Goal: Contribute content: Contribute content

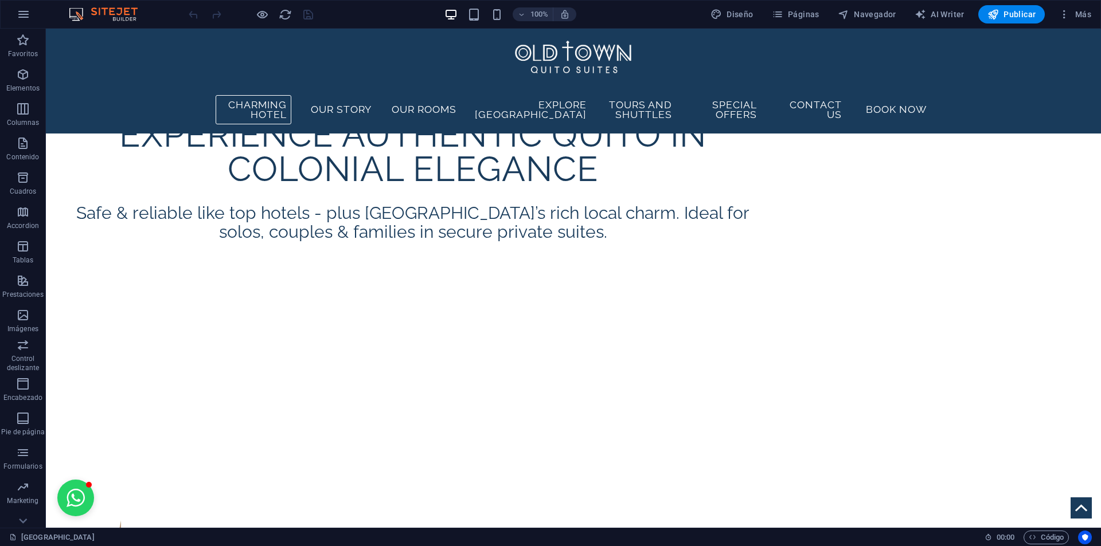
scroll to position [688, 0]
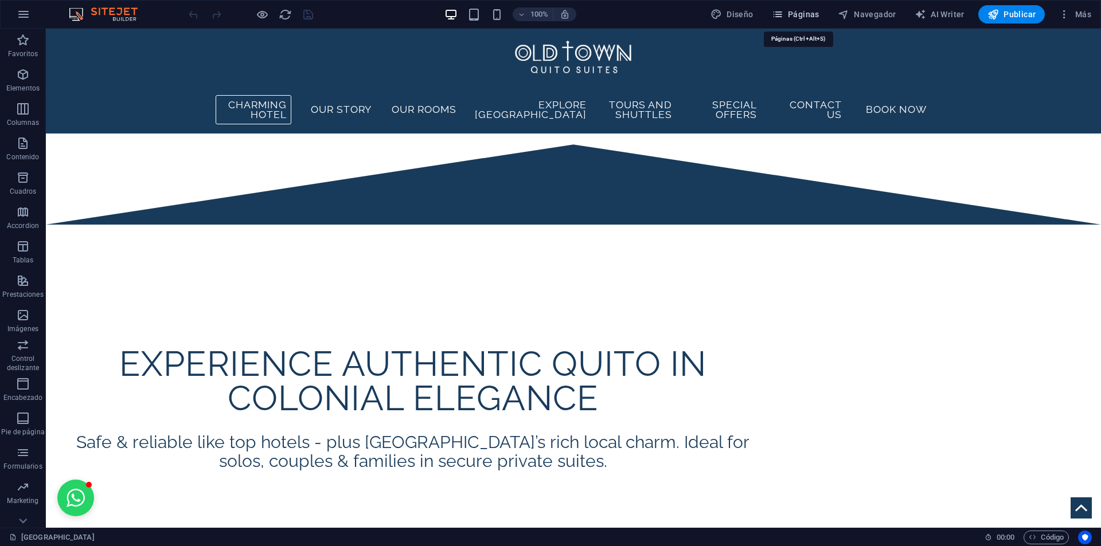
click at [816, 18] on span "Páginas" at bounding box center [796, 14] width 48 height 11
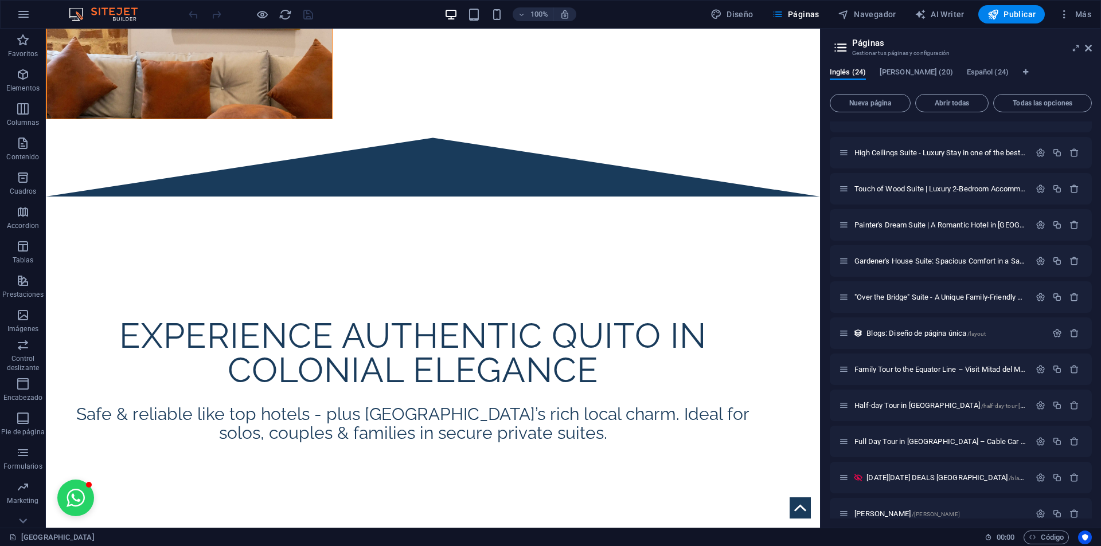
scroll to position [459, 0]
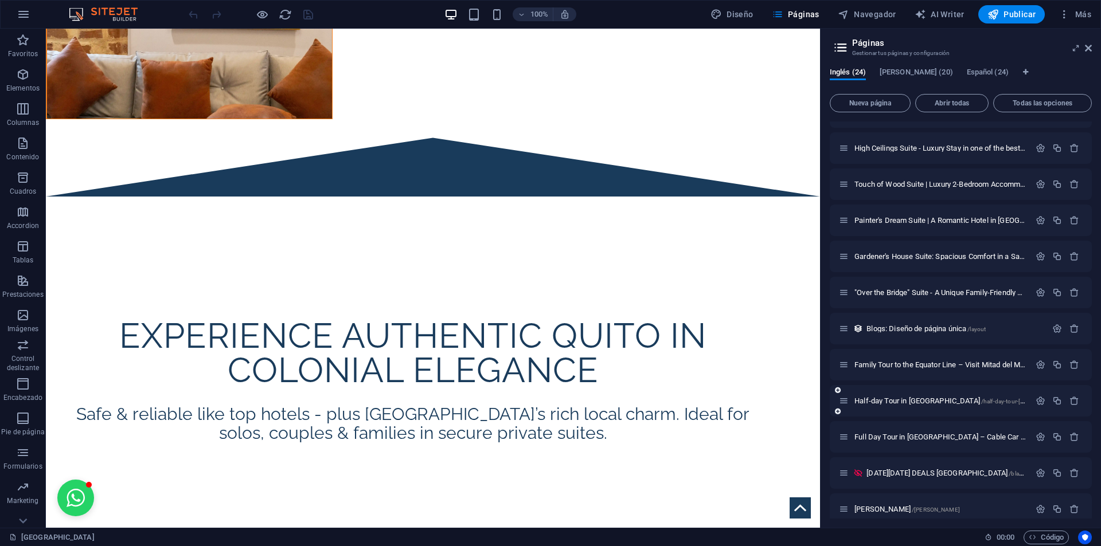
click at [889, 404] on span "Half-day Tour in [GEOGRAPHIC_DATA] /half-day-tour-[GEOGRAPHIC_DATA]" at bounding box center [965, 401] width 222 height 9
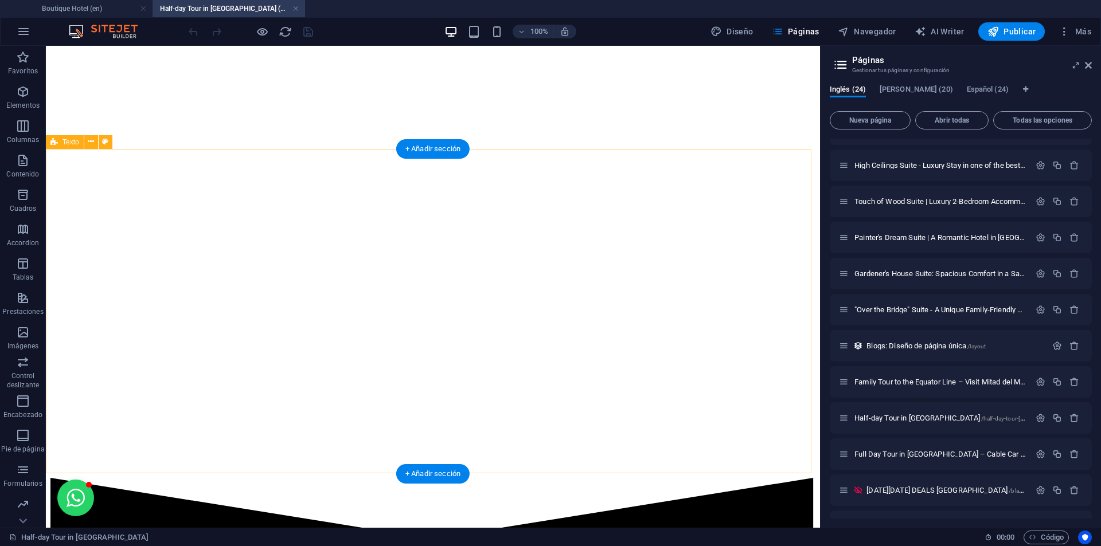
scroll to position [4128, 0]
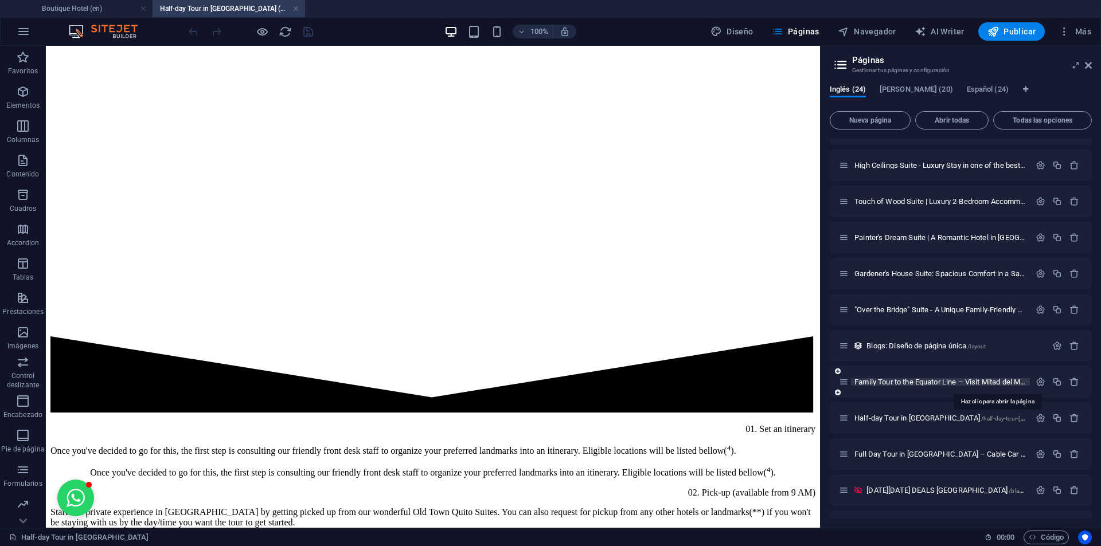
click at [947, 384] on span "Family Tour to the Equator Line – Visit Mitad del Mundo from [GEOGRAPHIC_DATA] …" at bounding box center [1021, 382] width 334 height 9
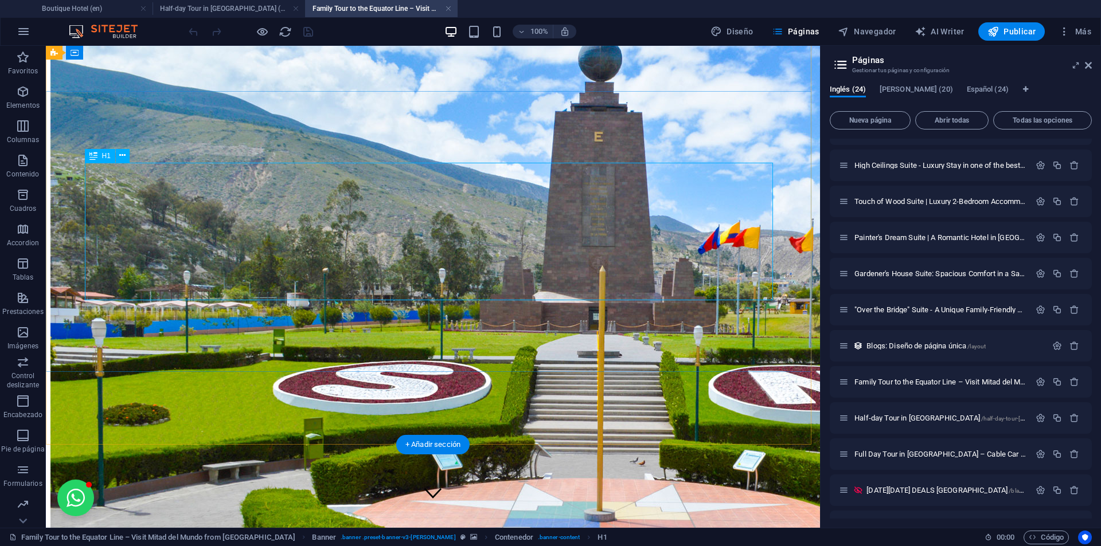
scroll to position [0, 0]
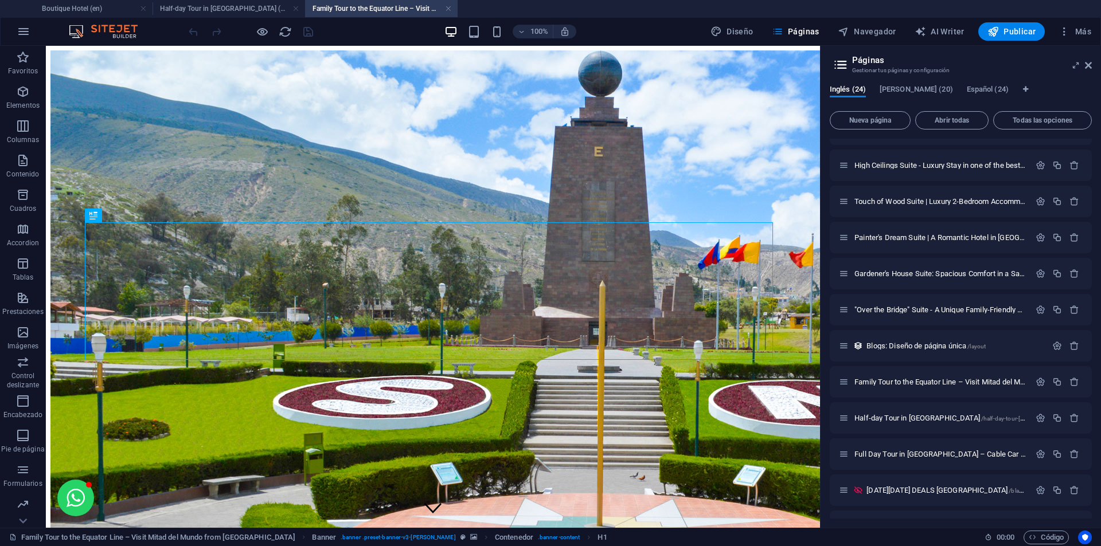
click at [360, 11] on h4 "Family Tour to the Equator Line – Visit Mitad del Mundo from [GEOGRAPHIC_DATA] …" at bounding box center [381, 8] width 153 height 13
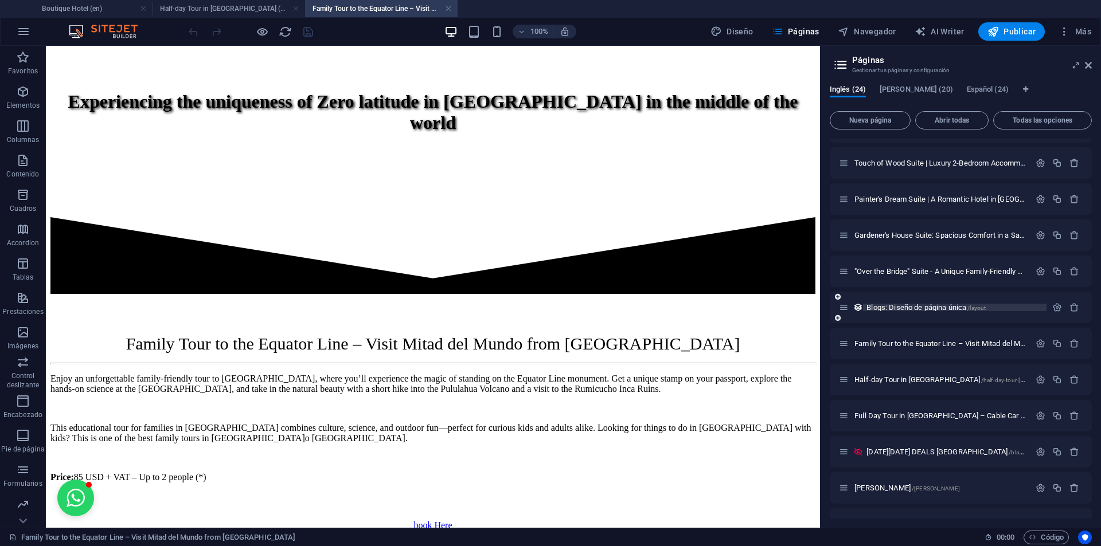
scroll to position [516, 0]
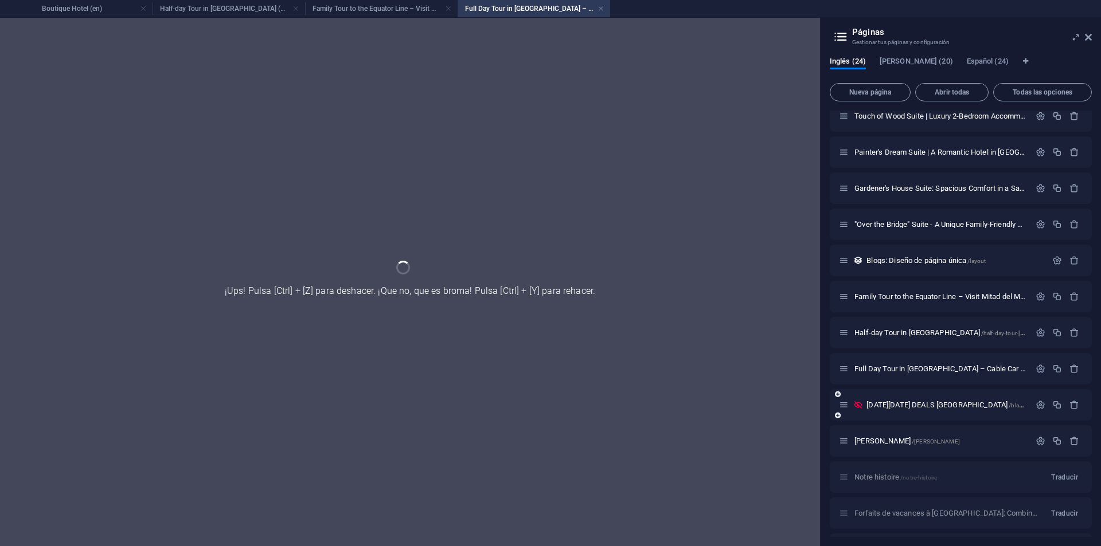
scroll to position [0, 0]
click at [448, 8] on link at bounding box center [448, 8] width 7 height 11
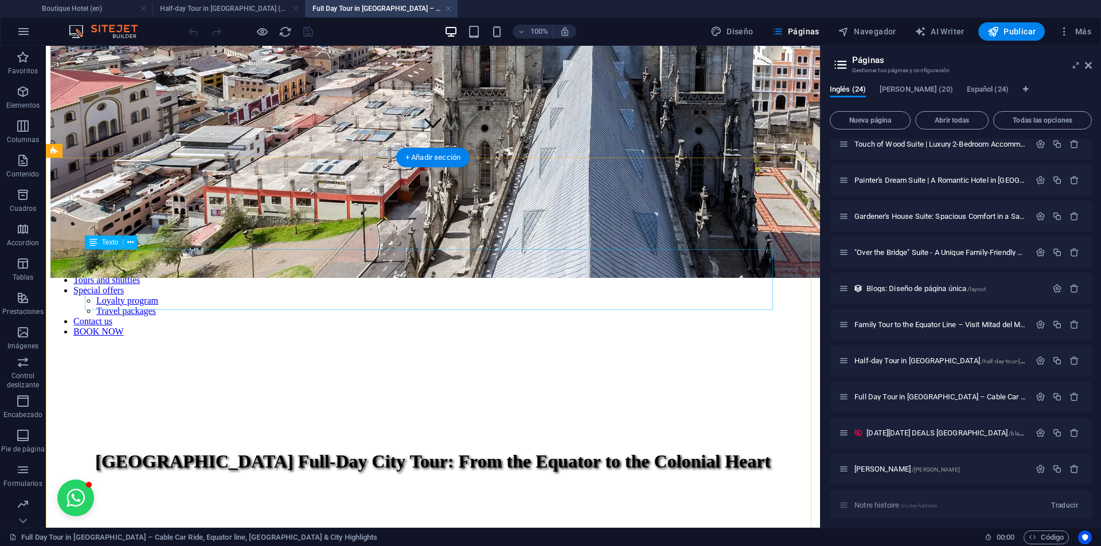
scroll to position [287, 0]
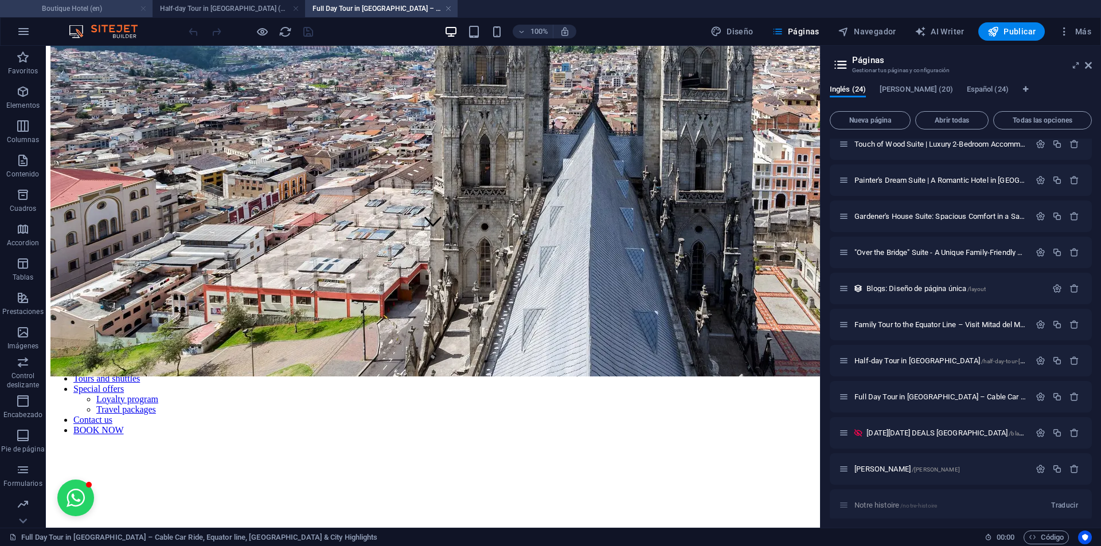
drag, startPoint x: 144, startPoint y: 10, endPoint x: 108, endPoint y: 28, distance: 40.0
click at [144, 10] on link at bounding box center [143, 8] width 7 height 11
click at [79, 3] on h4 "Half-day Tour in [GEOGRAPHIC_DATA] (en)" at bounding box center [76, 8] width 153 height 13
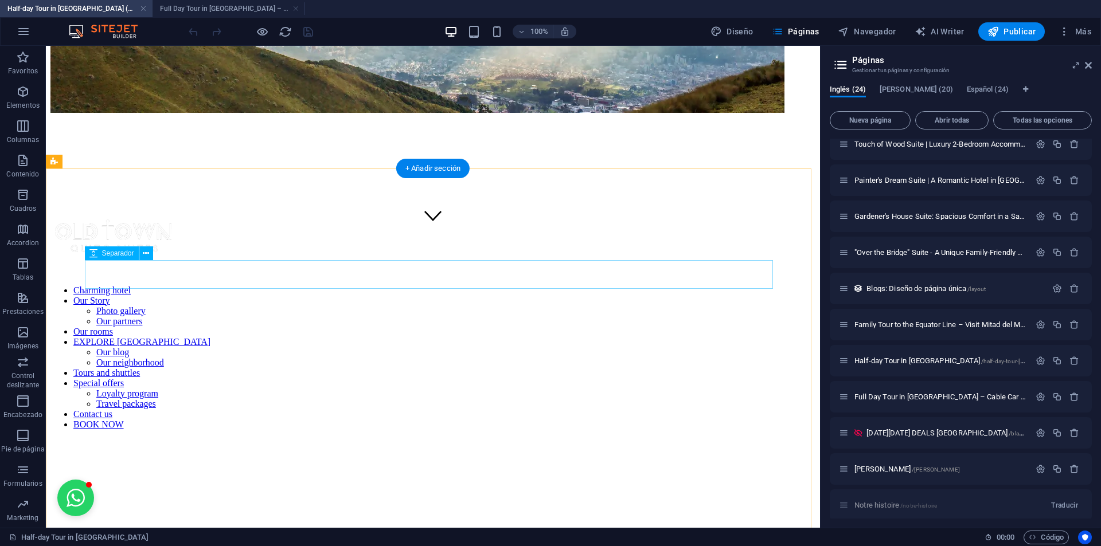
scroll to position [242, 0]
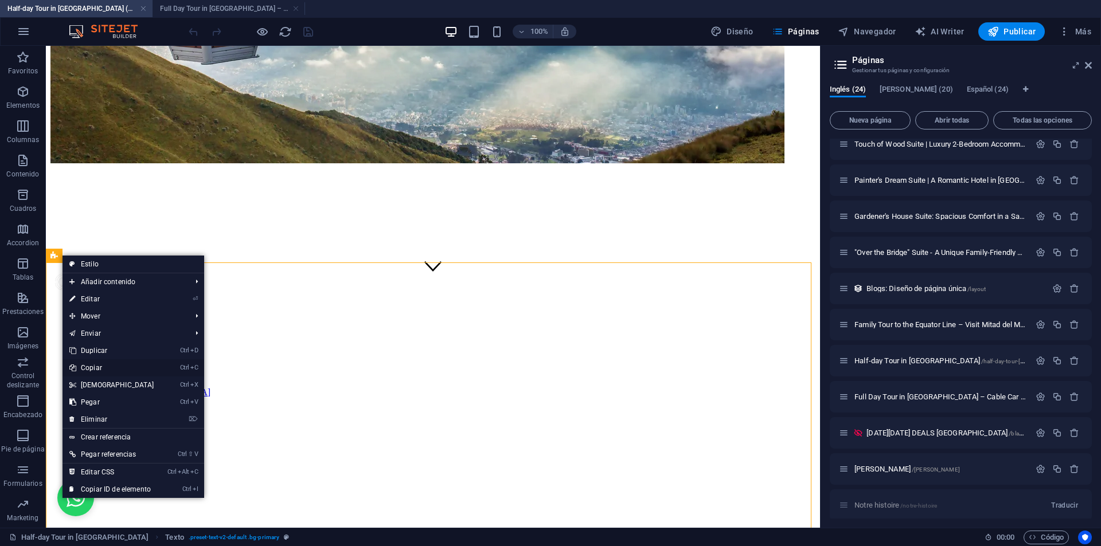
click at [110, 365] on link "Ctrl C Copiar" at bounding box center [111, 367] width 99 height 17
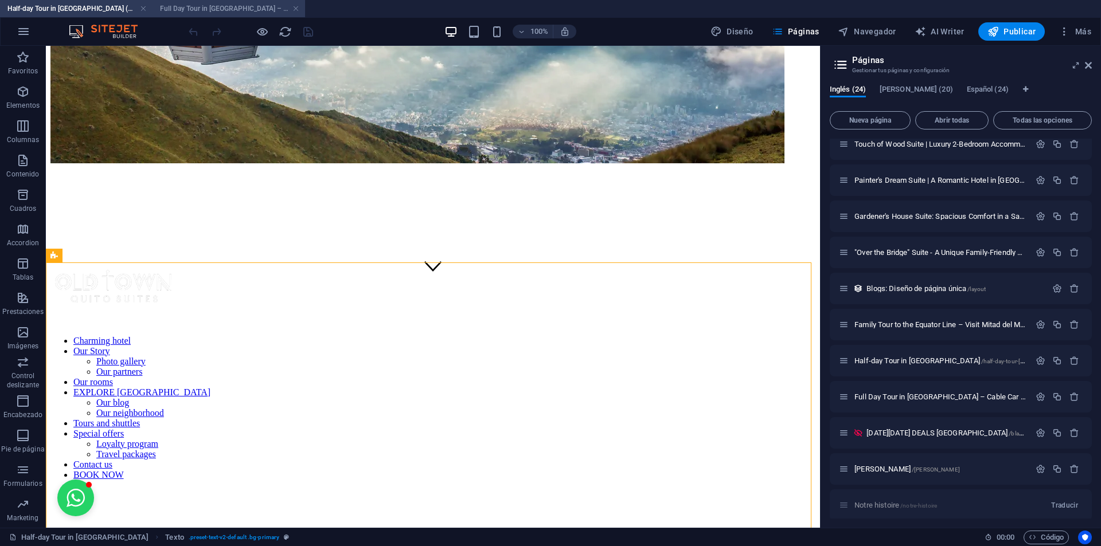
click at [201, 9] on h4 "Full Day Tour in [GEOGRAPHIC_DATA] – Cable Car Ride, Equator line, [GEOGRAPHIC_…" at bounding box center [229, 8] width 153 height 13
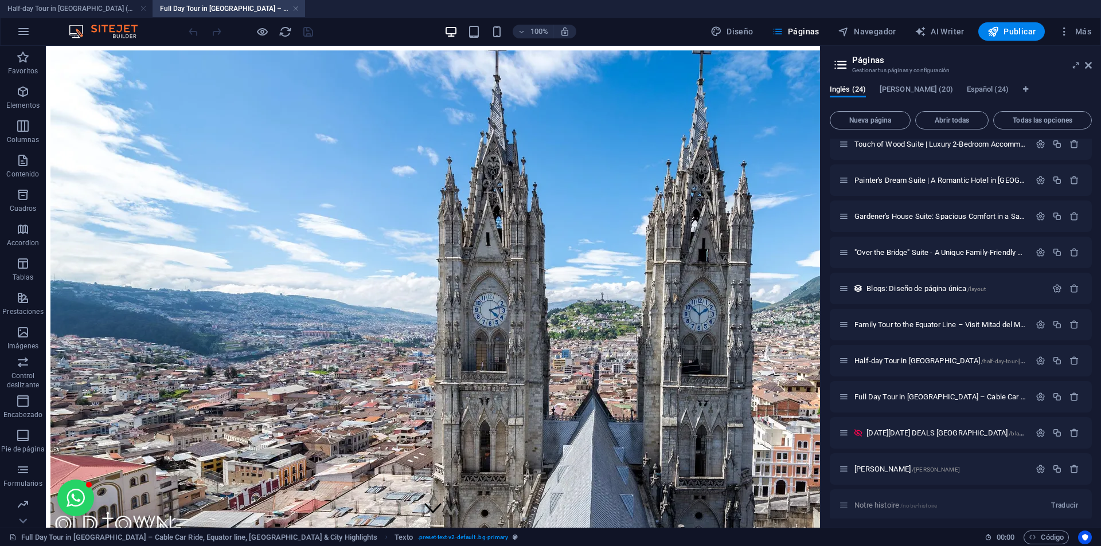
scroll to position [287, 0]
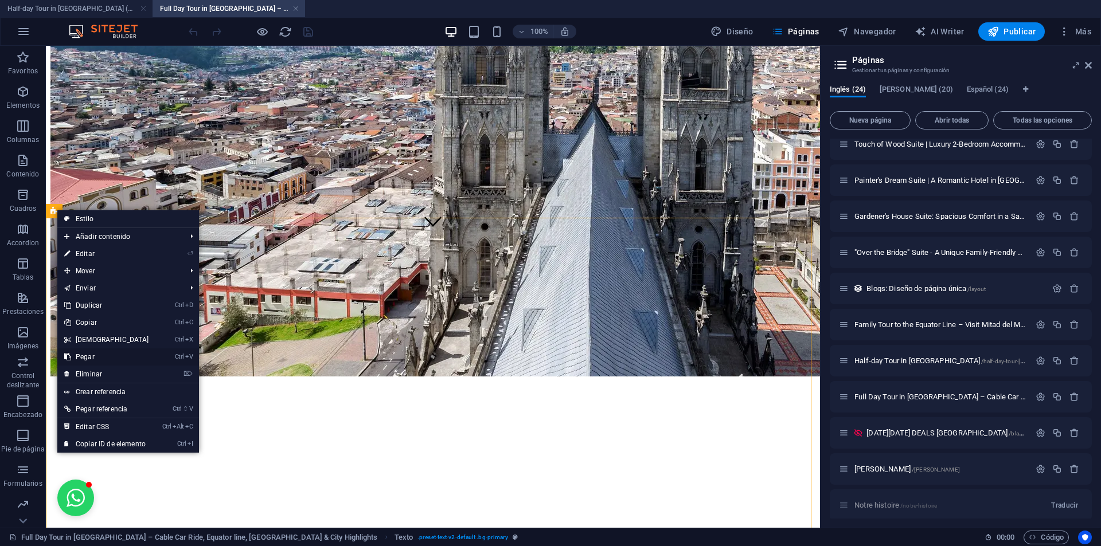
click at [83, 352] on link "Ctrl V Pegar" at bounding box center [106, 357] width 99 height 17
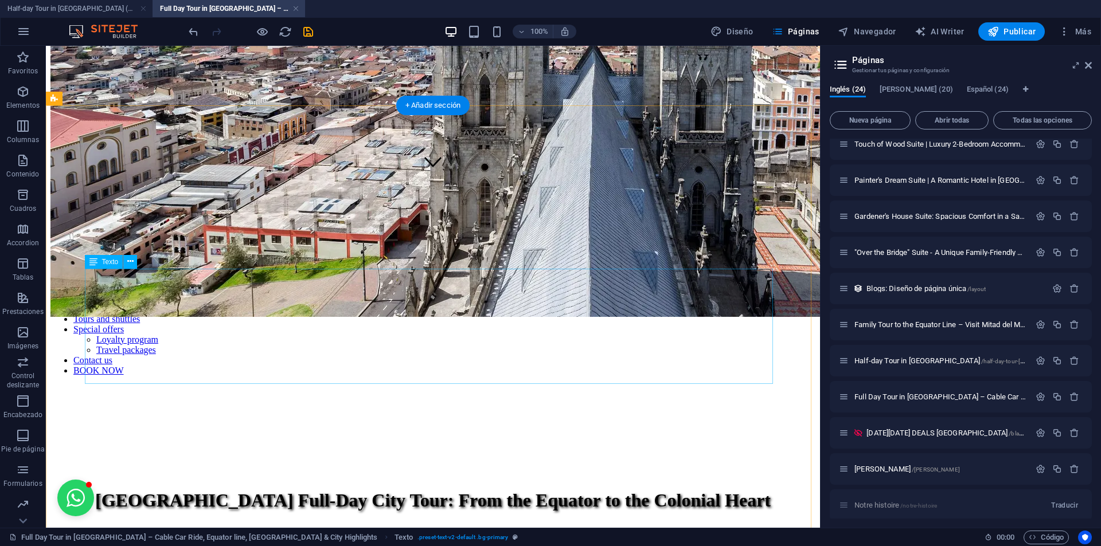
scroll to position [345, 0]
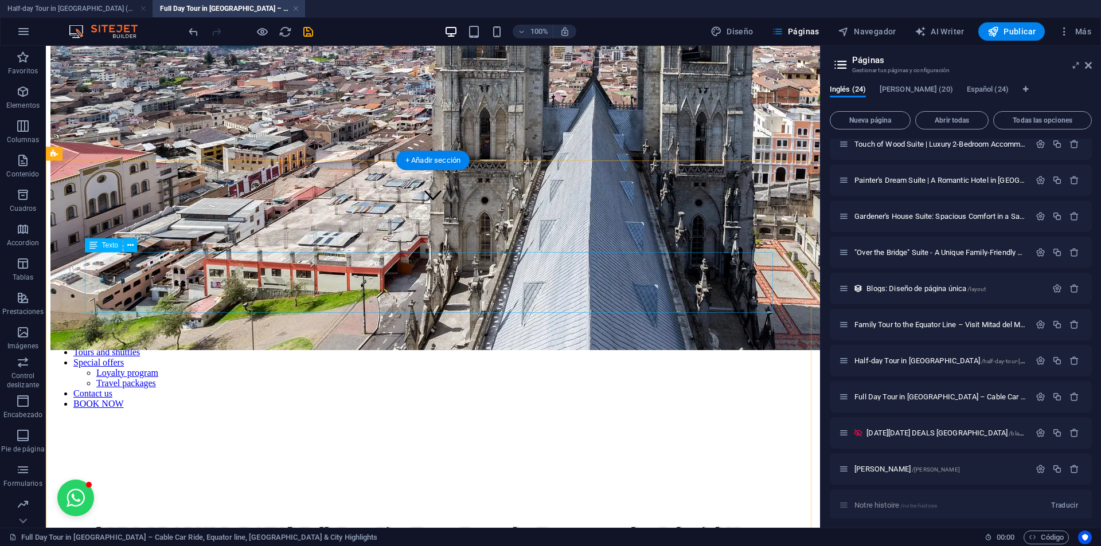
scroll to position [288, 0]
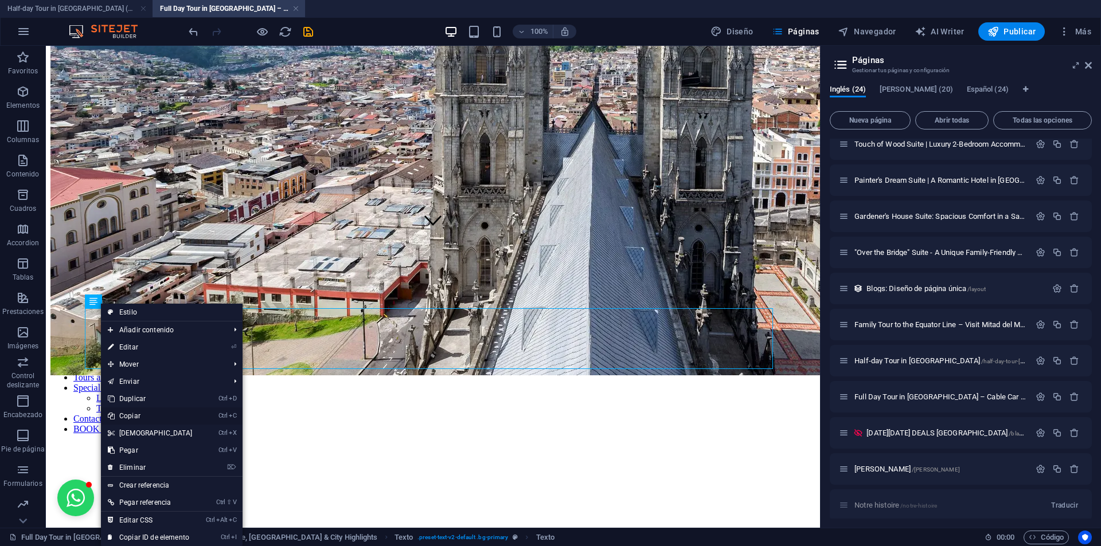
click at [139, 415] on link "Ctrl C Copiar" at bounding box center [150, 416] width 99 height 17
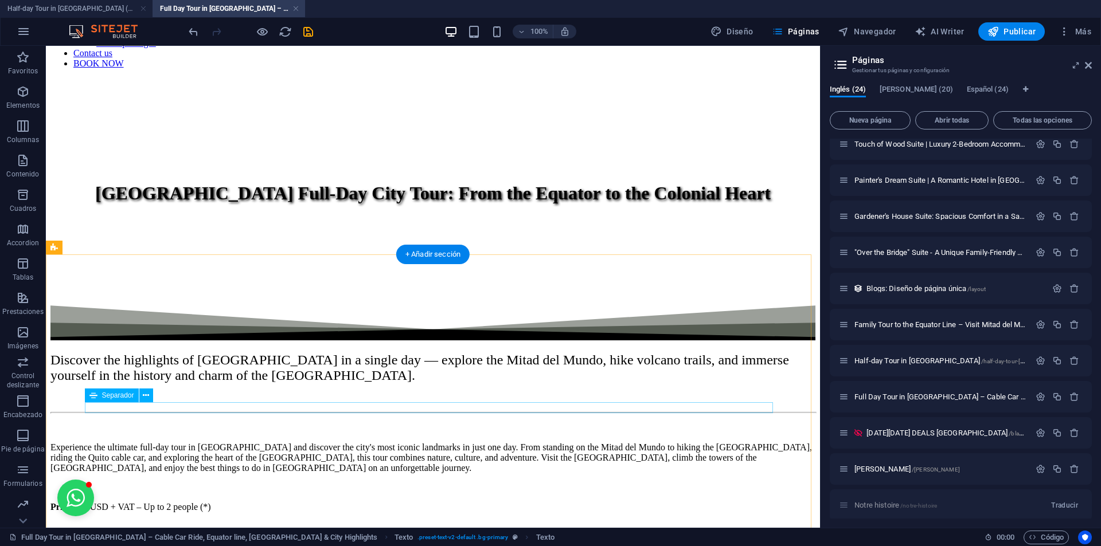
scroll to position [689, 0]
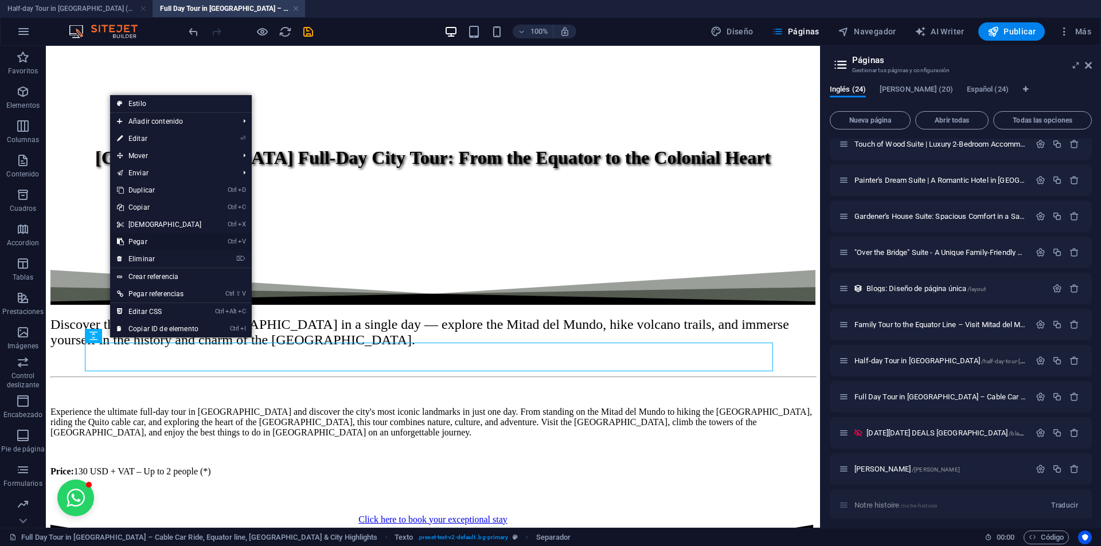
click at [151, 240] on link "Ctrl V Pegar" at bounding box center [159, 241] width 99 height 17
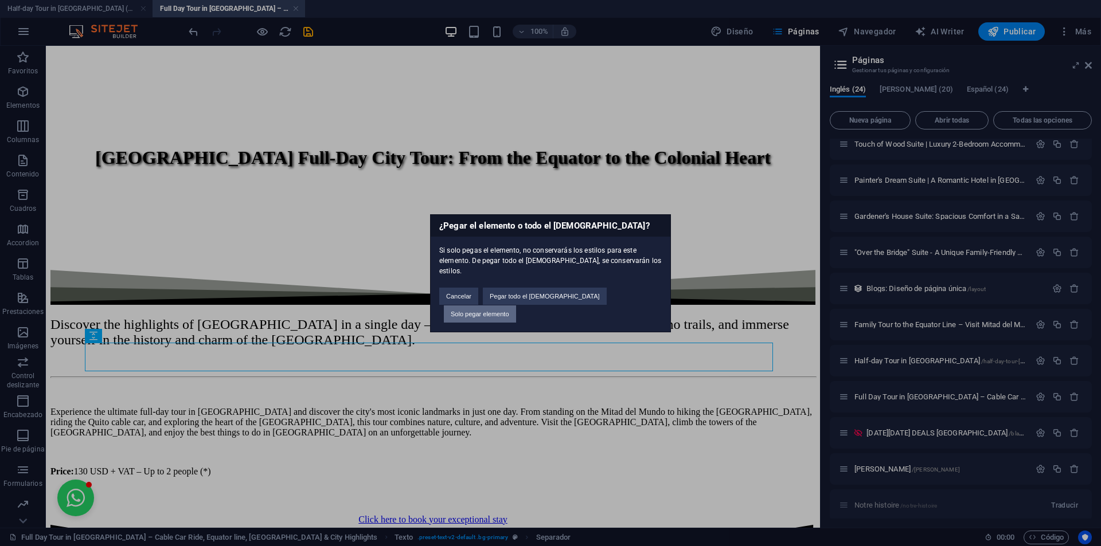
click at [516, 306] on button "Solo pegar elemento" at bounding box center [480, 314] width 72 height 17
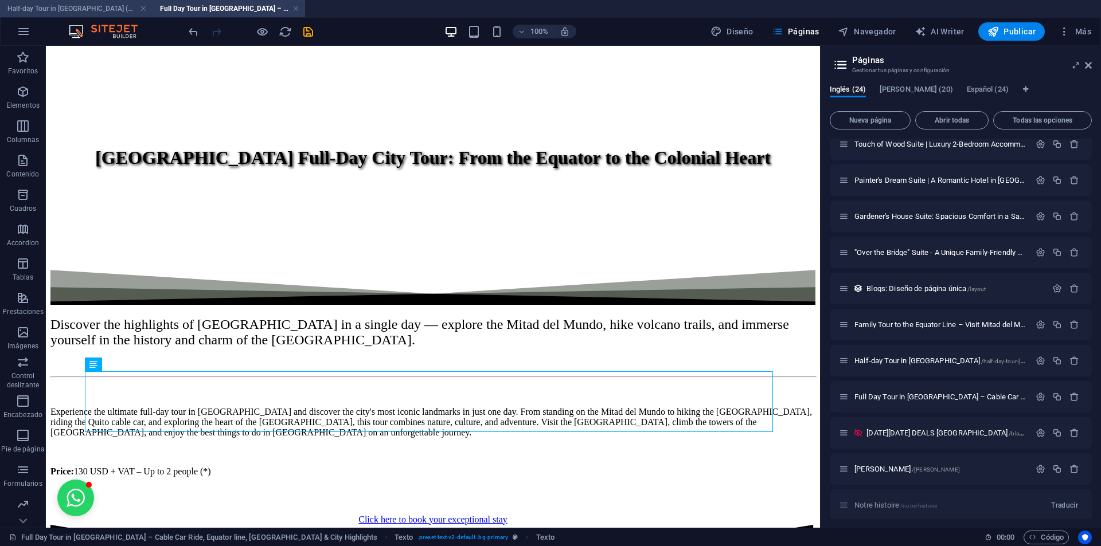
click at [89, 14] on h4 "Half-day Tour in [GEOGRAPHIC_DATA] (en)" at bounding box center [76, 8] width 153 height 13
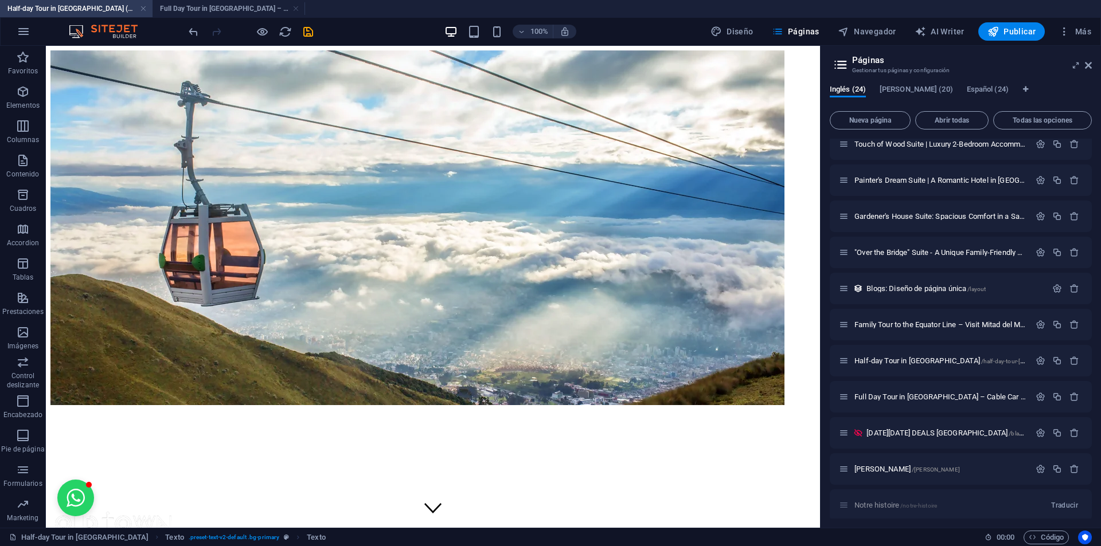
scroll to position [242, 0]
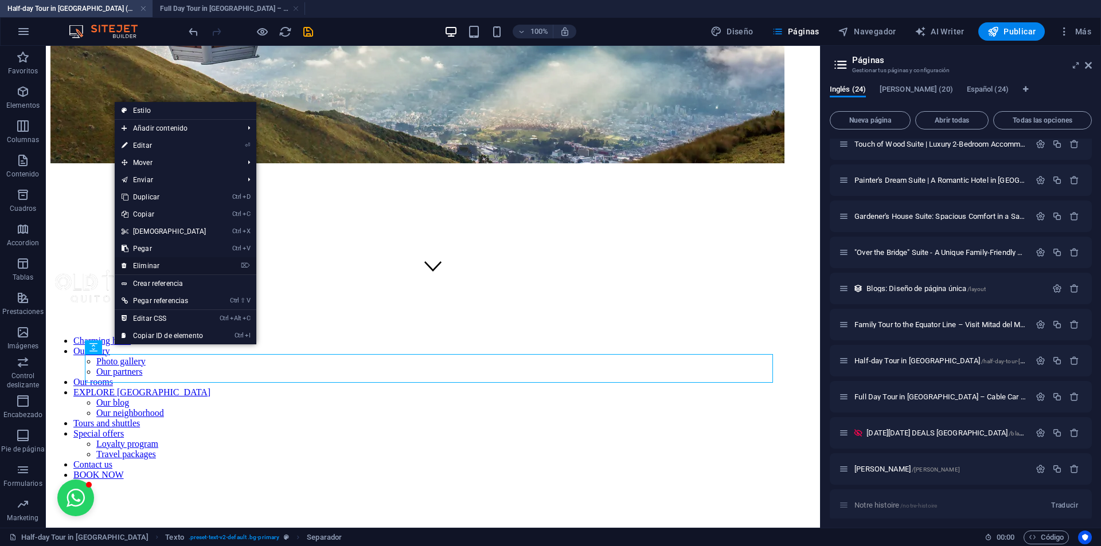
click at [165, 263] on link "⌦ Eliminar" at bounding box center [164, 265] width 99 height 17
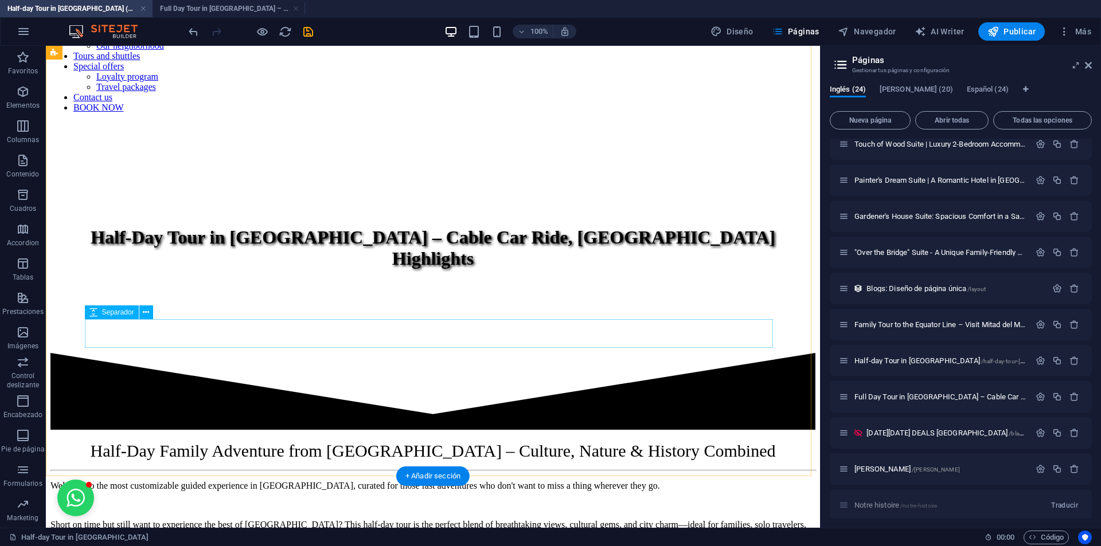
scroll to position [529, 0]
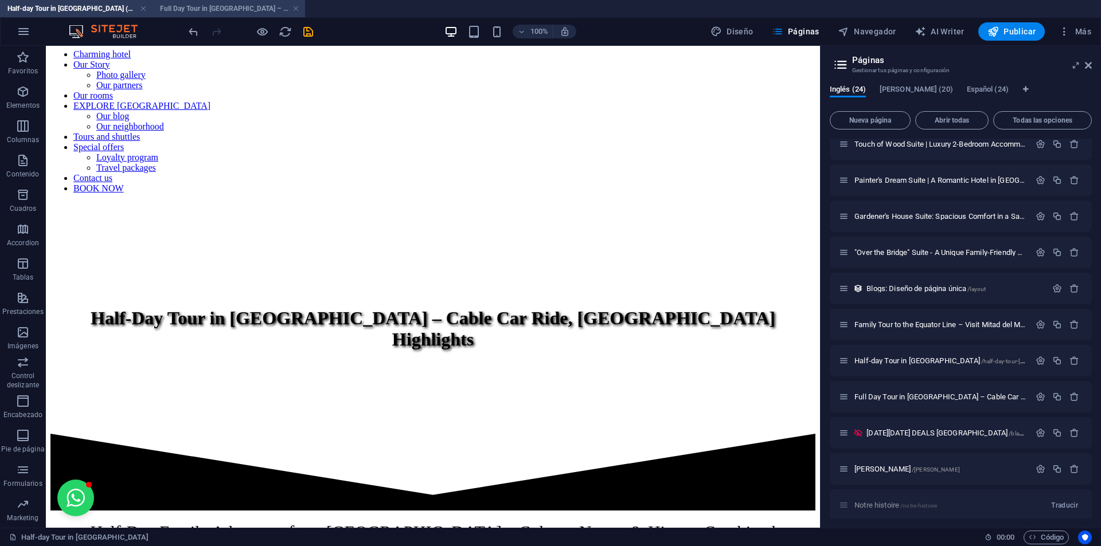
click at [210, 9] on h4 "Full Day Tour in [GEOGRAPHIC_DATA] – Cable Car Ride, Equator line, [GEOGRAPHIC_…" at bounding box center [229, 8] width 153 height 13
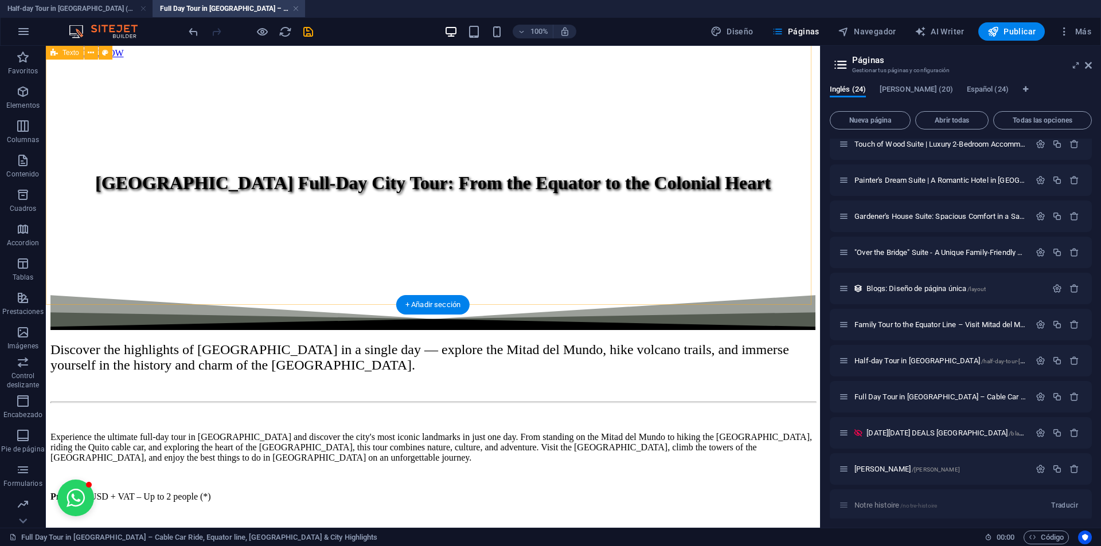
scroll to position [689, 0]
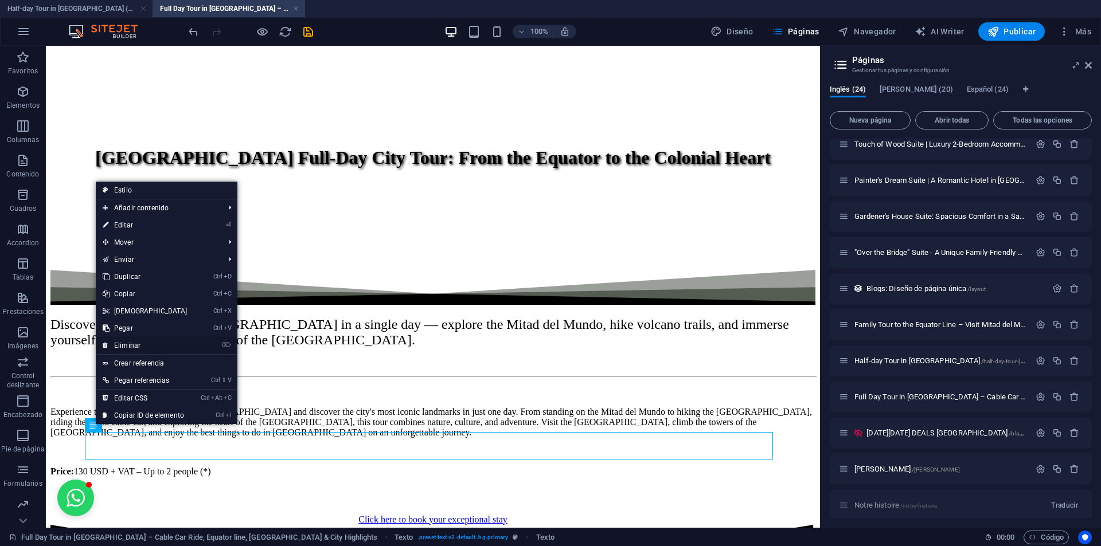
click at [132, 343] on link "⌦ Eliminar" at bounding box center [145, 345] width 99 height 17
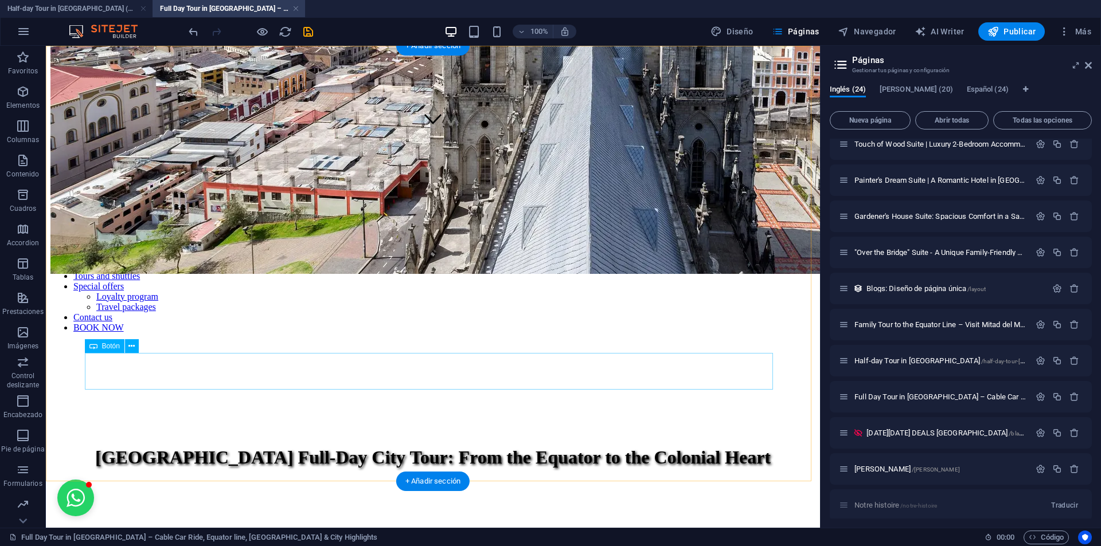
scroll to position [460, 0]
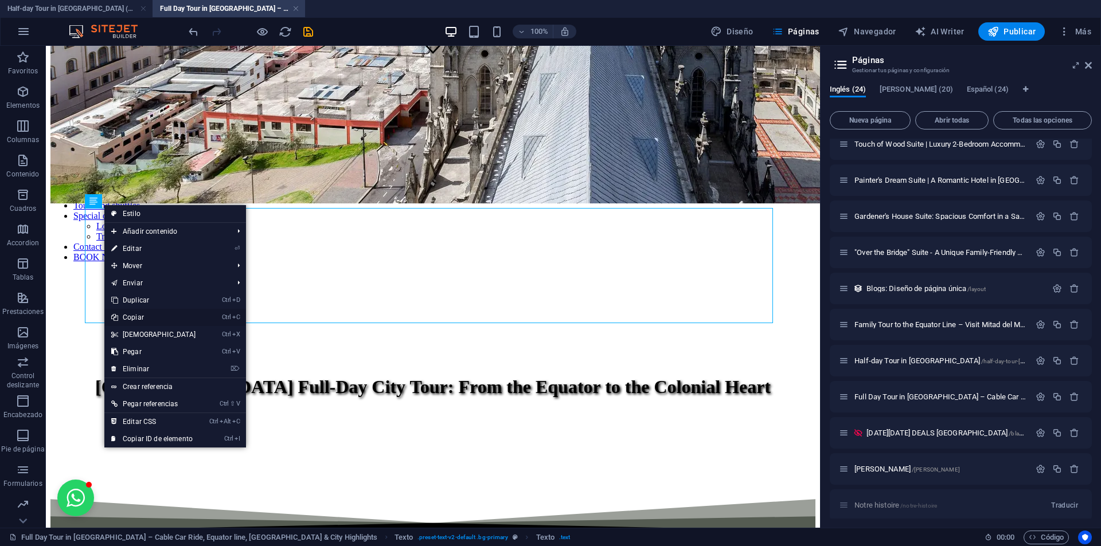
click at [148, 322] on link "Ctrl C Copiar" at bounding box center [153, 317] width 99 height 17
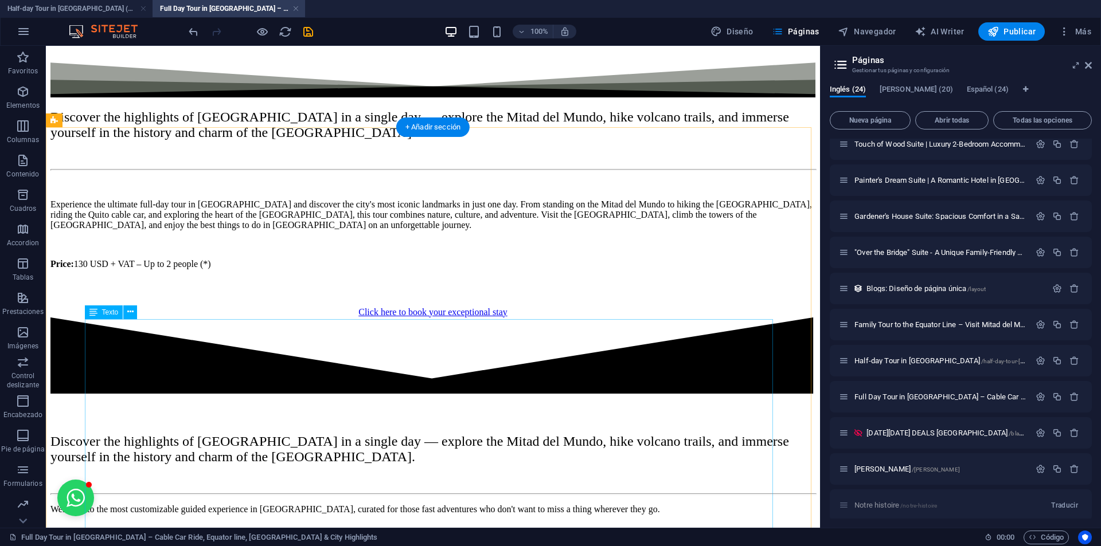
scroll to position [919, 0]
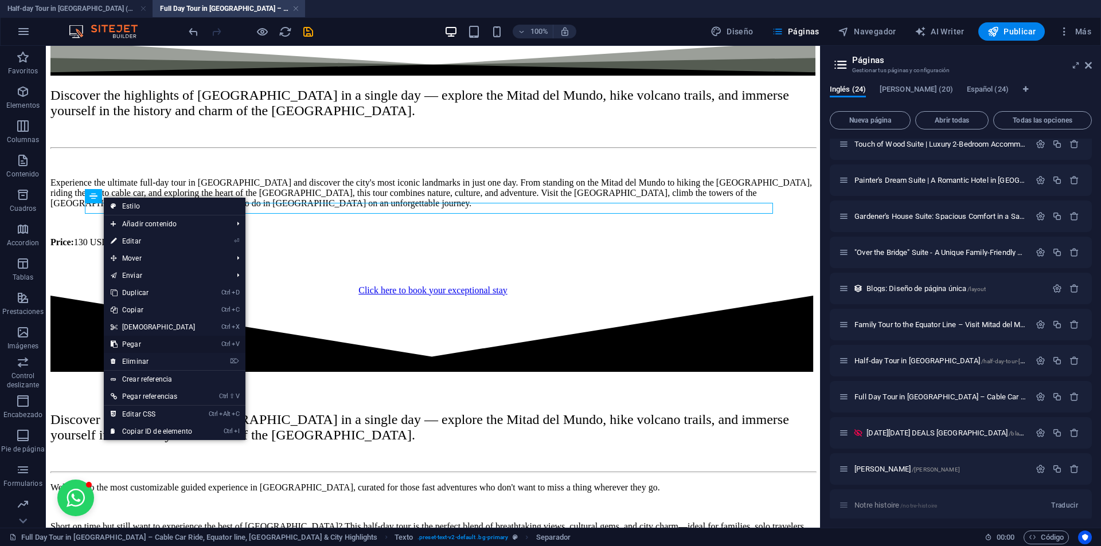
click at [139, 342] on link "Ctrl V Pegar" at bounding box center [153, 344] width 99 height 17
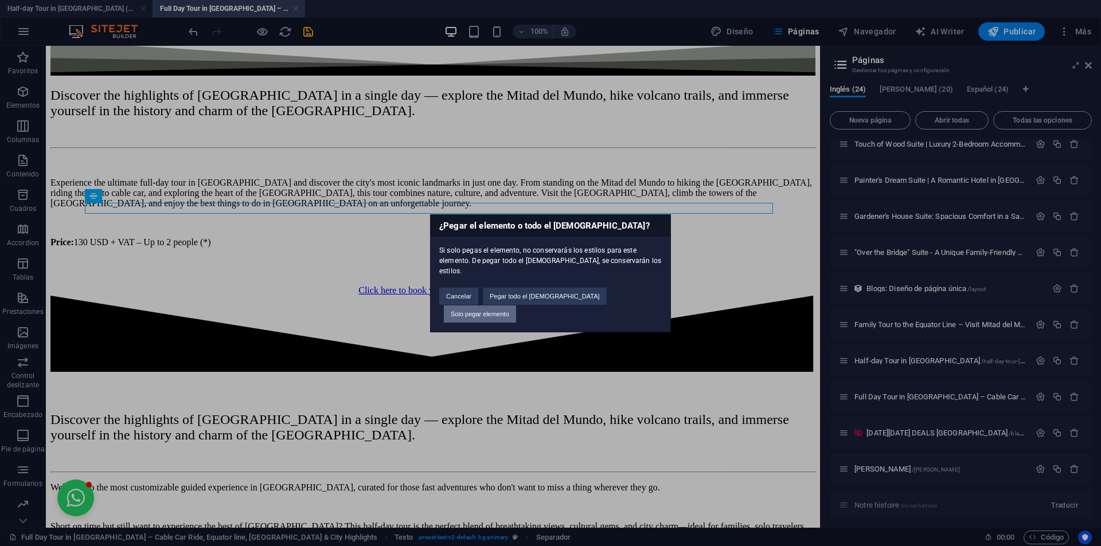
drag, startPoint x: 608, startPoint y: 301, endPoint x: 556, endPoint y: 256, distance: 68.7
click at [516, 306] on button "Solo pegar elemento" at bounding box center [480, 314] width 72 height 17
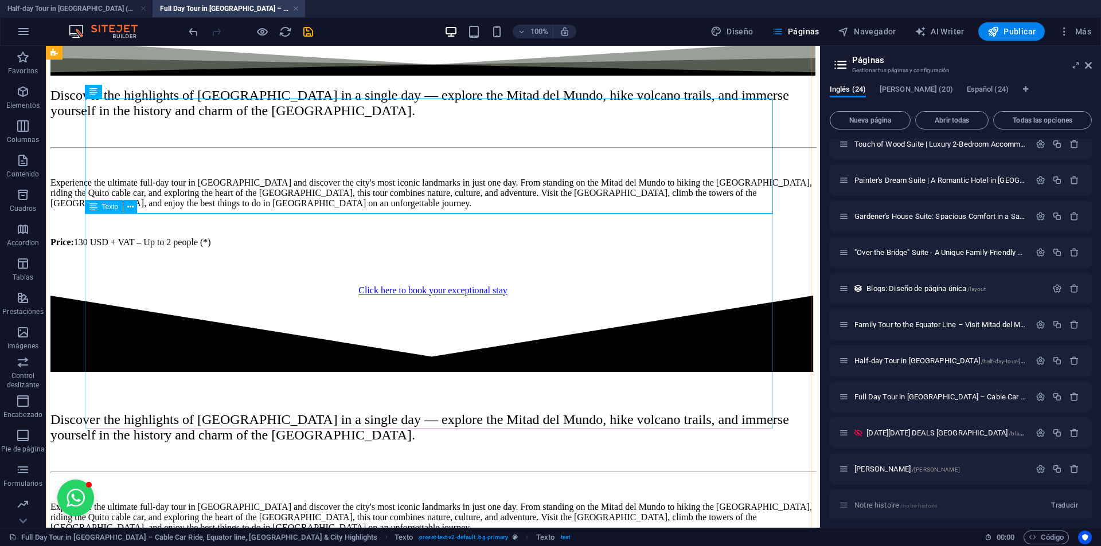
scroll to position [1034, 0]
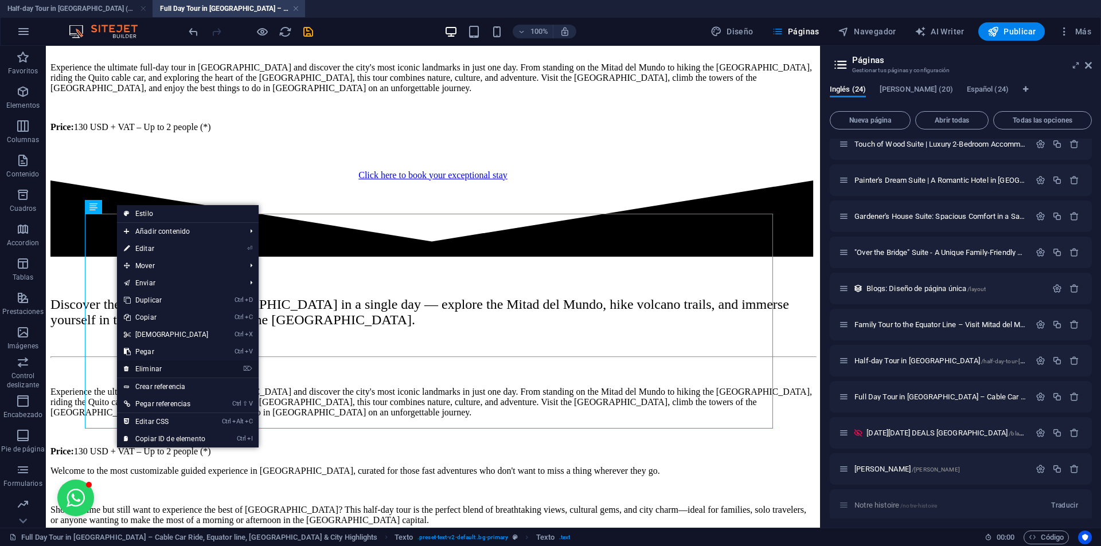
click at [144, 372] on link "⌦ Eliminar" at bounding box center [166, 369] width 99 height 17
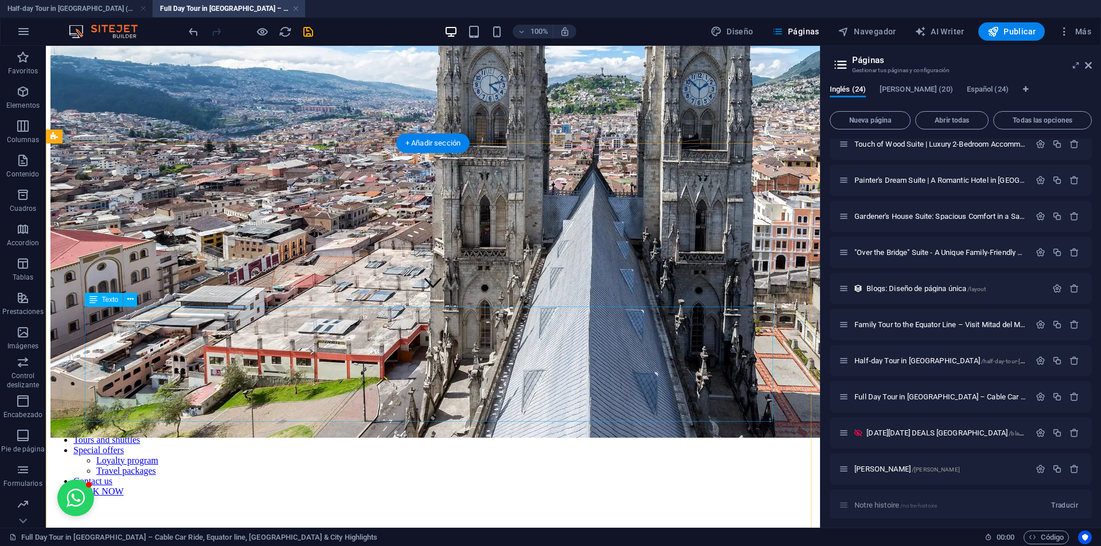
scroll to position [189, 0]
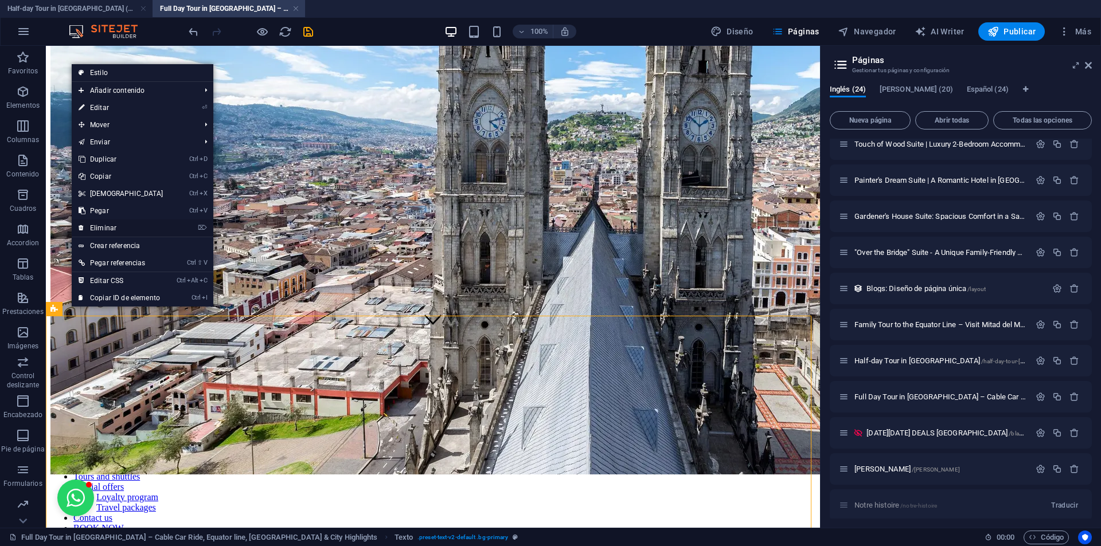
click at [136, 228] on link "⌦ Eliminar" at bounding box center [121, 228] width 99 height 17
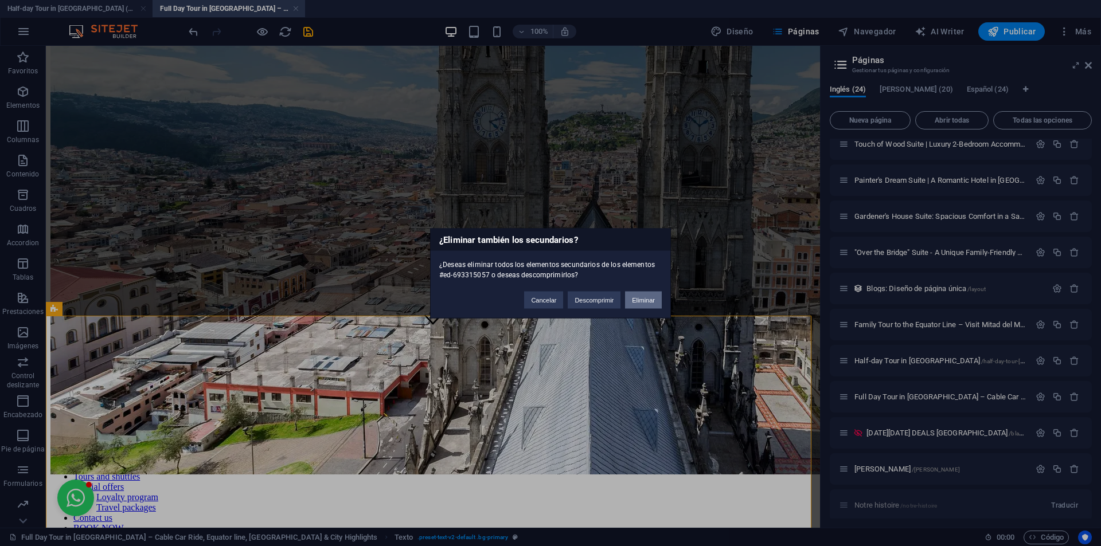
click at [648, 303] on button "Eliminar" at bounding box center [643, 299] width 37 height 17
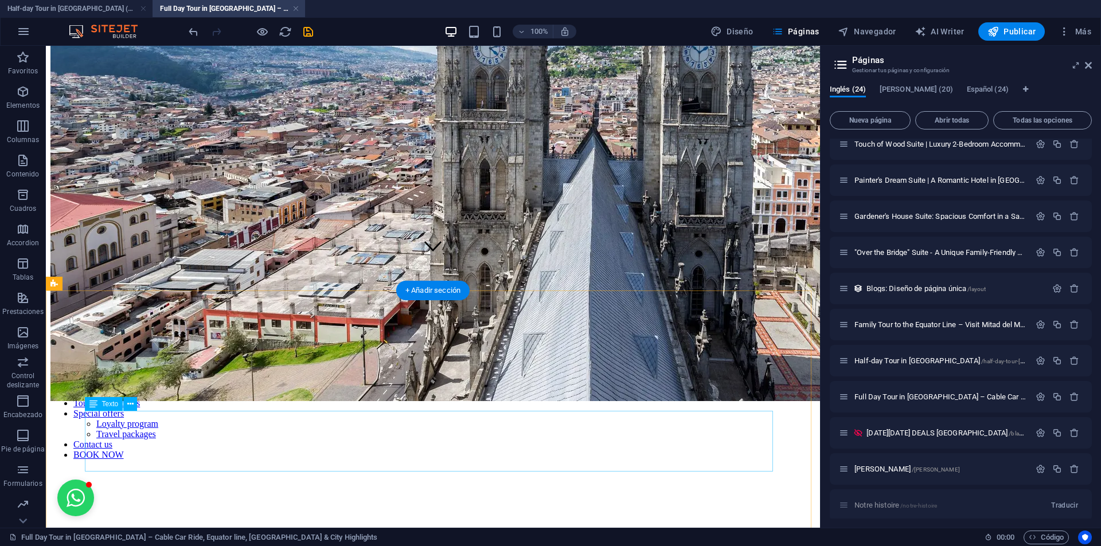
scroll to position [361, 0]
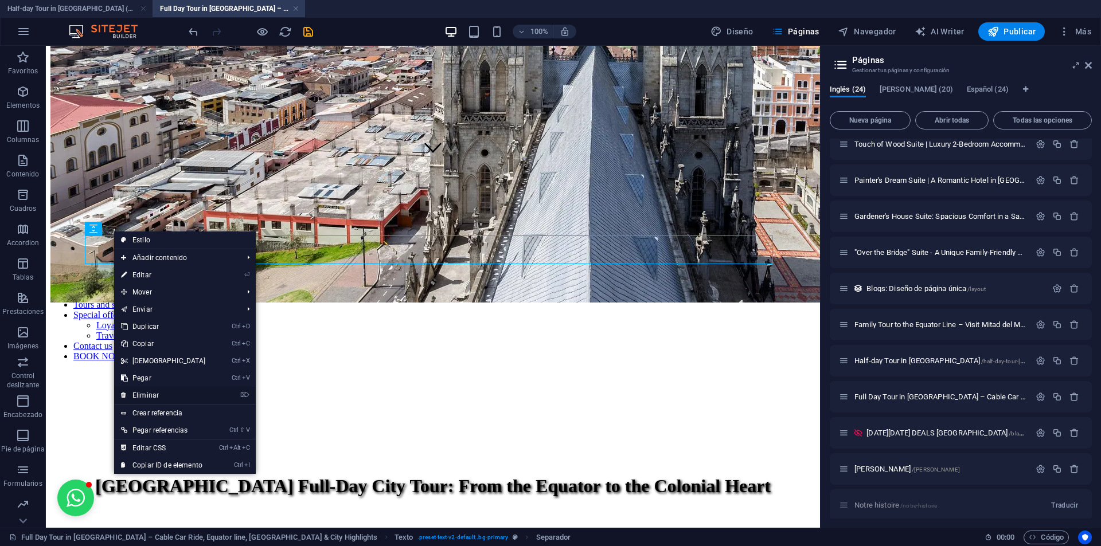
click at [141, 393] on link "⌦ Eliminar" at bounding box center [163, 395] width 99 height 17
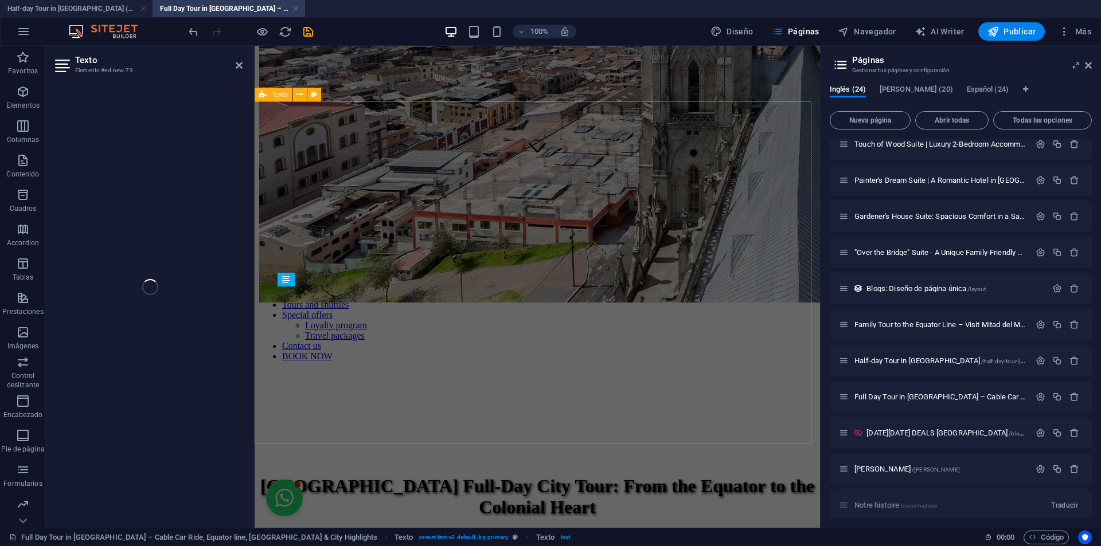
scroll to position [753, 0]
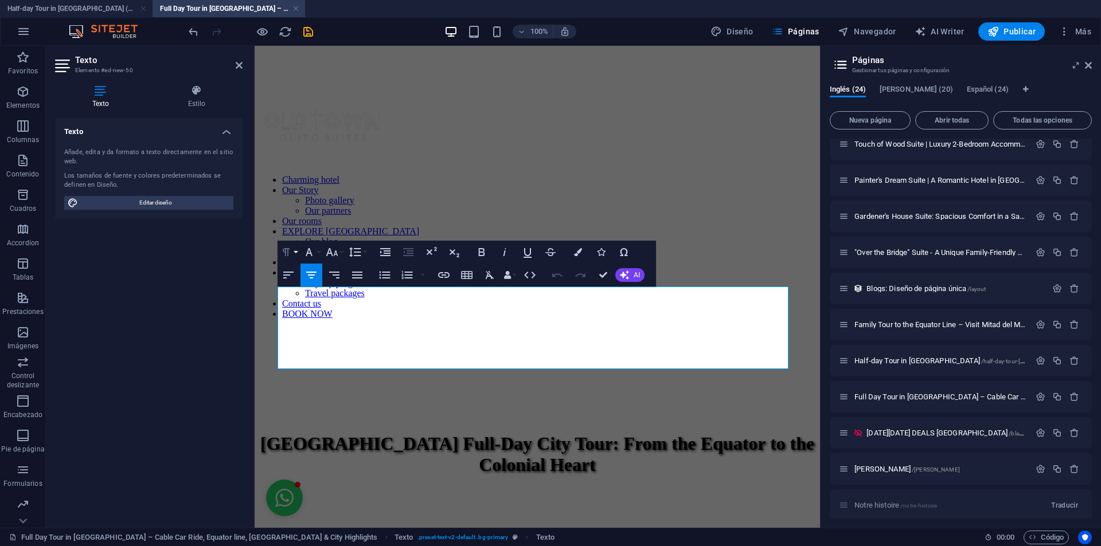
scroll to position [659, 0]
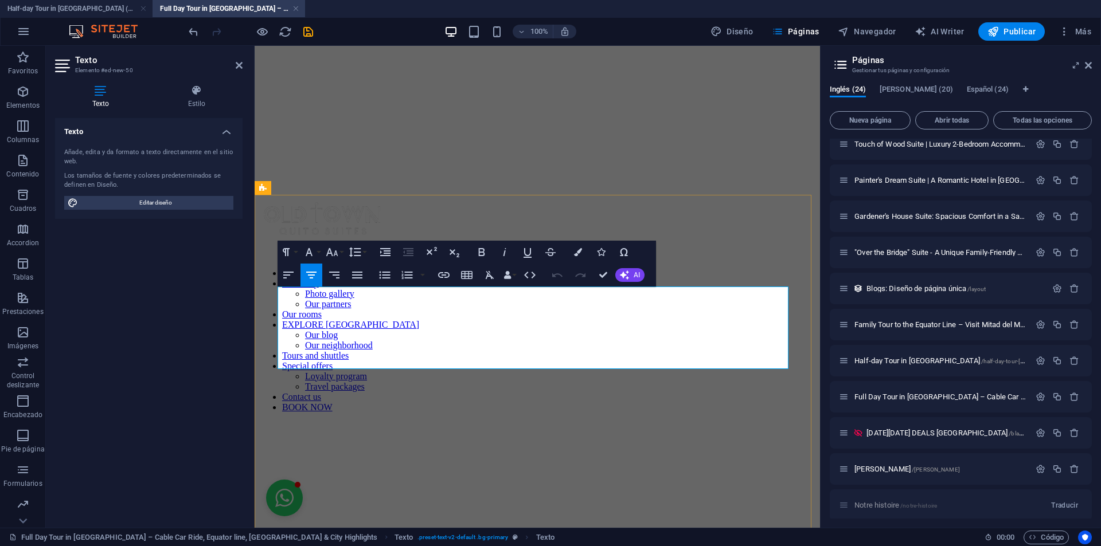
drag, startPoint x: 290, startPoint y: 299, endPoint x: 571, endPoint y: 296, distance: 281.0
copy span "Discover the highlights of [GEOGRAPHIC_DATA] in a single day"
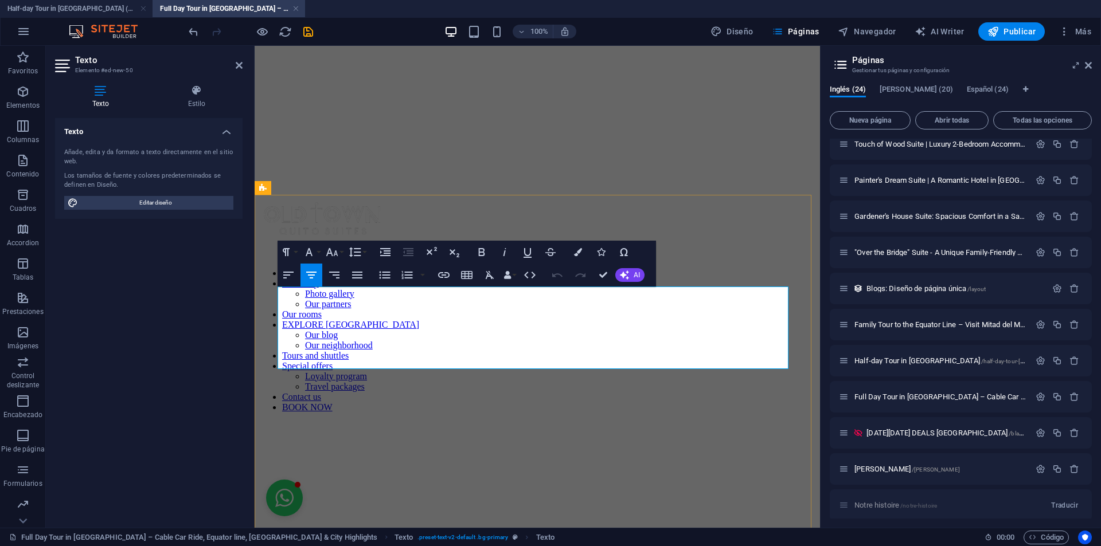
drag, startPoint x: 292, startPoint y: 299, endPoint x: 444, endPoint y: 294, distance: 151.5
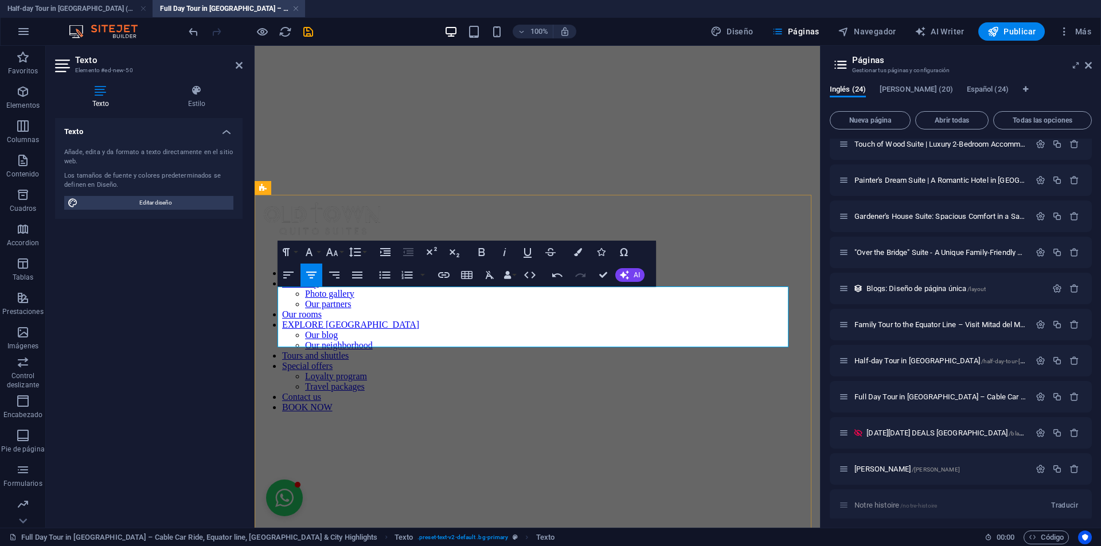
drag, startPoint x: 458, startPoint y: 291, endPoint x: 538, endPoint y: 296, distance: 79.8
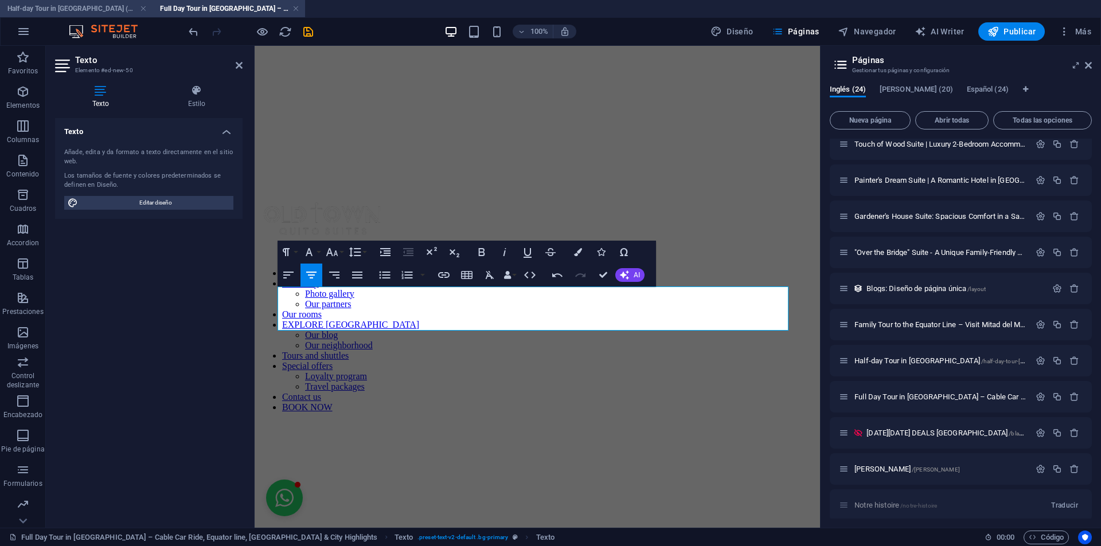
click at [100, 7] on h4 "Half-day Tour in [GEOGRAPHIC_DATA] (en)" at bounding box center [76, 8] width 153 height 13
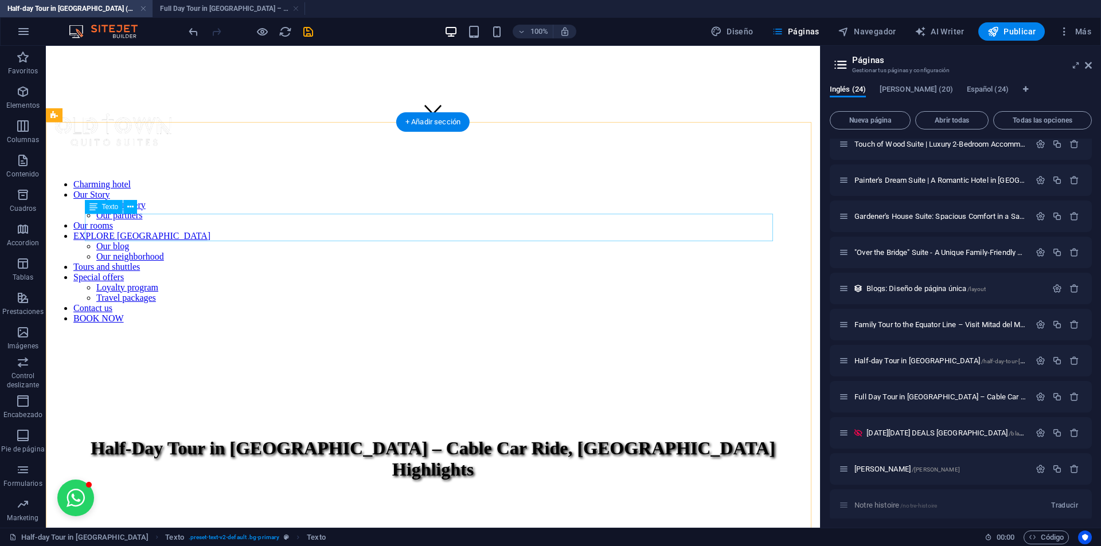
scroll to position [357, 0]
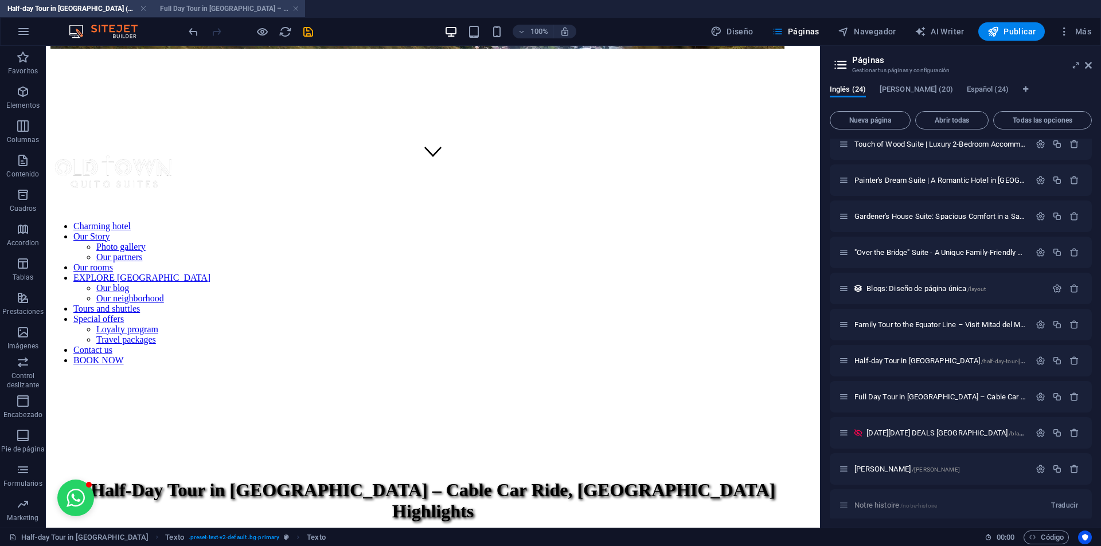
click at [205, 5] on h4 "Full Day Tour in [GEOGRAPHIC_DATA] – Cable Car Ride, Equator line, [GEOGRAPHIC_…" at bounding box center [229, 8] width 153 height 13
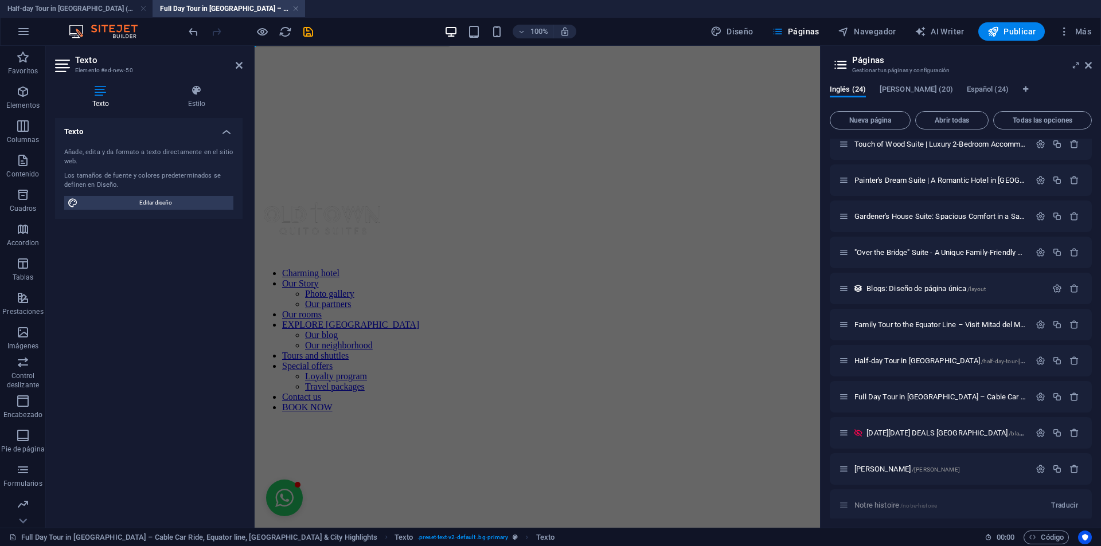
scroll to position [0, 0]
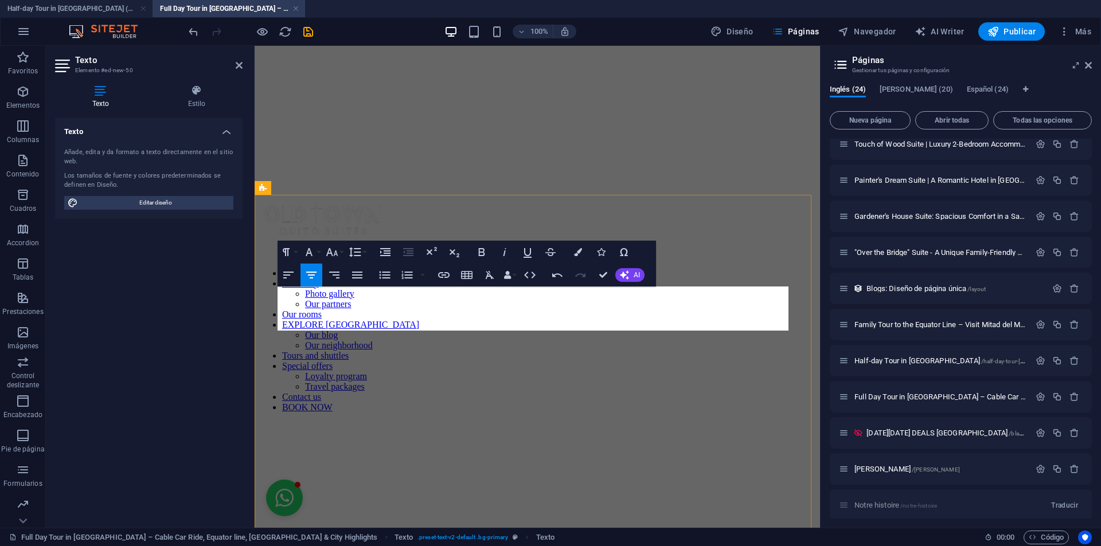
drag, startPoint x: 309, startPoint y: 27, endPoint x: 464, endPoint y: 396, distance: 400.4
click at [309, 27] on icon "save" at bounding box center [308, 31] width 13 height 13
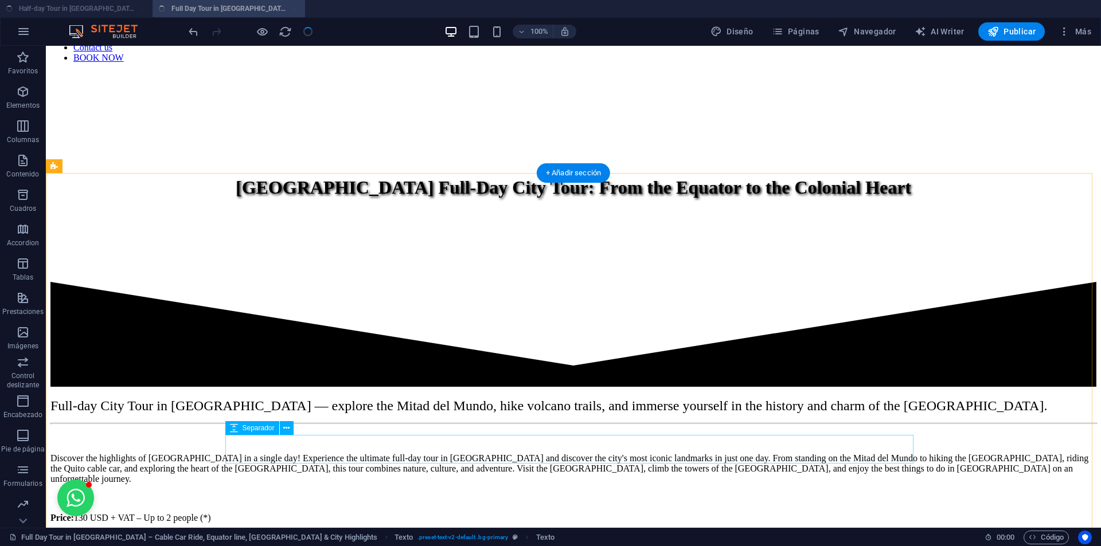
scroll to position [331, 0]
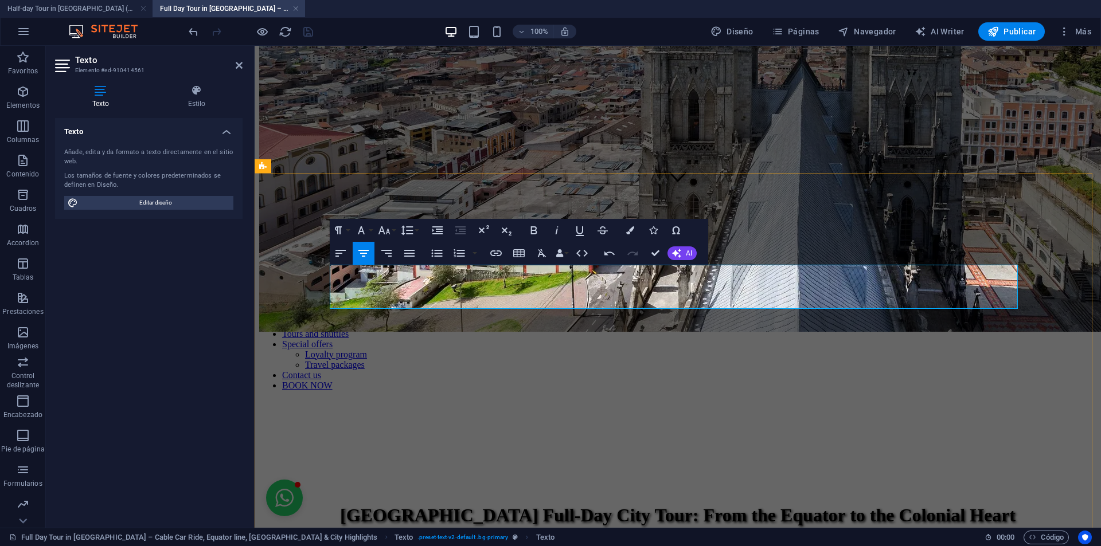
drag, startPoint x: 536, startPoint y: 276, endPoint x: 815, endPoint y: 296, distance: 280.5
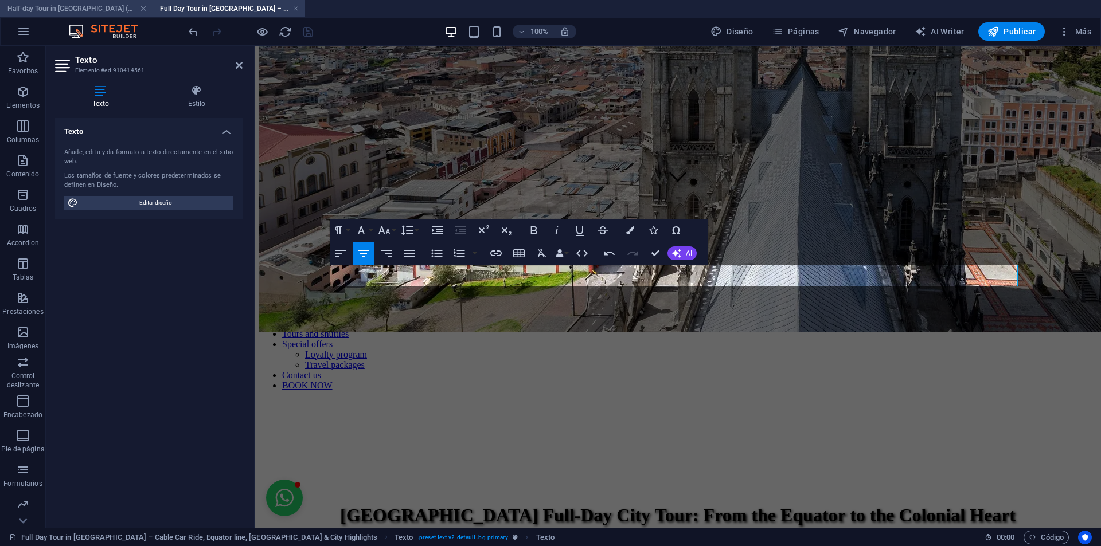
click at [89, 9] on h4 "Half-day Tour in [GEOGRAPHIC_DATA] (en)" at bounding box center [76, 8] width 153 height 13
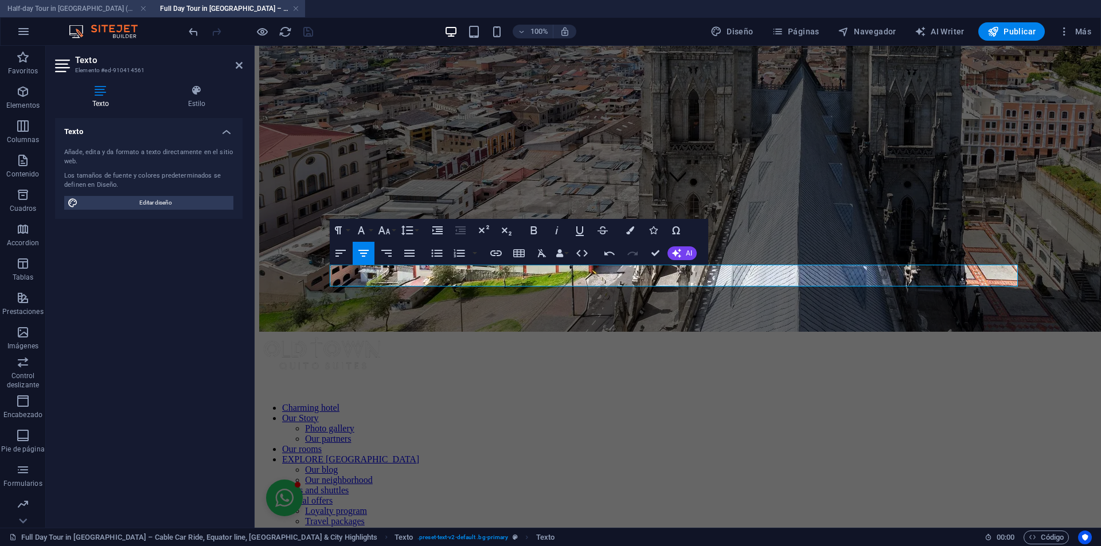
scroll to position [0, 0]
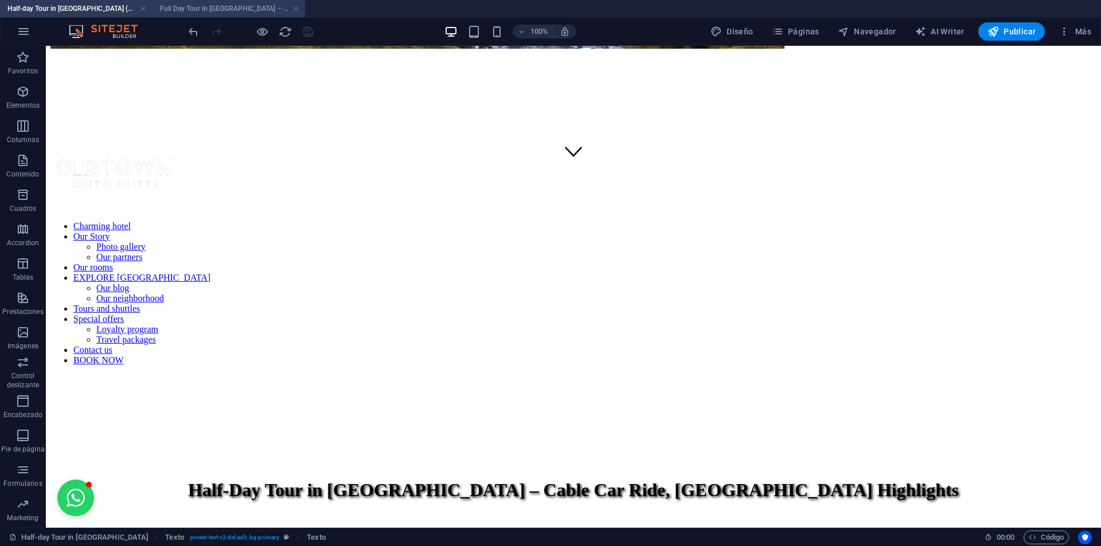
click at [219, 7] on h4 "Full Day Tour in [GEOGRAPHIC_DATA] – Cable Car Ride, Equator line, [GEOGRAPHIC_…" at bounding box center [229, 8] width 153 height 13
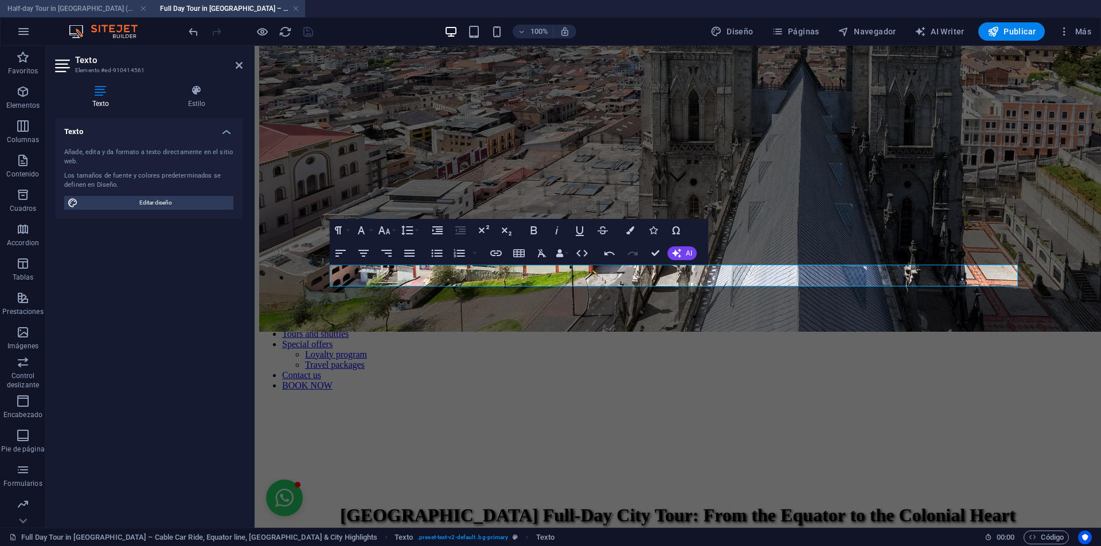
click at [83, 15] on li "Half-day Tour in [GEOGRAPHIC_DATA] (en)" at bounding box center [76, 8] width 153 height 17
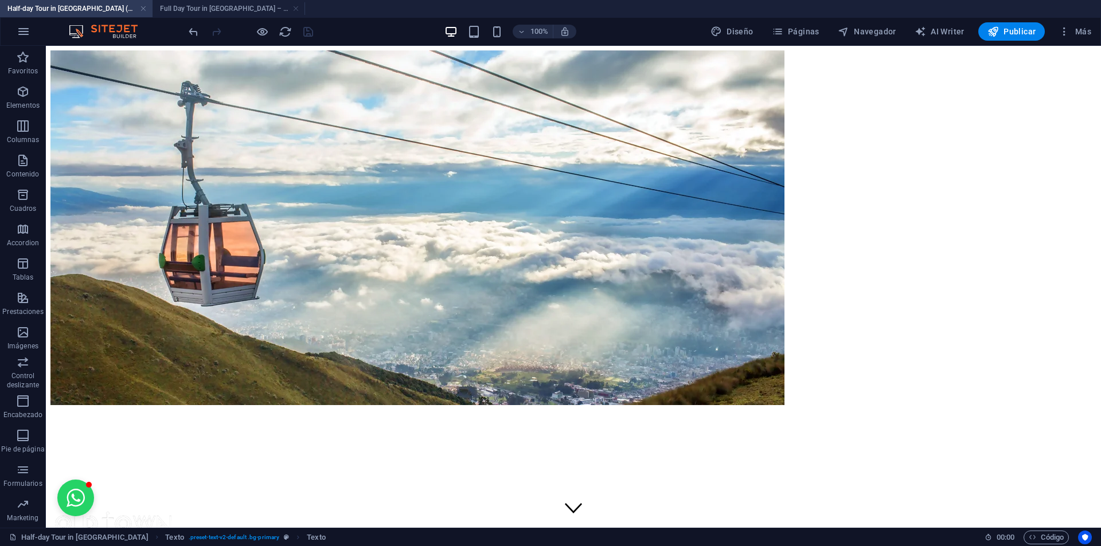
scroll to position [357, 0]
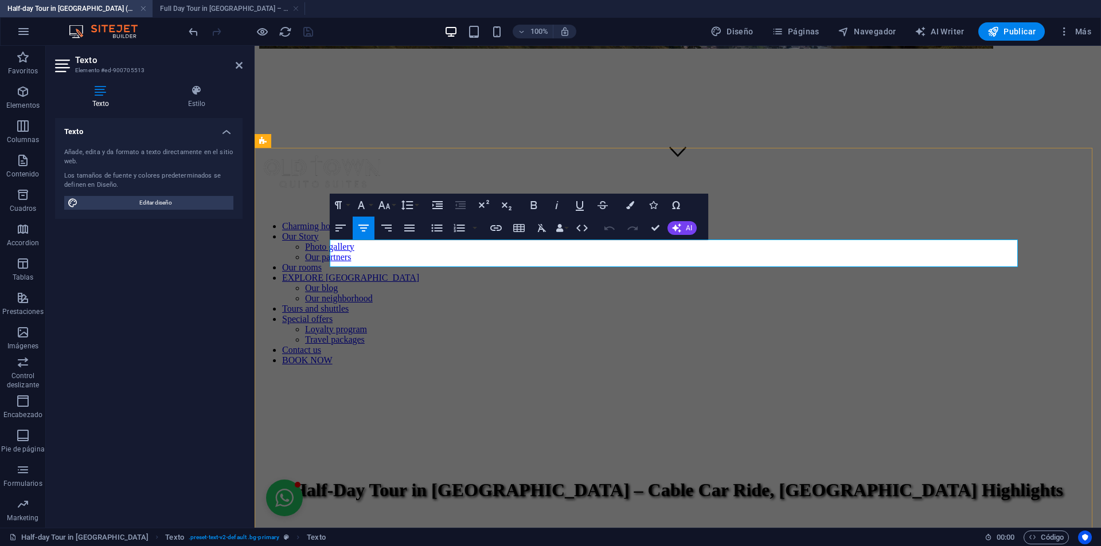
click at [392, 209] on button "Font Size" at bounding box center [387, 205] width 22 height 23
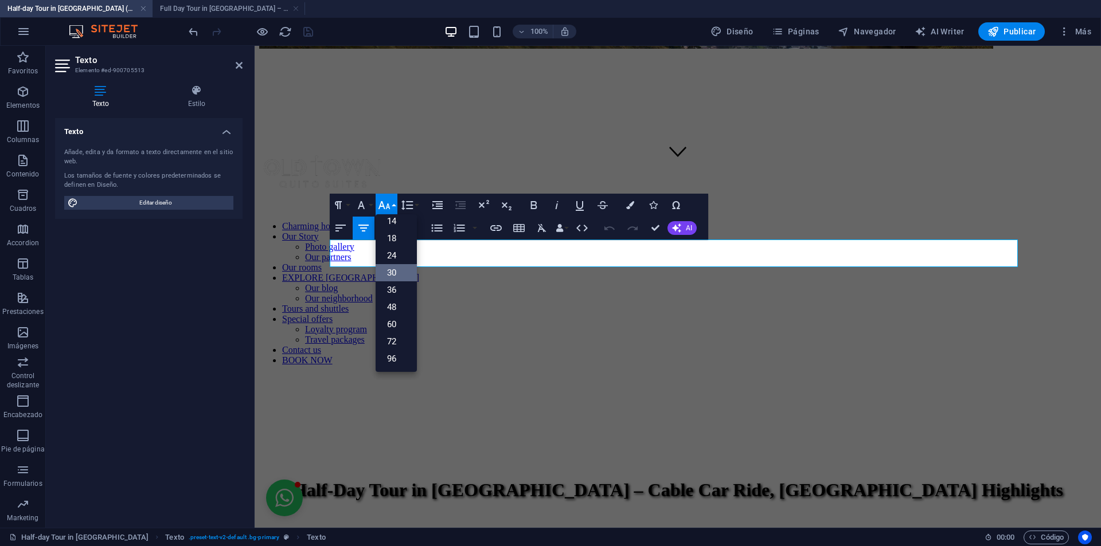
scroll to position [92, 0]
click at [194, 6] on h4 "Full Day Tour in [GEOGRAPHIC_DATA] – Cable Car Ride, Equator line, [GEOGRAPHIC_…" at bounding box center [229, 8] width 153 height 13
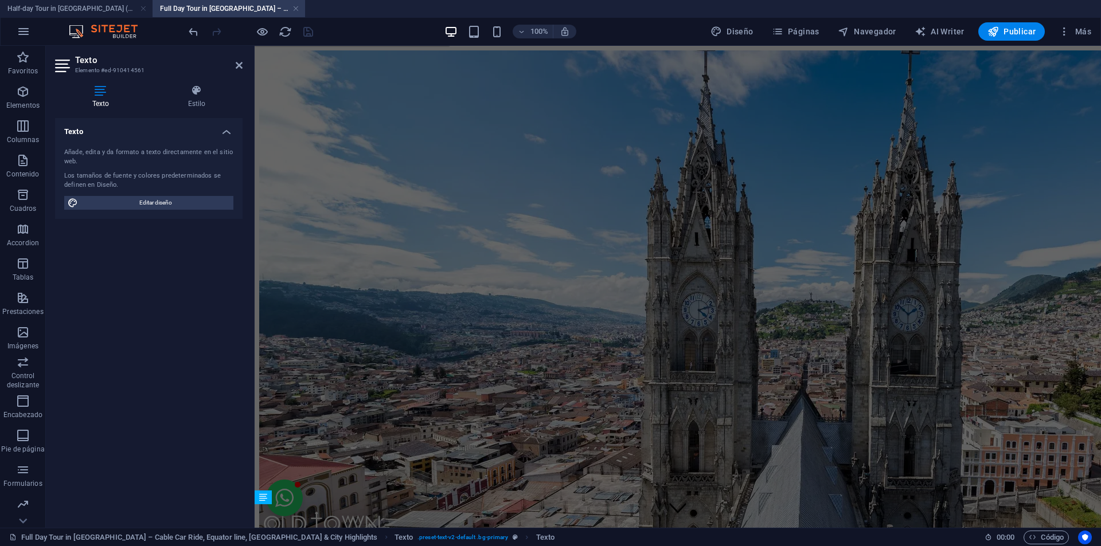
scroll to position [331, 0]
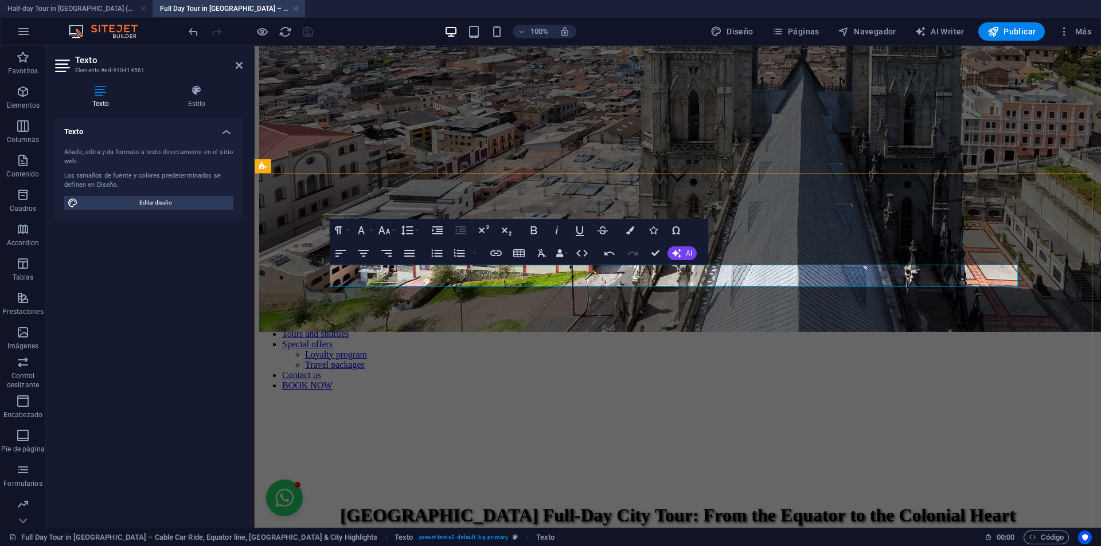
click at [386, 233] on icon "button" at bounding box center [384, 230] width 12 height 8
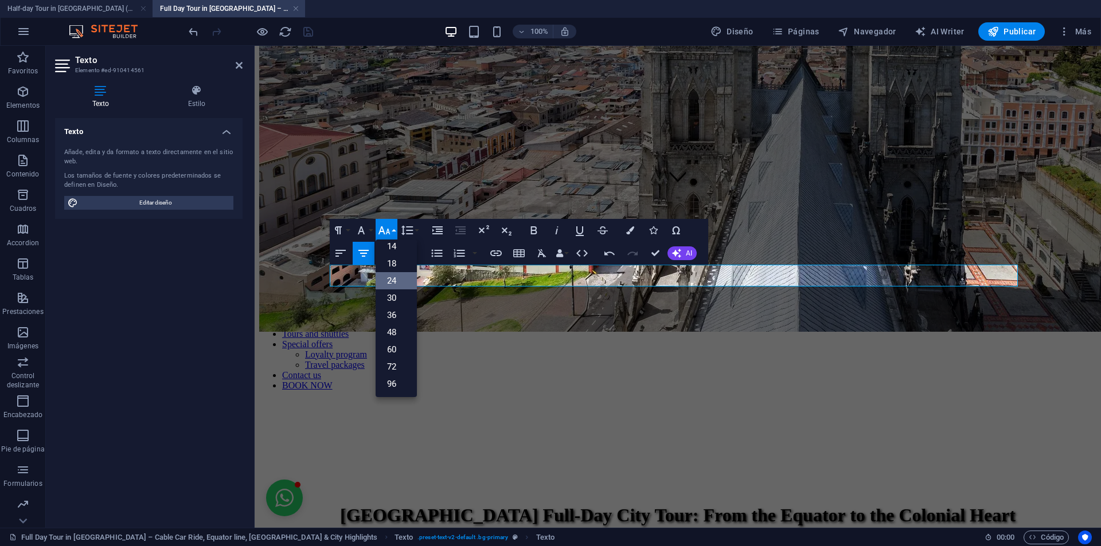
scroll to position [92, 0]
click at [385, 292] on link "30" at bounding box center [396, 298] width 41 height 17
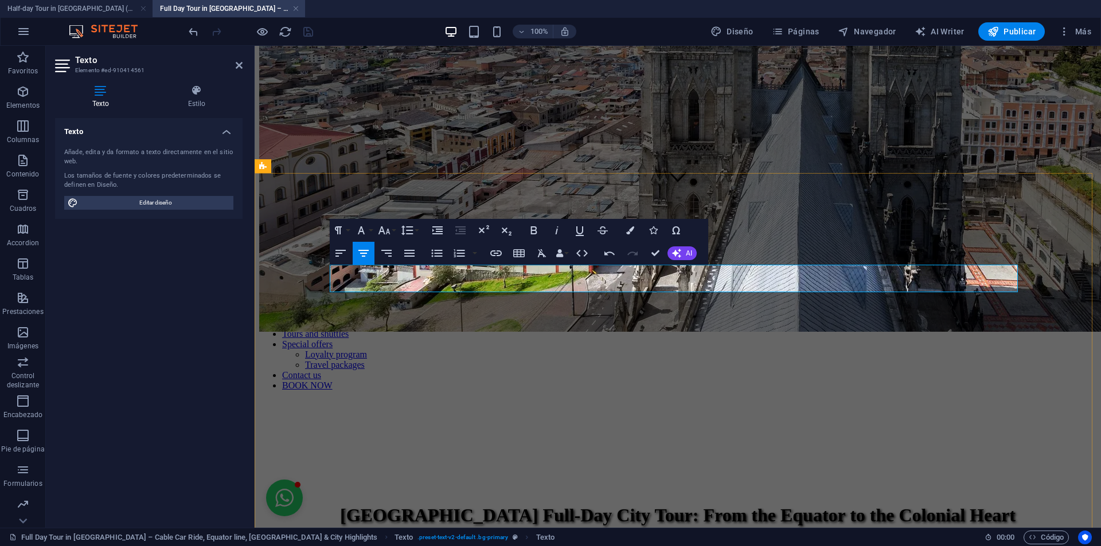
click at [100, 5] on h4 "Half-day Tour in [GEOGRAPHIC_DATA] (en)" at bounding box center [76, 8] width 153 height 13
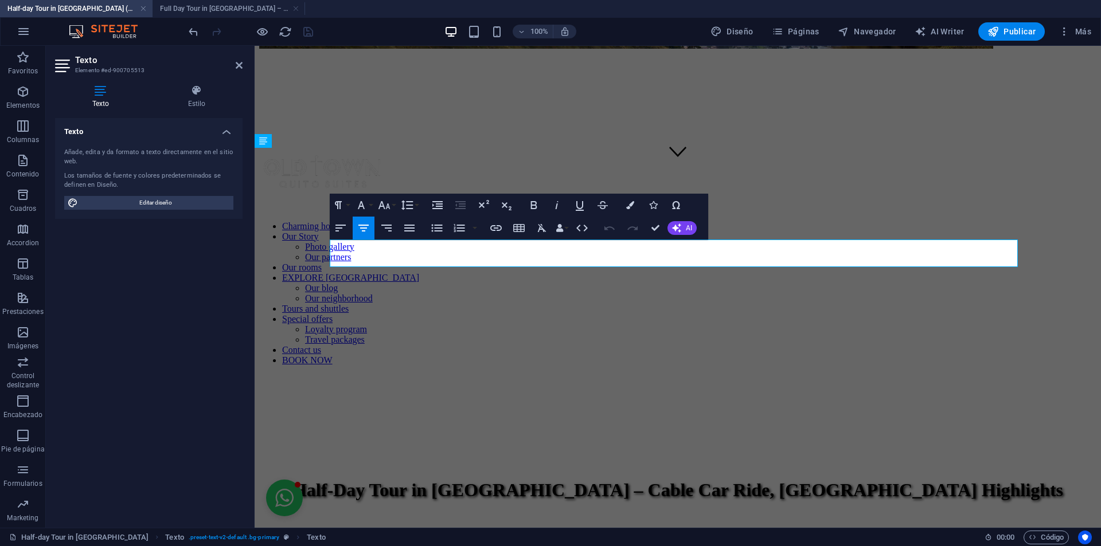
scroll to position [0, 0]
click at [168, 3] on h4 "Full Day Tour in [GEOGRAPHIC_DATA] – Cable Car Ride, Equator line, [GEOGRAPHIC_…" at bounding box center [229, 8] width 153 height 13
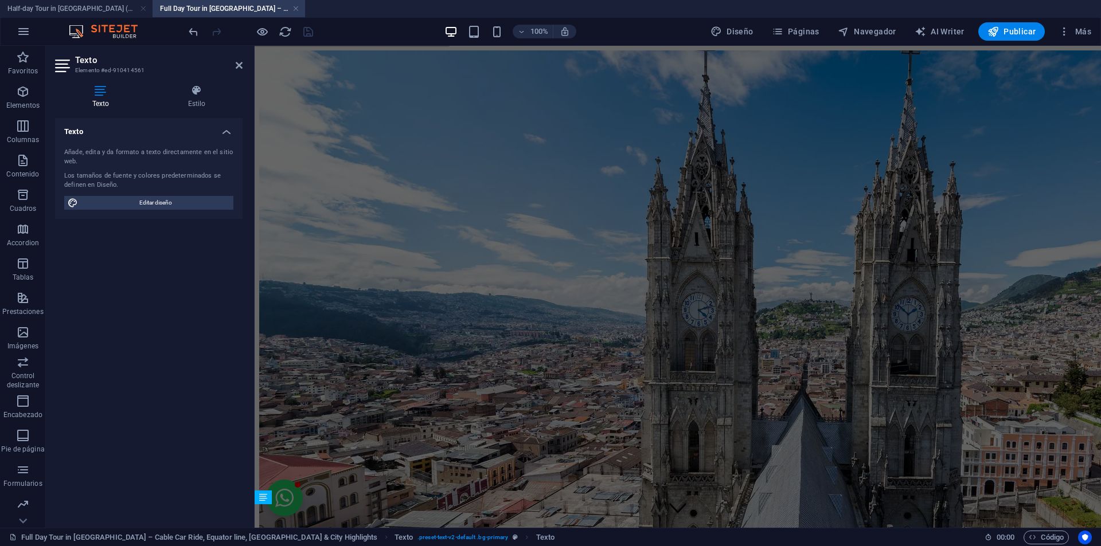
scroll to position [331, 0]
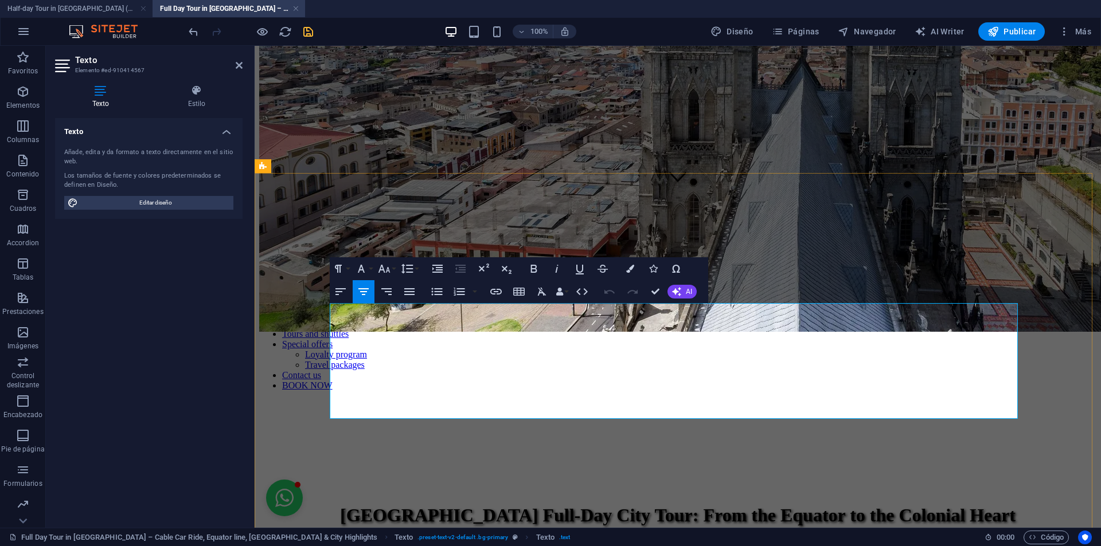
drag, startPoint x: 564, startPoint y: 343, endPoint x: 572, endPoint y: 346, distance: 8.5
drag, startPoint x: 377, startPoint y: 343, endPoint x: 419, endPoint y: 326, distance: 45.5
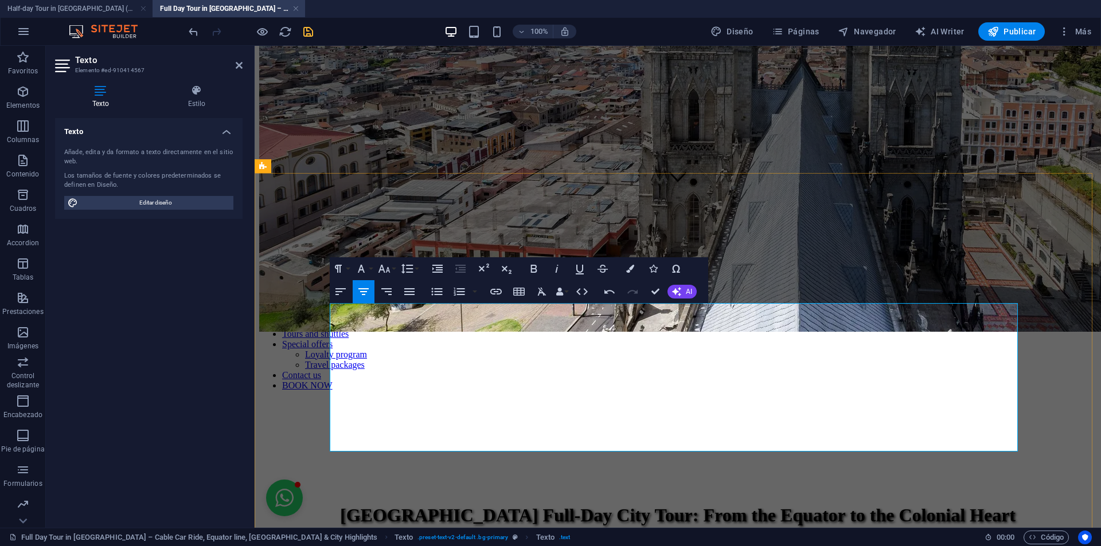
drag, startPoint x: 700, startPoint y: 416, endPoint x: 347, endPoint y: 398, distance: 353.6
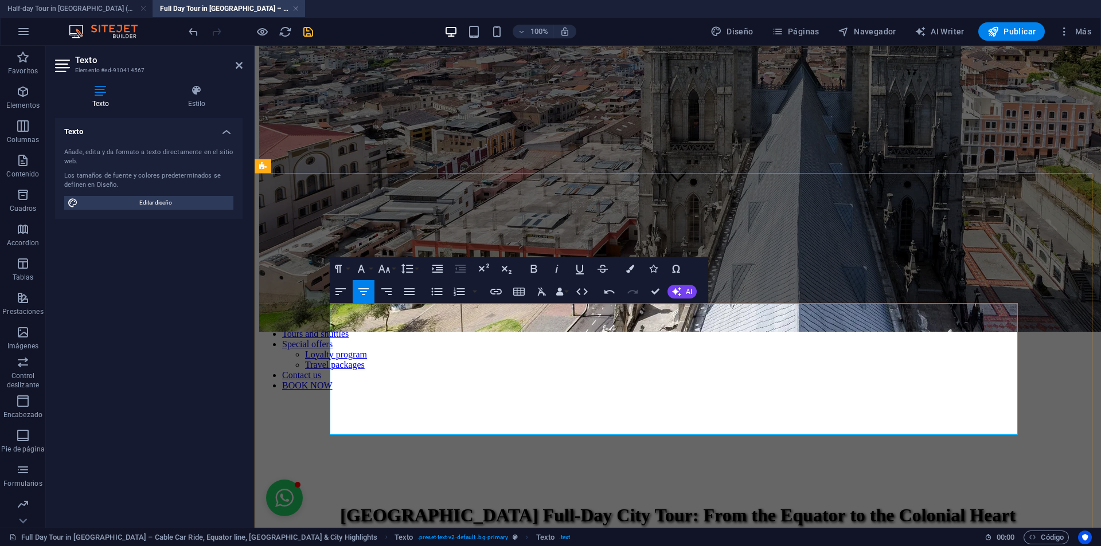
drag, startPoint x: 611, startPoint y: 394, endPoint x: 612, endPoint y: 388, distance: 6.3
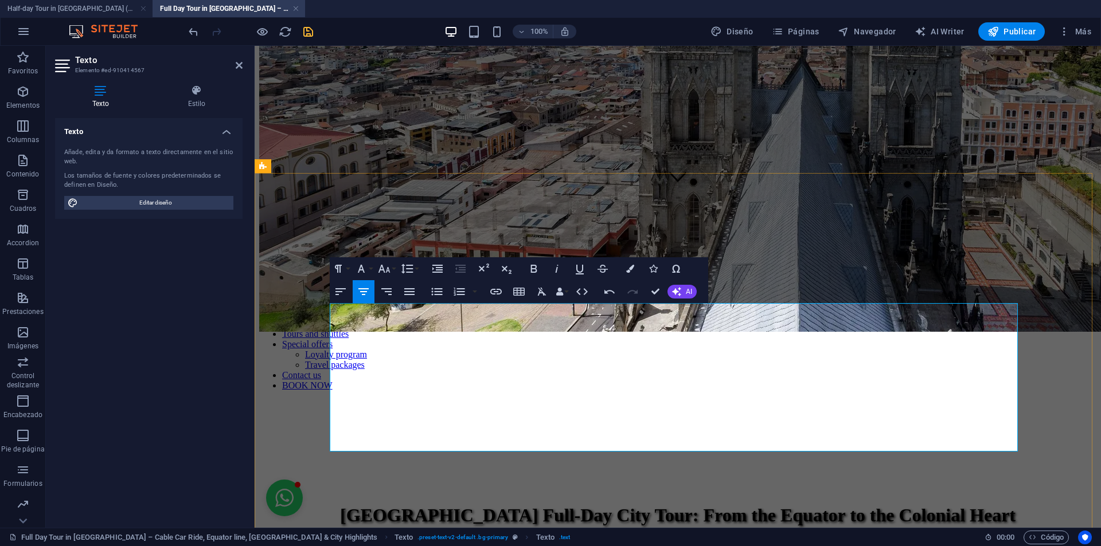
drag, startPoint x: 812, startPoint y: 400, endPoint x: 781, endPoint y: 402, distance: 30.5
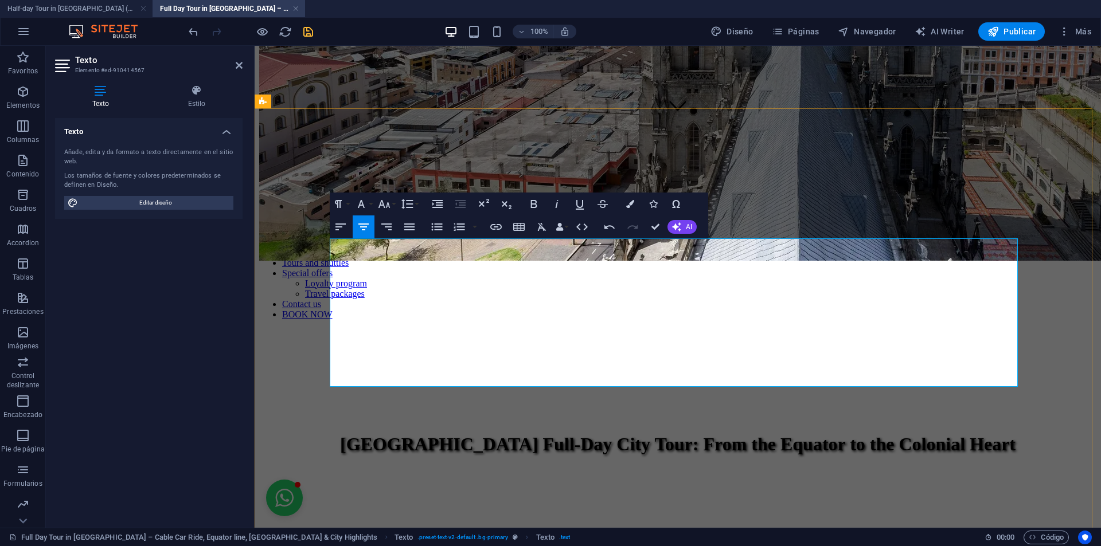
scroll to position [446, 0]
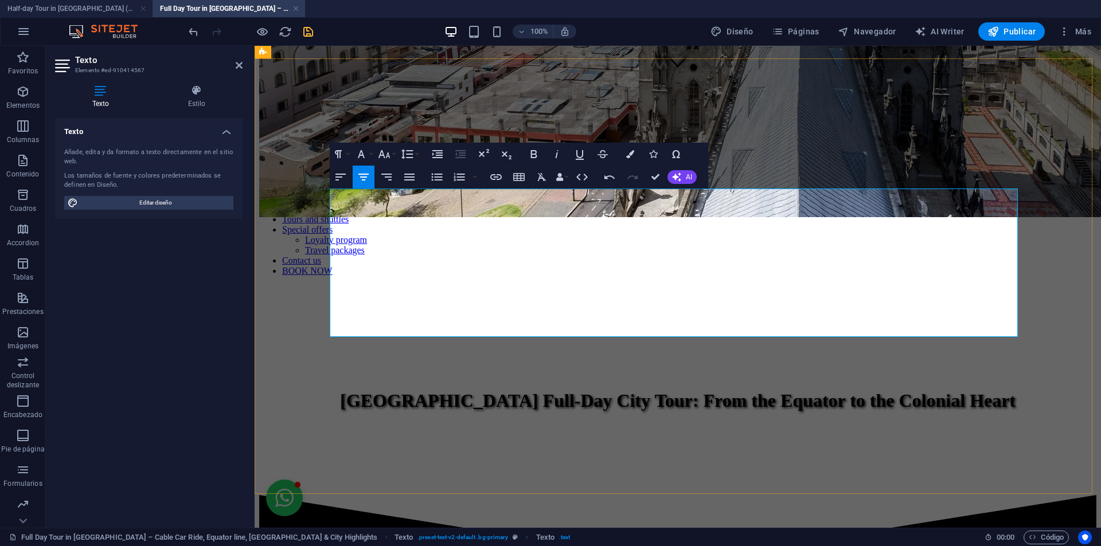
drag, startPoint x: 556, startPoint y: 212, endPoint x: 602, endPoint y: 190, distance: 51.1
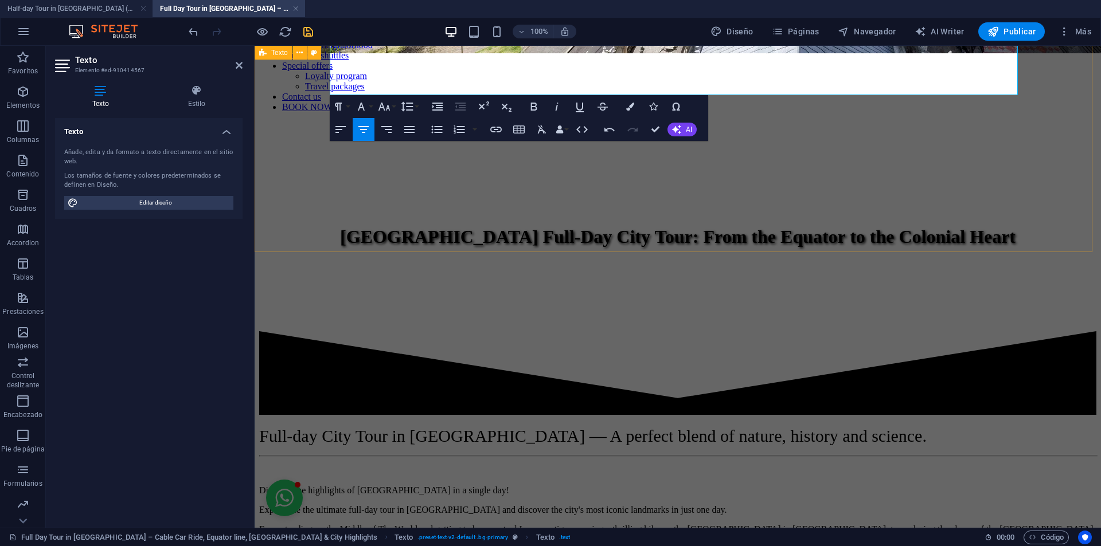
scroll to position [561, 0]
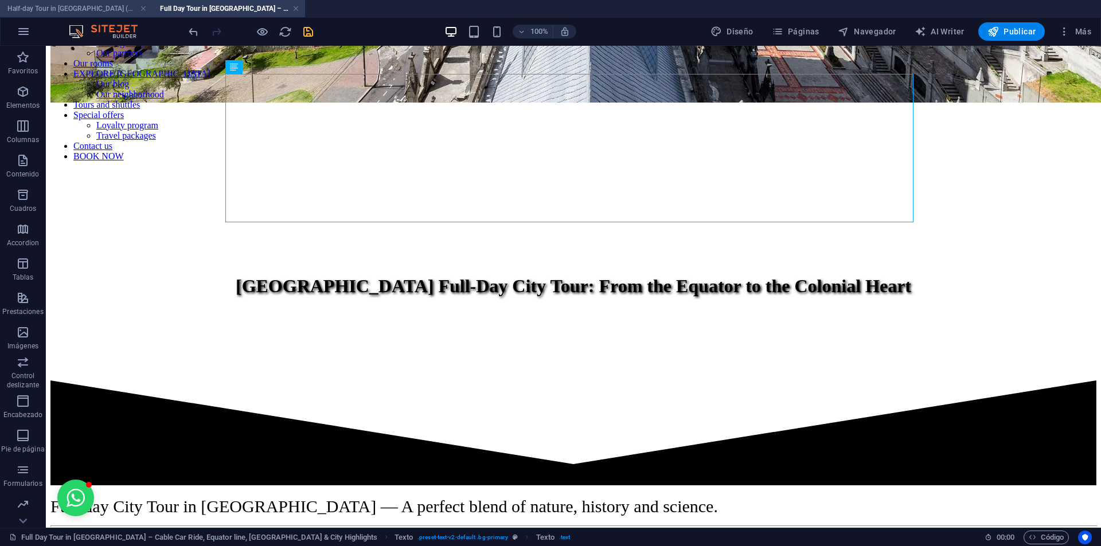
click at [92, 10] on h4 "Half-day Tour in [GEOGRAPHIC_DATA] (en)" at bounding box center [76, 8] width 153 height 13
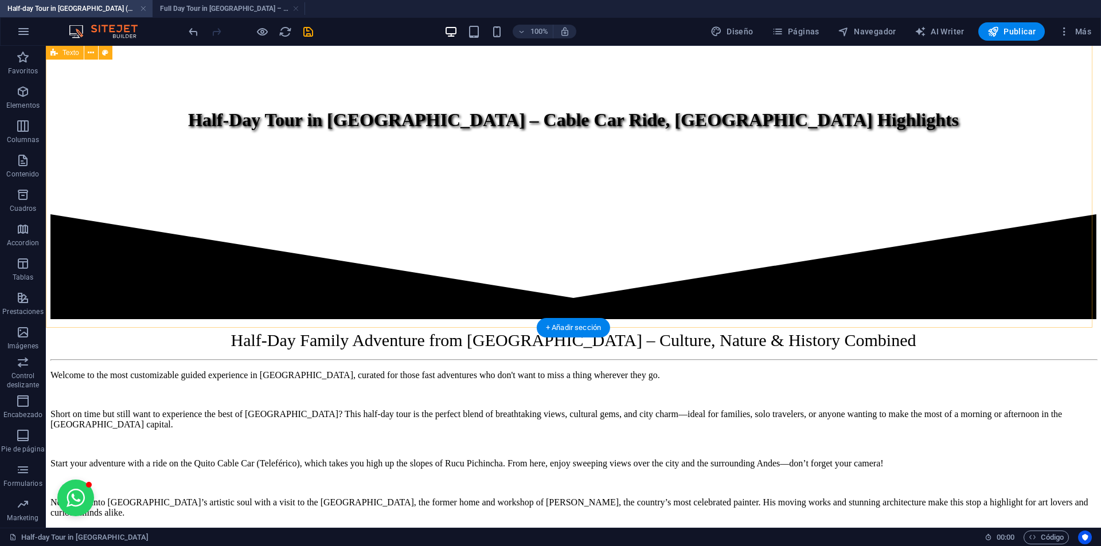
scroll to position [873, 0]
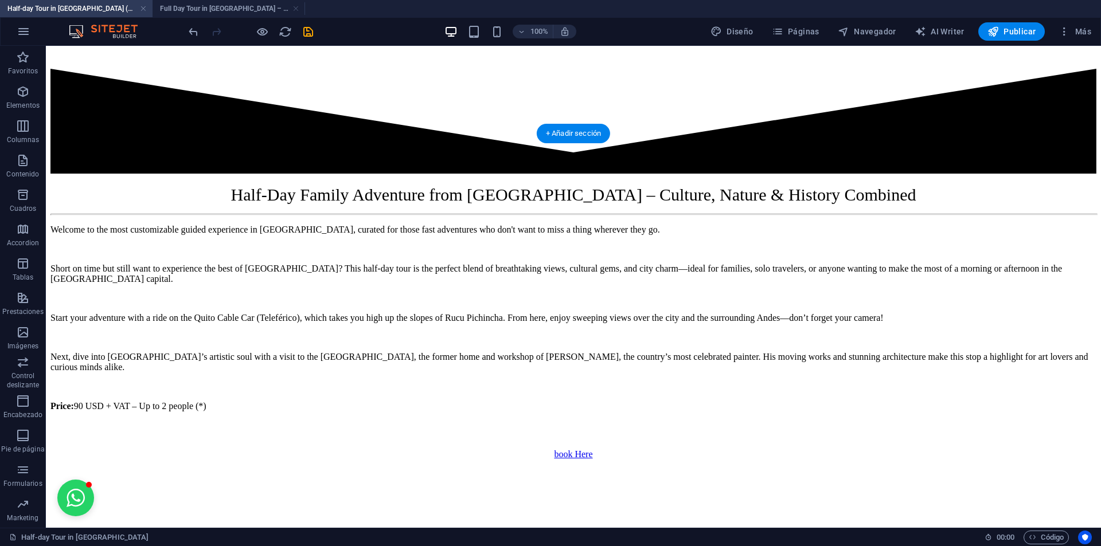
click at [112, 460] on div at bounding box center [573, 460] width 1046 height 0
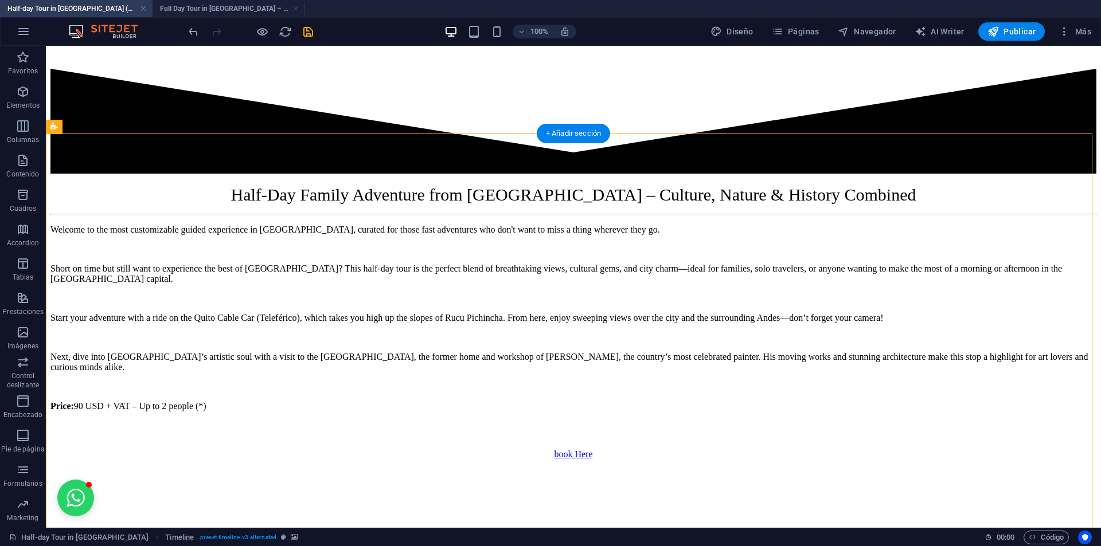
drag, startPoint x: 112, startPoint y: 253, endPoint x: 304, endPoint y: 153, distance: 216.7
click at [112, 460] on div at bounding box center [573, 460] width 1046 height 0
select select "triangle"
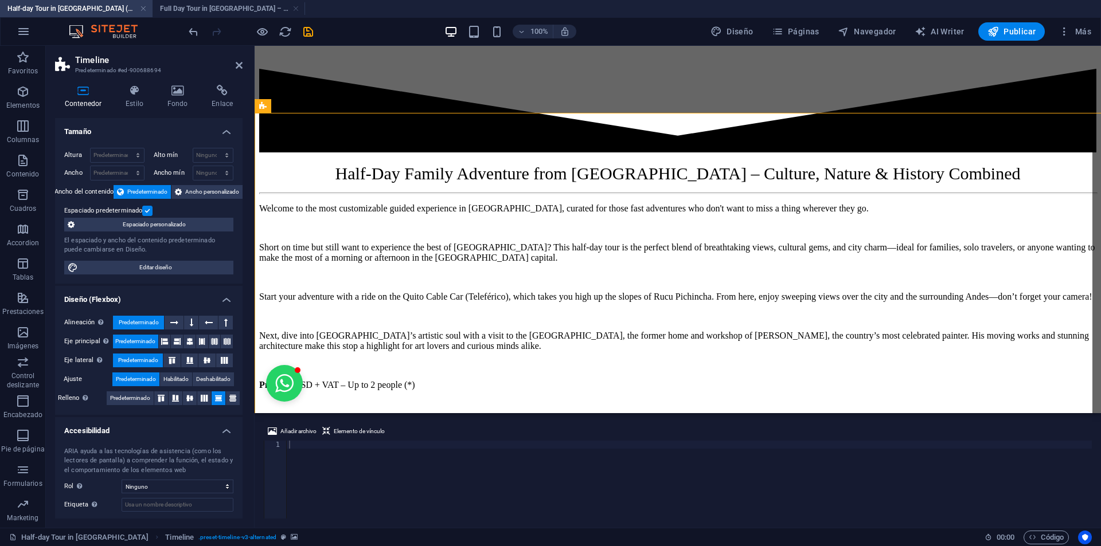
scroll to position [893, 0]
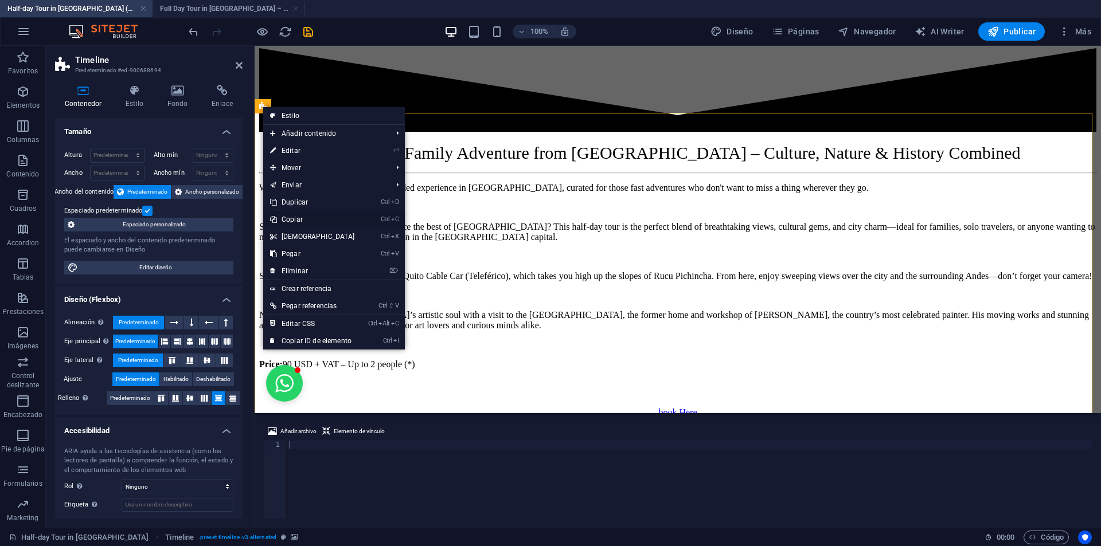
click at [310, 221] on link "Ctrl C Copiar" at bounding box center [312, 219] width 99 height 17
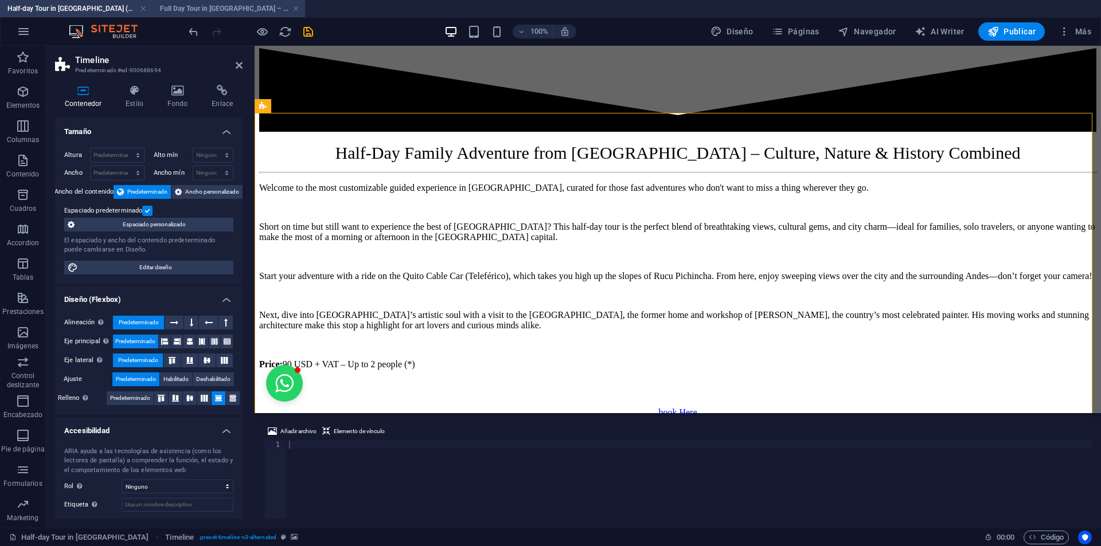
click at [190, 11] on h4 "Full Day Tour in [GEOGRAPHIC_DATA] – Cable Car Ride, Equator line, [GEOGRAPHIC_…" at bounding box center [229, 8] width 153 height 13
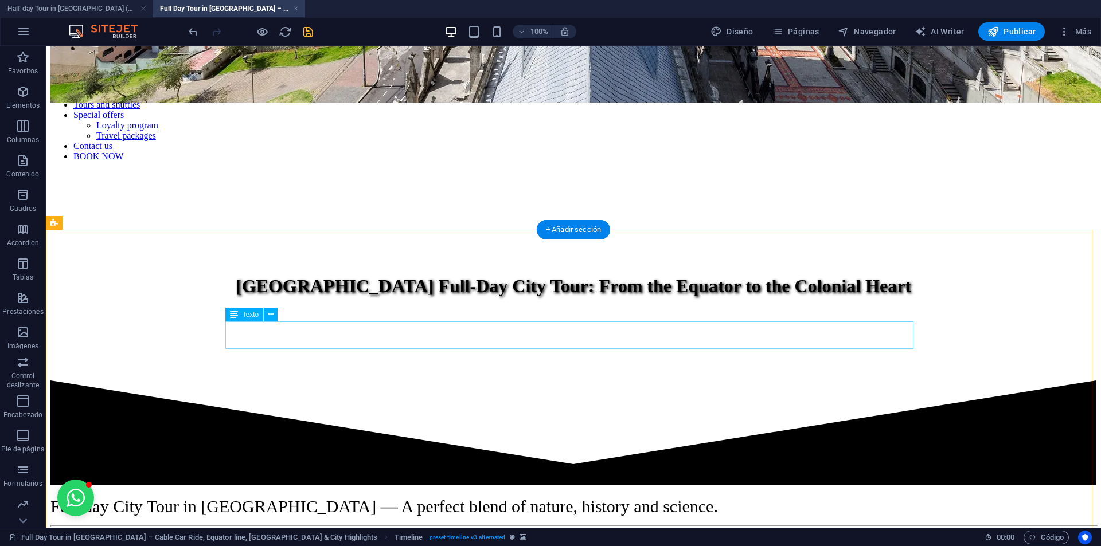
scroll to position [217, 0]
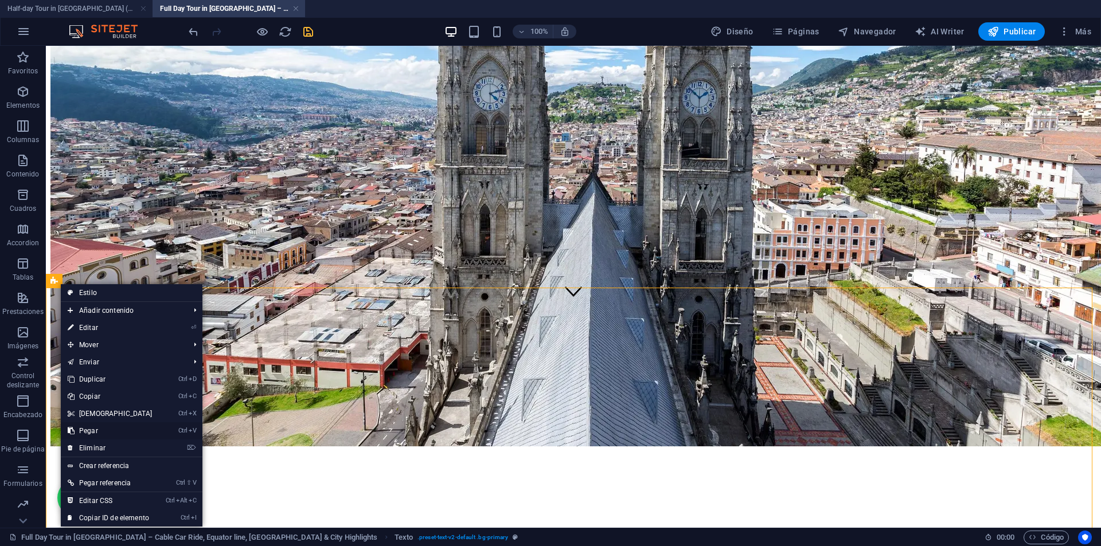
click at [93, 433] on link "Ctrl V Pegar" at bounding box center [110, 431] width 99 height 17
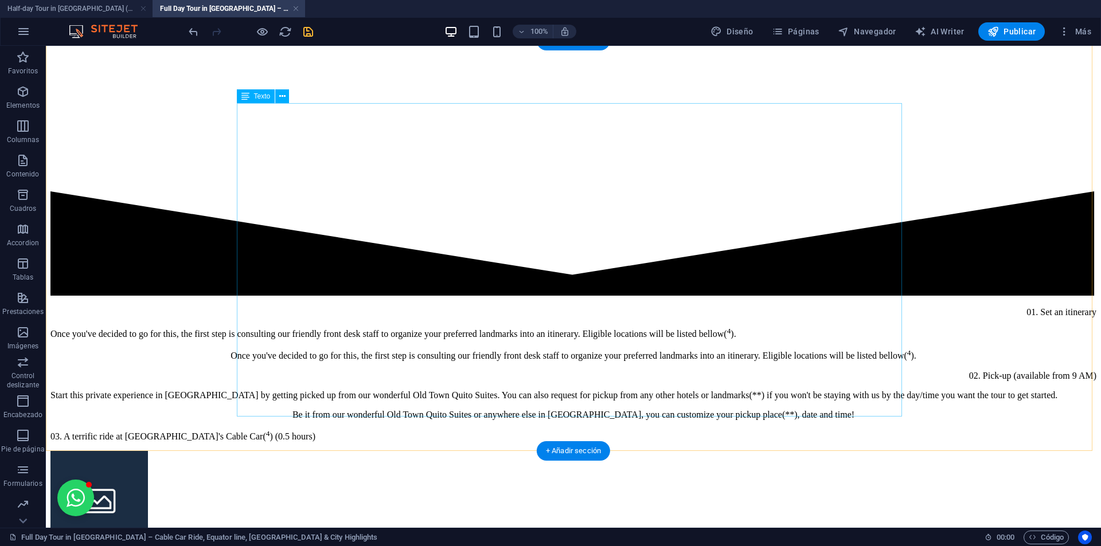
scroll to position [4210, 0]
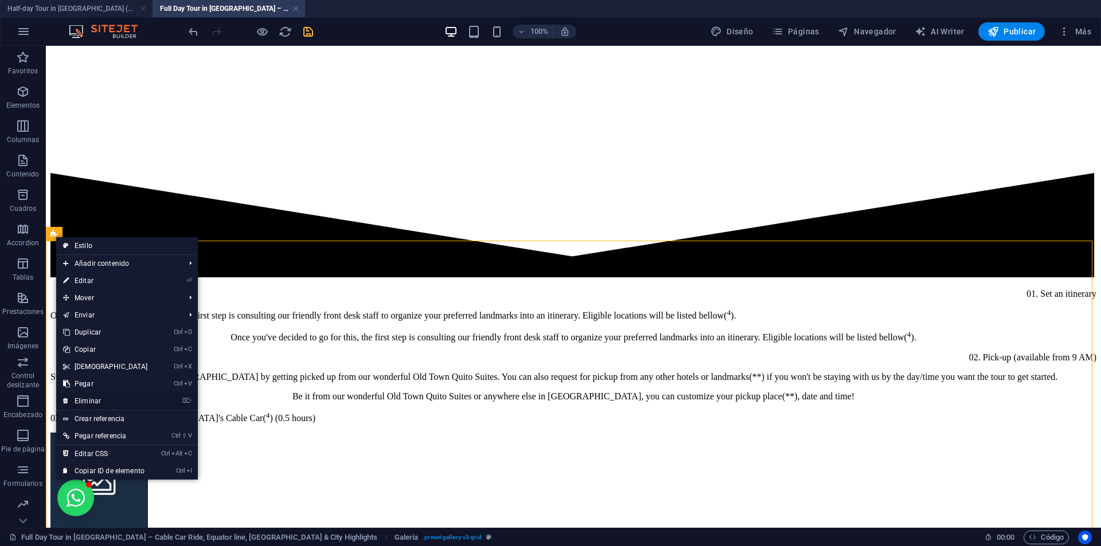
click at [116, 397] on link "⌦ Eliminar" at bounding box center [105, 401] width 99 height 17
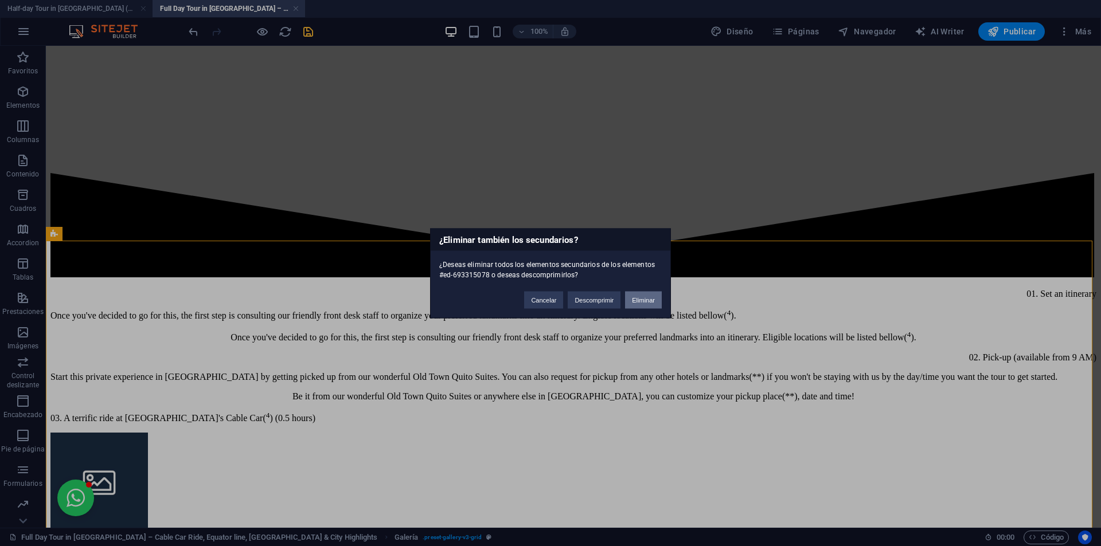
click at [640, 303] on button "Eliminar" at bounding box center [643, 299] width 37 height 17
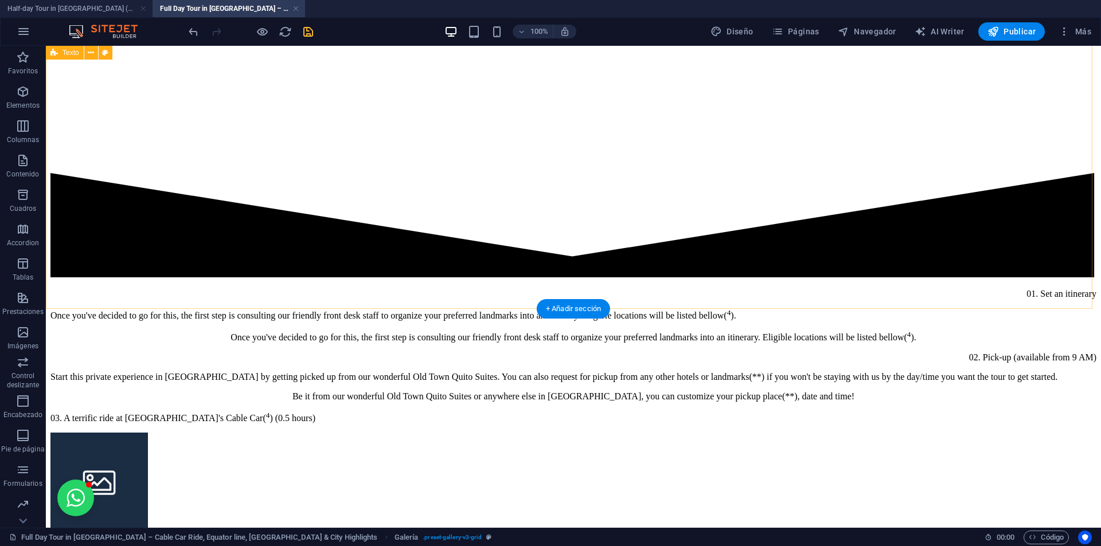
scroll to position [4142, 0]
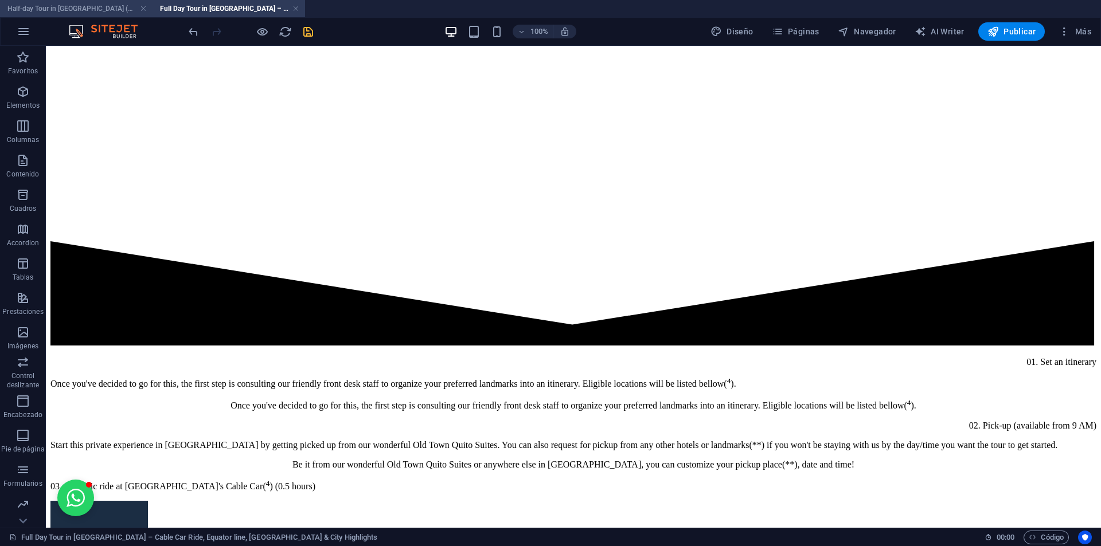
click at [90, 6] on h4 "Half-day Tour in [GEOGRAPHIC_DATA] (en)" at bounding box center [76, 8] width 153 height 13
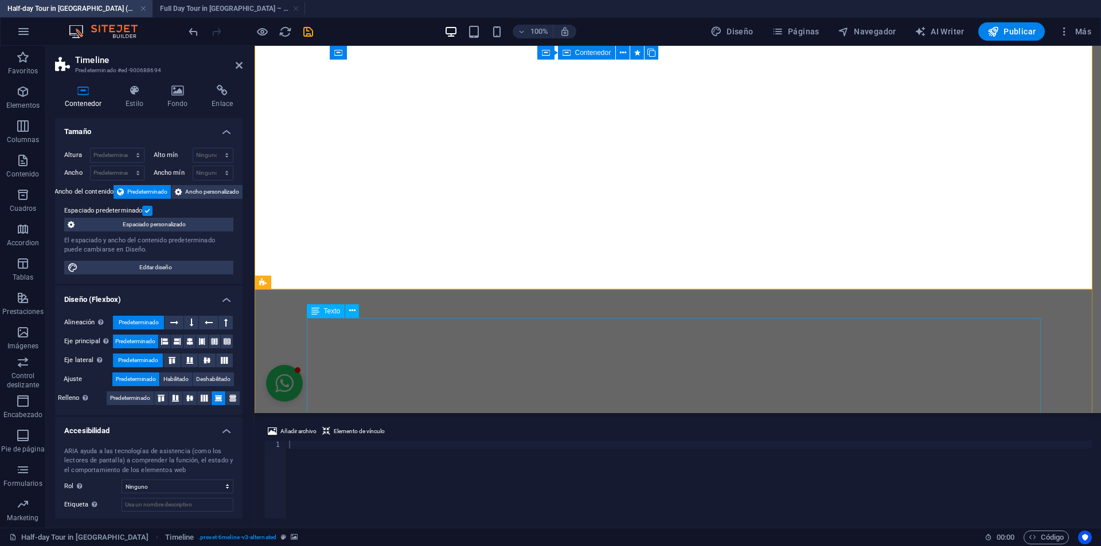
scroll to position [3817, 0]
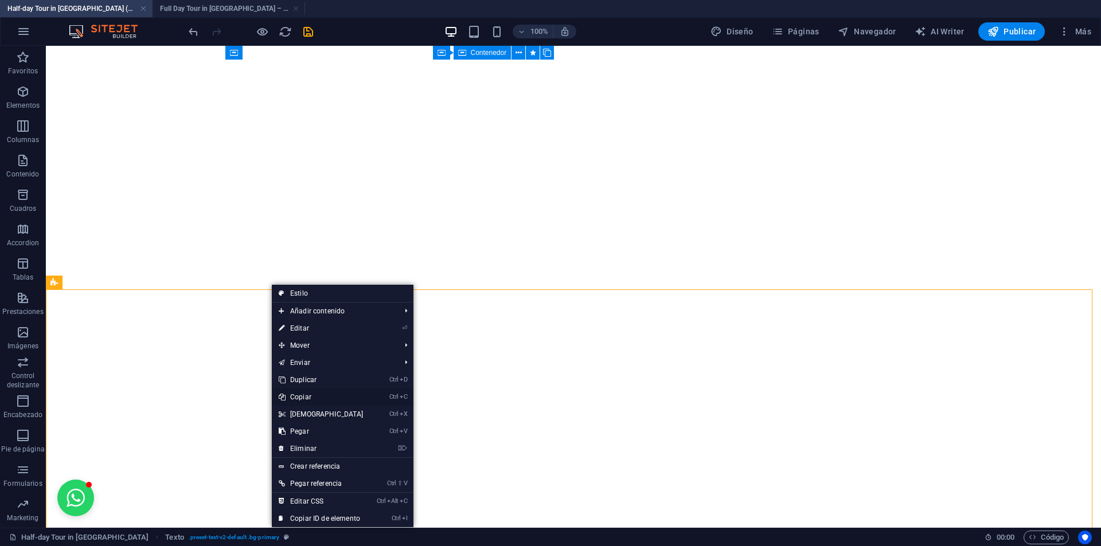
click at [313, 398] on link "Ctrl C Copiar" at bounding box center [321, 397] width 99 height 17
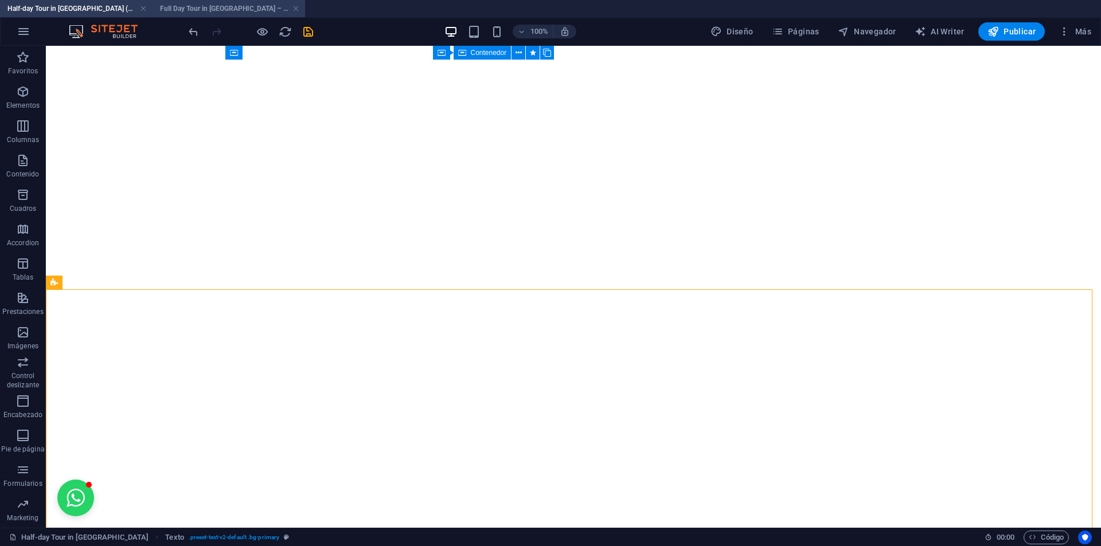
click at [179, 11] on h4 "Full Day Tour in [GEOGRAPHIC_DATA] – Cable Car Ride, Equator line, [GEOGRAPHIC_…" at bounding box center [229, 8] width 153 height 13
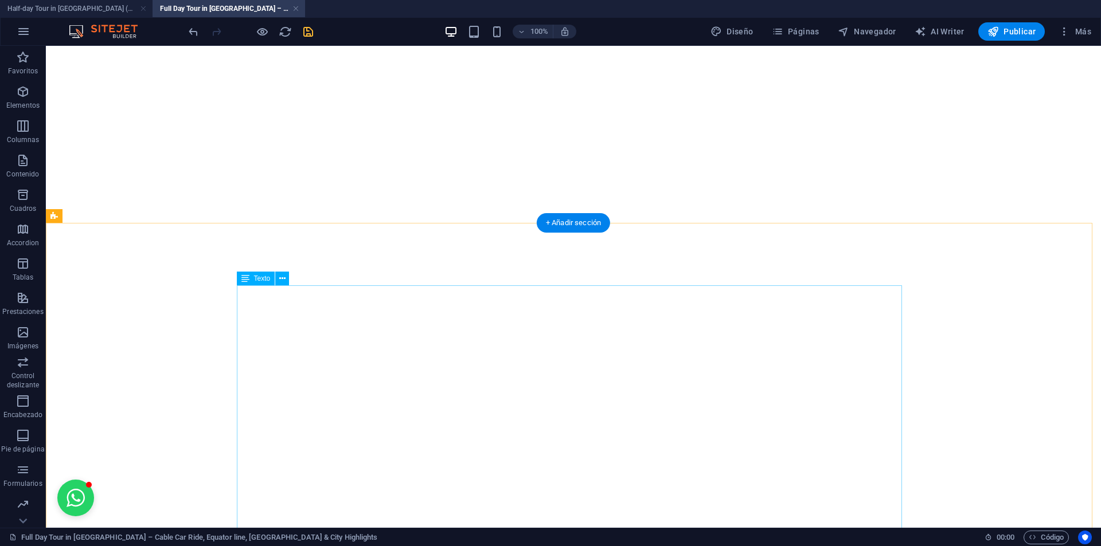
scroll to position [3798, 0]
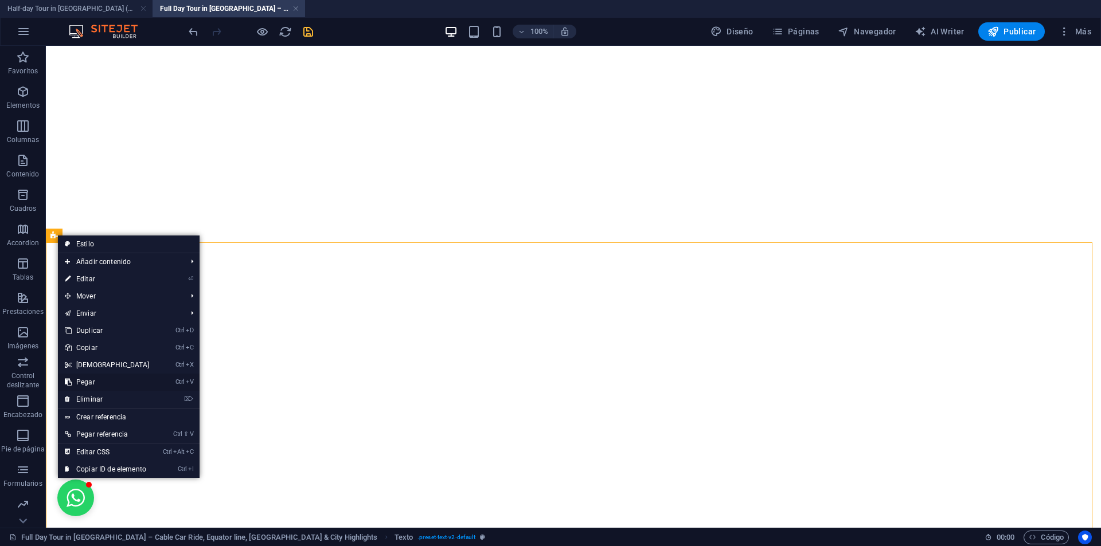
click at [94, 380] on link "Ctrl V Pegar" at bounding box center [107, 382] width 99 height 17
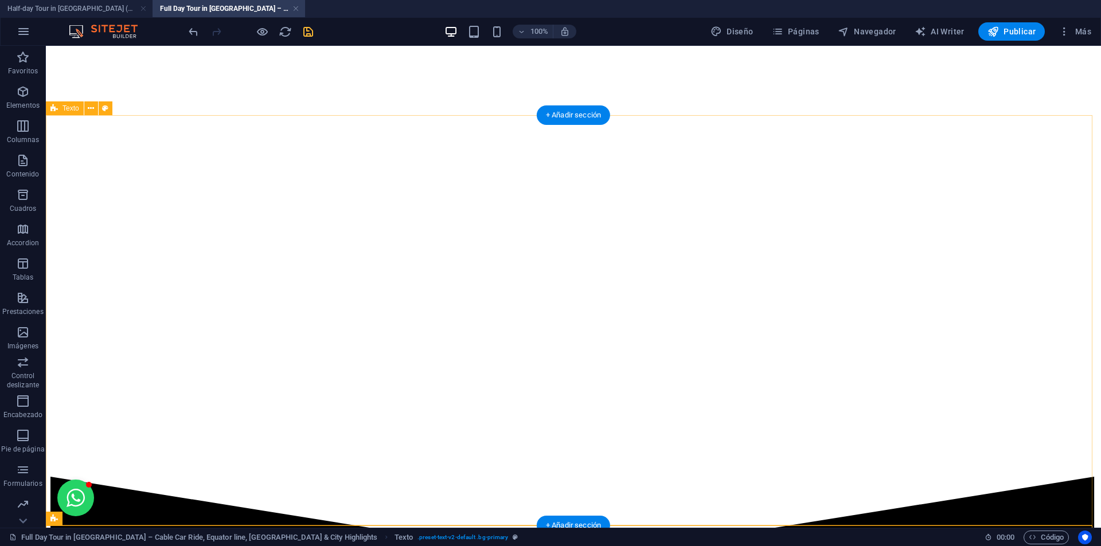
scroll to position [3811, 0]
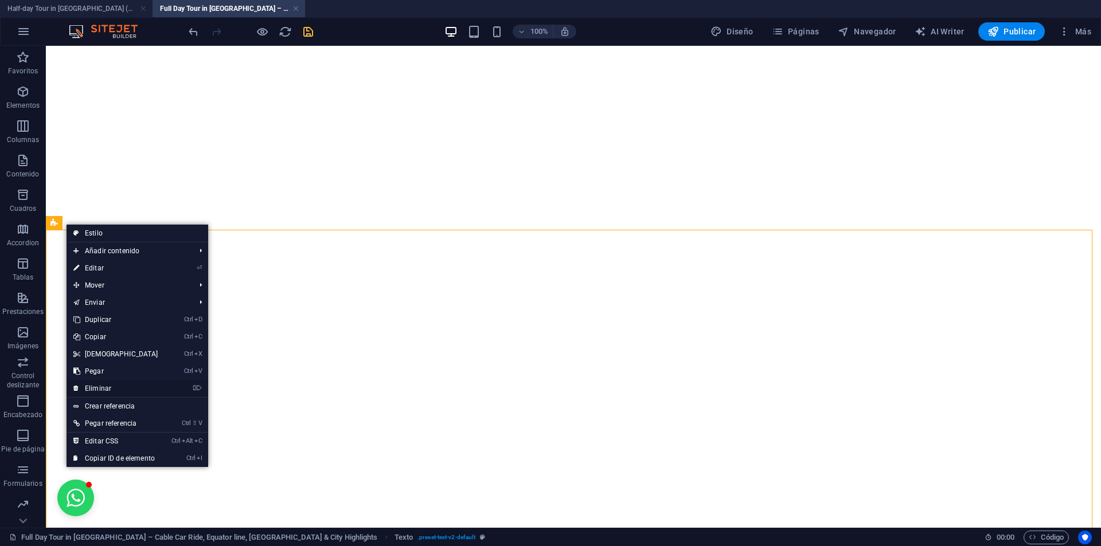
click at [99, 386] on link "⌦ Eliminar" at bounding box center [116, 388] width 99 height 17
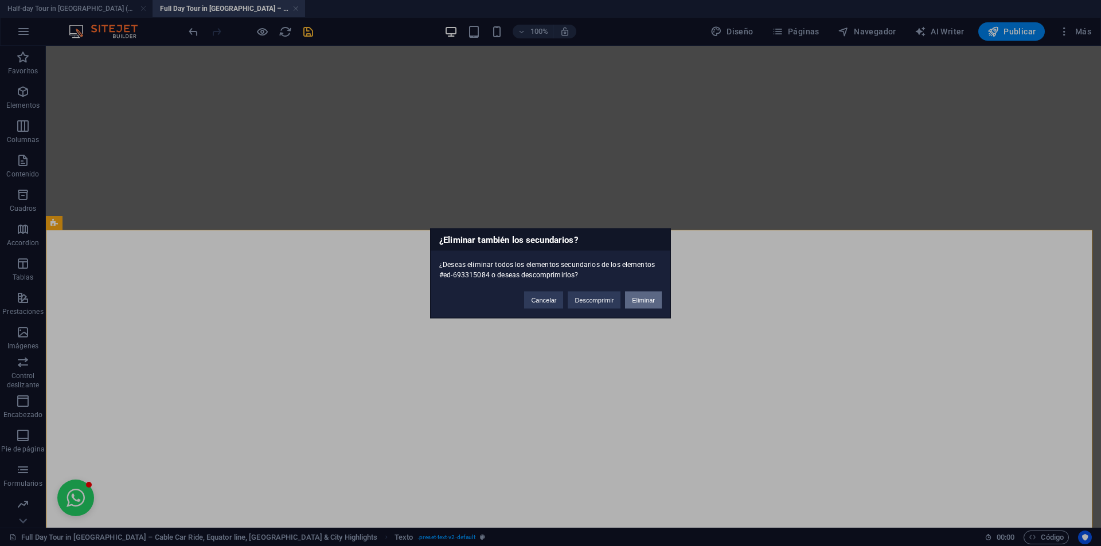
click at [635, 298] on button "Eliminar" at bounding box center [643, 299] width 37 height 17
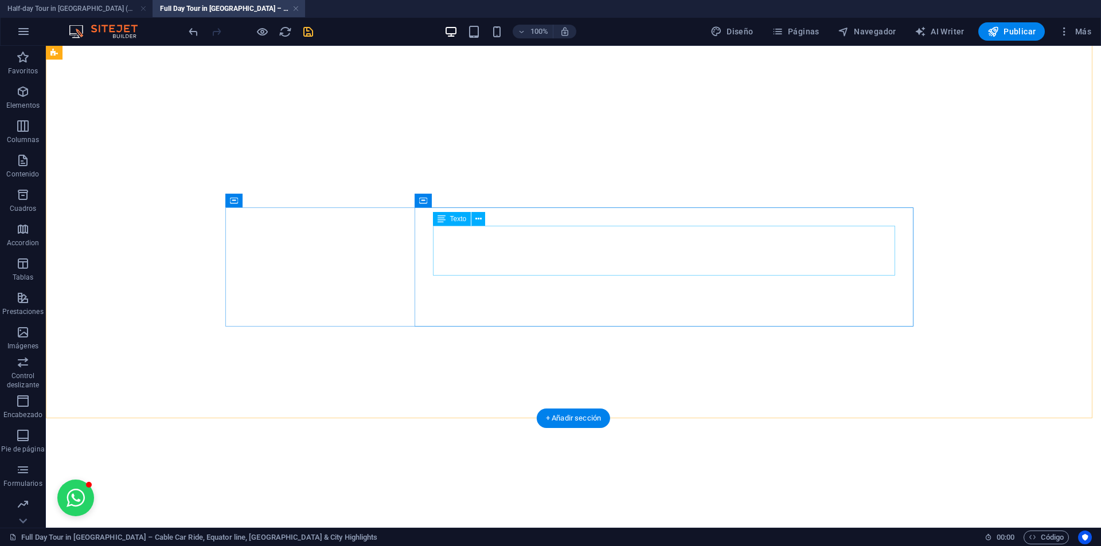
scroll to position [3581, 0]
click at [220, 5] on h4 "Full Day Tour in [GEOGRAPHIC_DATA] – Cable Car Ride, Equator line, [GEOGRAPHIC_…" at bounding box center [229, 8] width 153 height 13
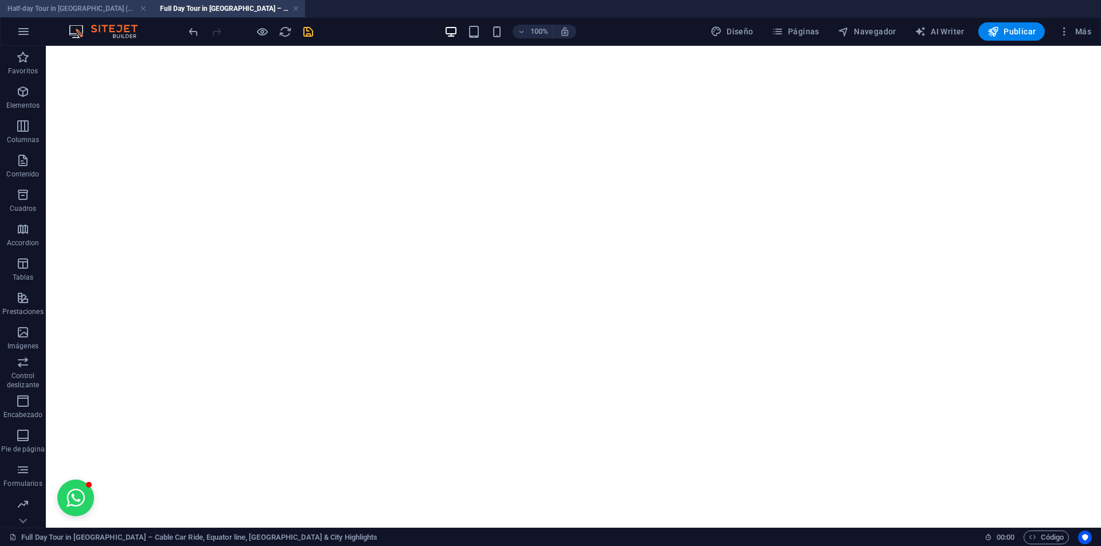
click at [80, 8] on h4 "Half-day Tour in [GEOGRAPHIC_DATA] (en)" at bounding box center [76, 8] width 153 height 13
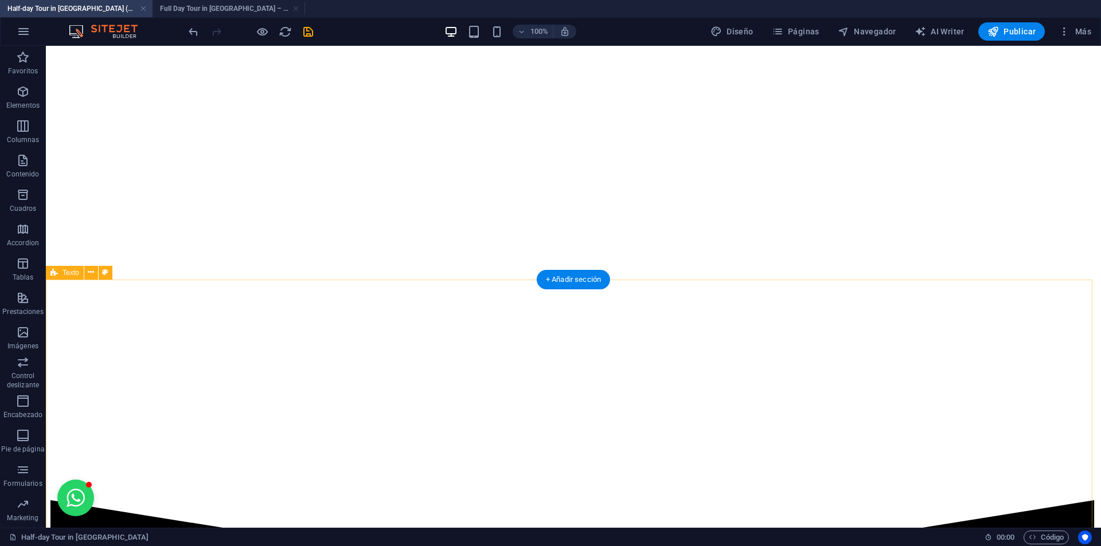
scroll to position [4104, 0]
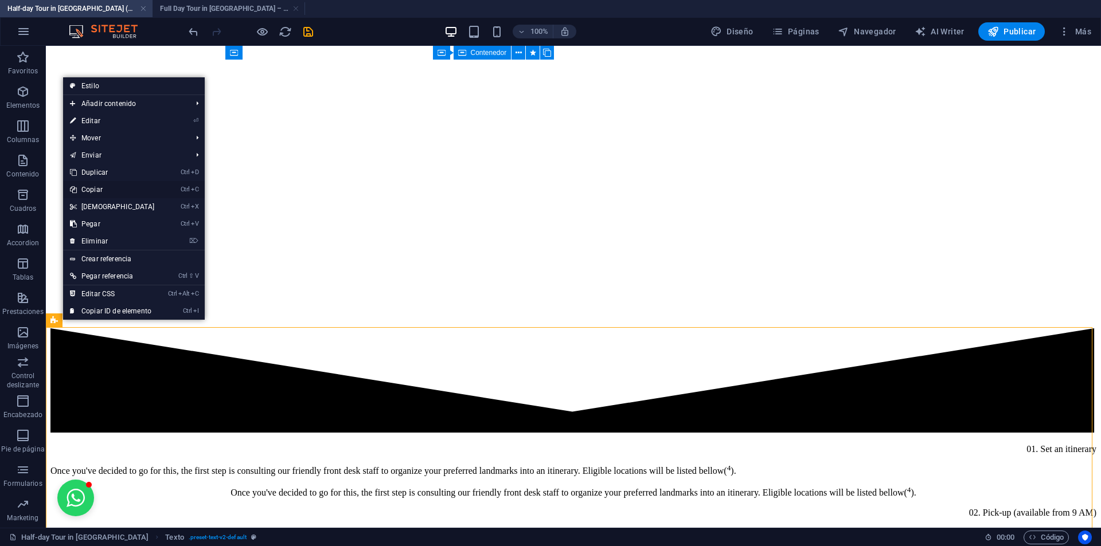
click at [94, 192] on link "Ctrl C Copiar" at bounding box center [112, 189] width 99 height 17
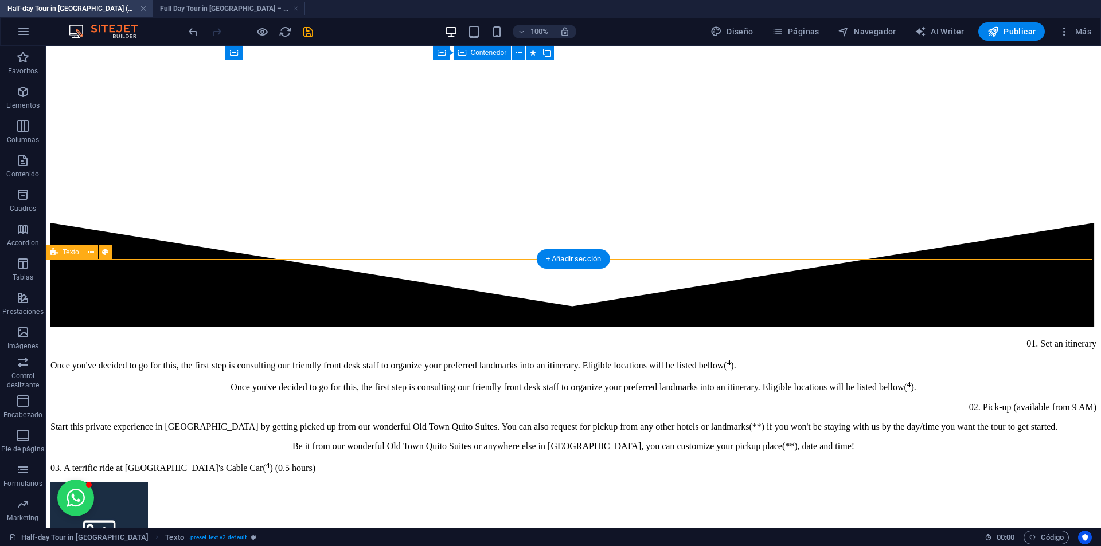
scroll to position [4333, 0]
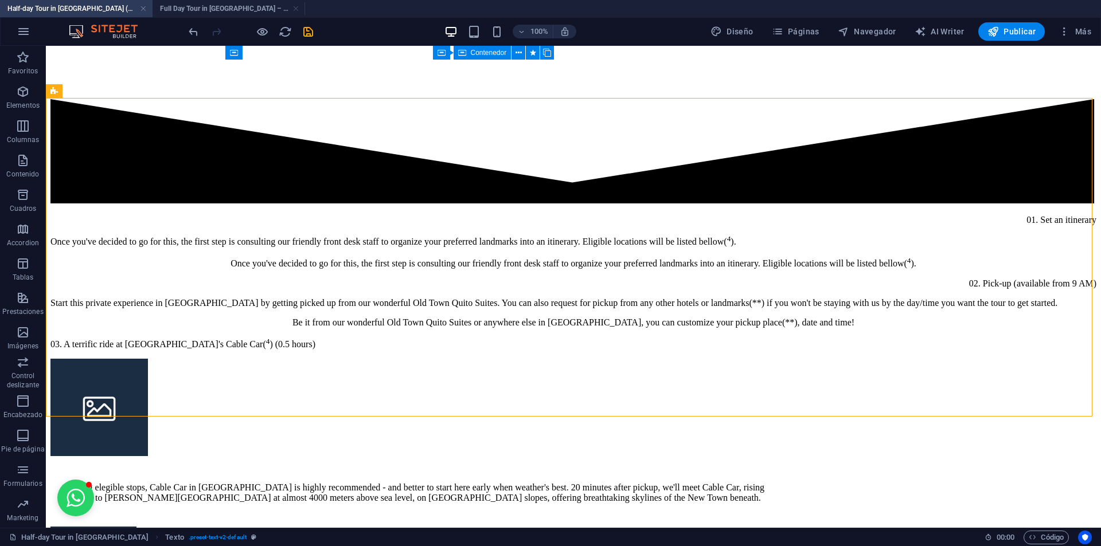
click at [93, 5] on h4 "Half-day Tour in [GEOGRAPHIC_DATA] (en)" at bounding box center [76, 8] width 153 height 13
click at [197, 6] on h4 "Full Day Tour in [GEOGRAPHIC_DATA] – Cable Car Ride, Equator line, [GEOGRAPHIC_…" at bounding box center [229, 8] width 153 height 13
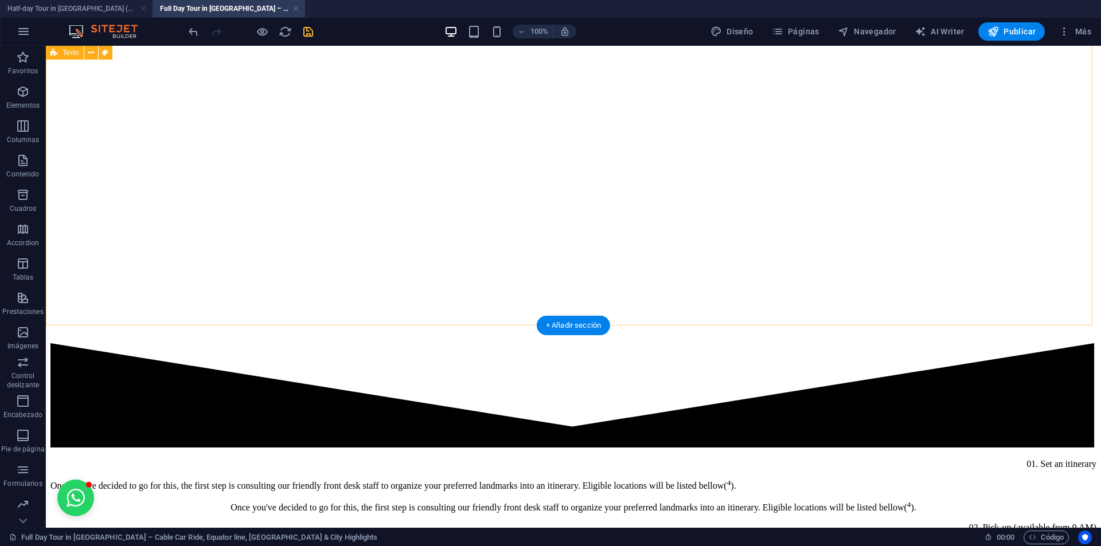
scroll to position [3868, 0]
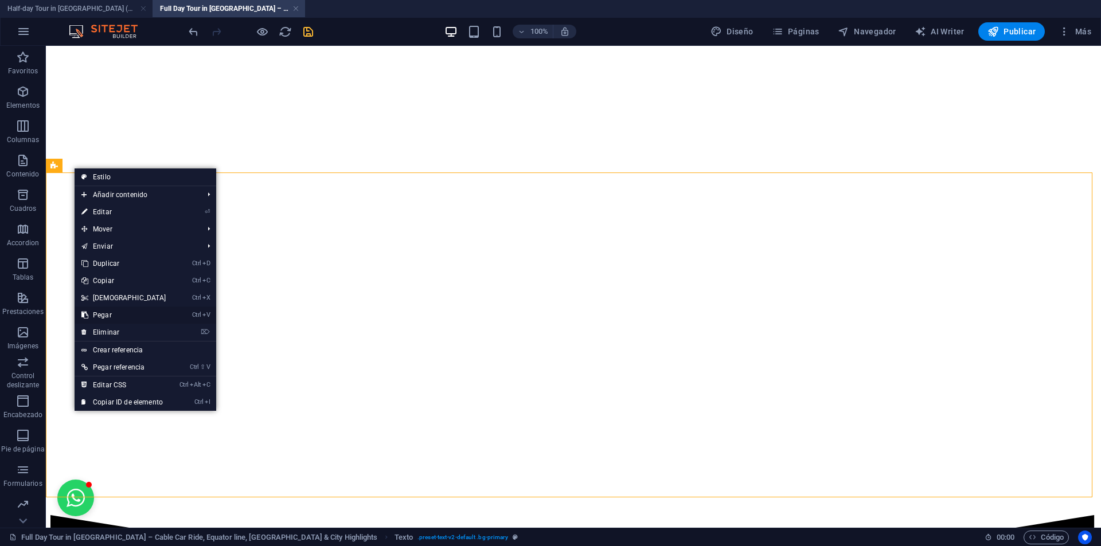
click at [107, 318] on link "Ctrl V Pegar" at bounding box center [124, 315] width 99 height 17
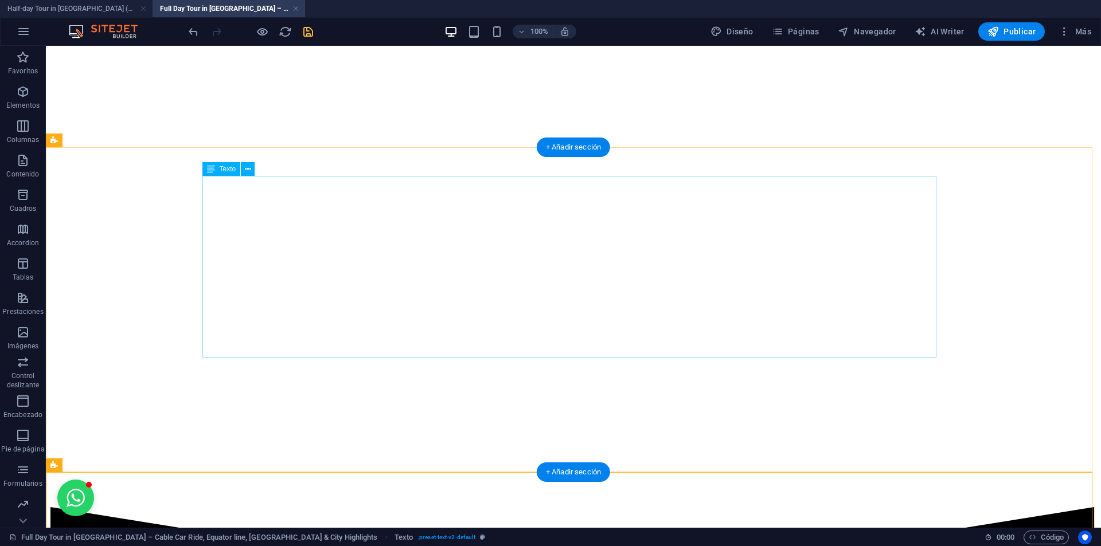
scroll to position [3859, 0]
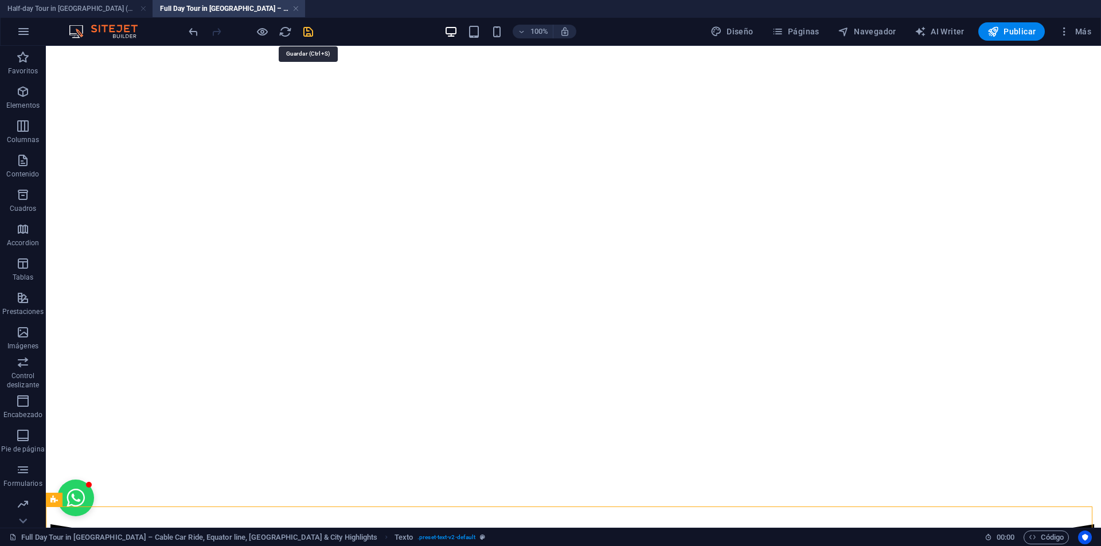
click at [312, 26] on icon "save" at bounding box center [308, 31] width 13 height 13
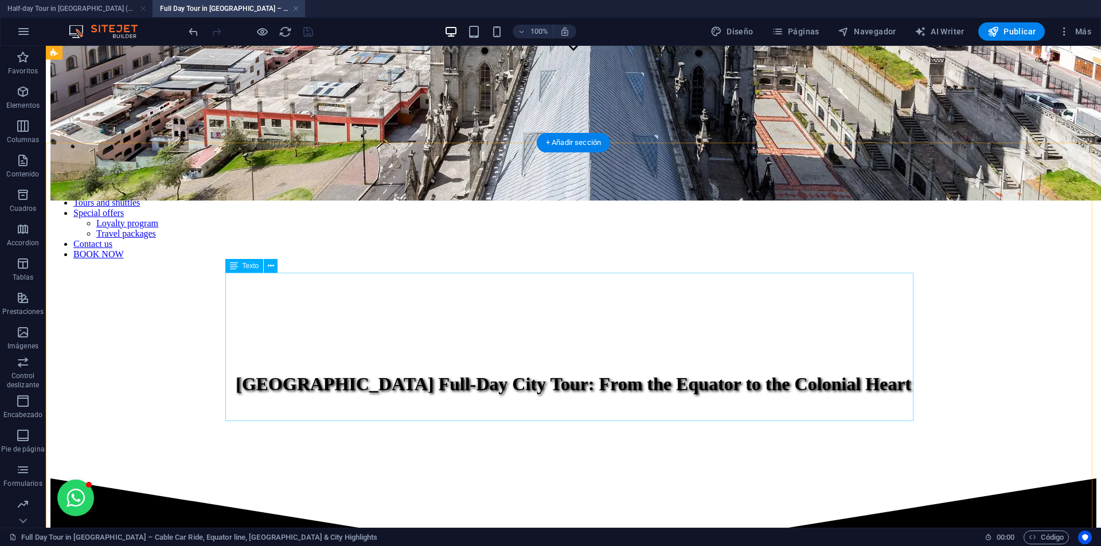
scroll to position [361, 0]
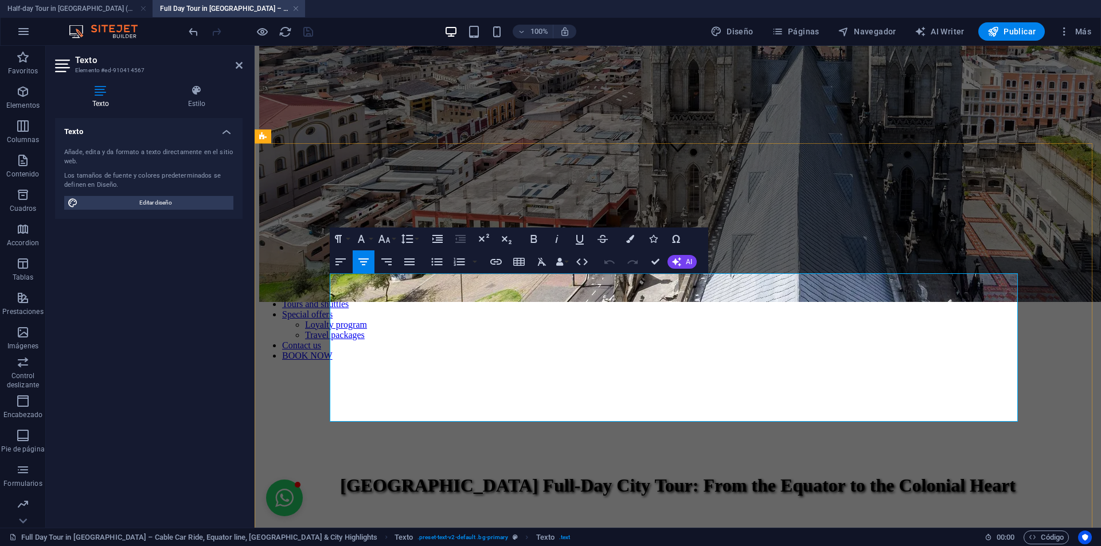
drag, startPoint x: 940, startPoint y: 316, endPoint x: 950, endPoint y: 311, distance: 10.8
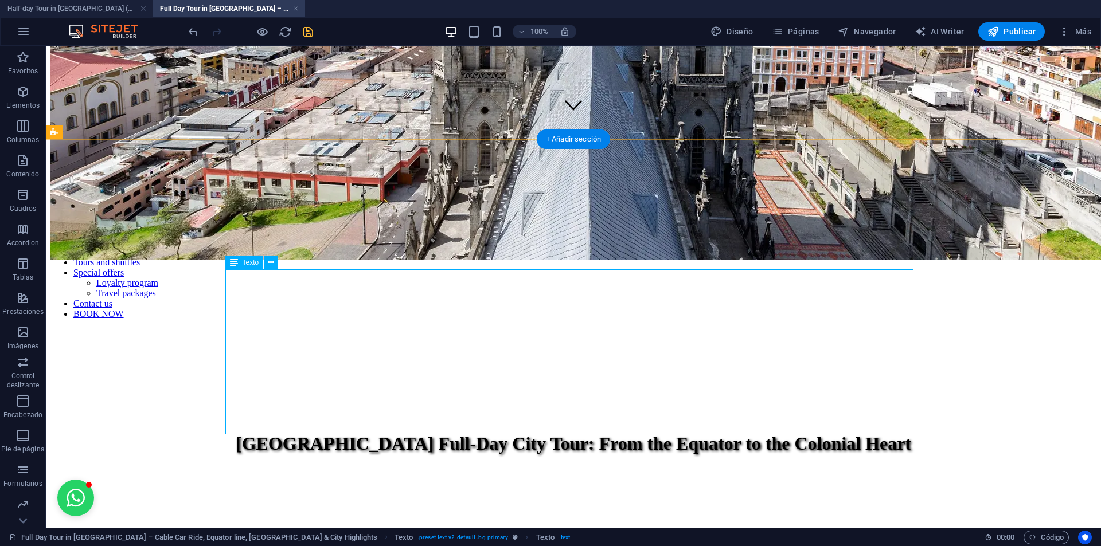
scroll to position [419, 0]
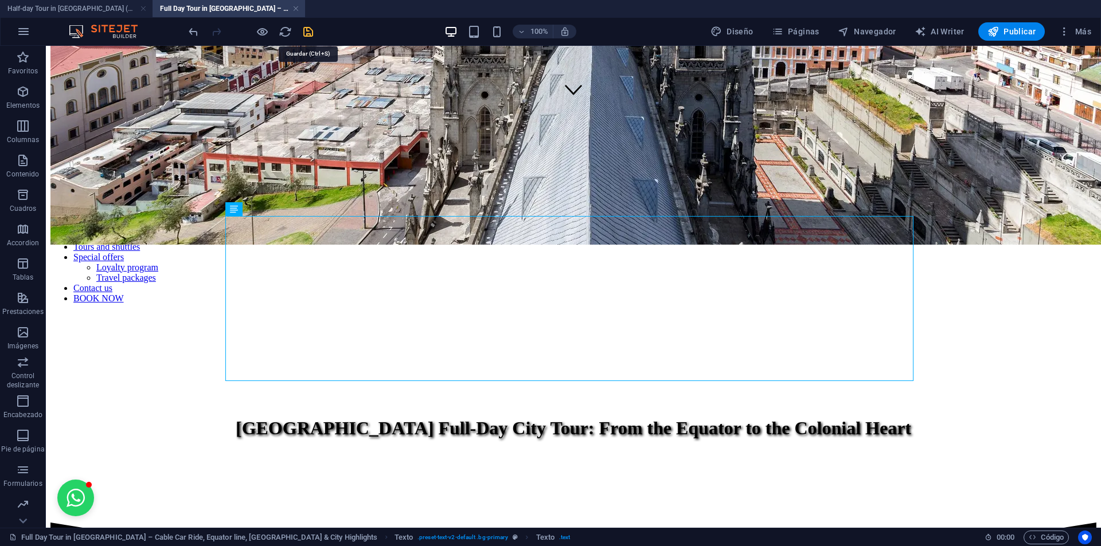
click at [306, 33] on icon "save" at bounding box center [308, 31] width 13 height 13
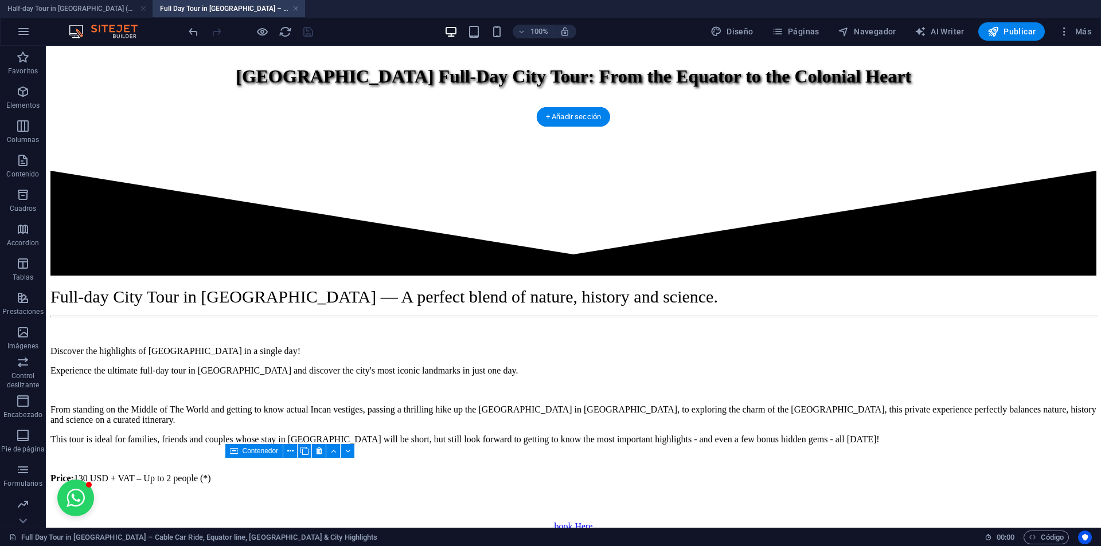
scroll to position [877, 0]
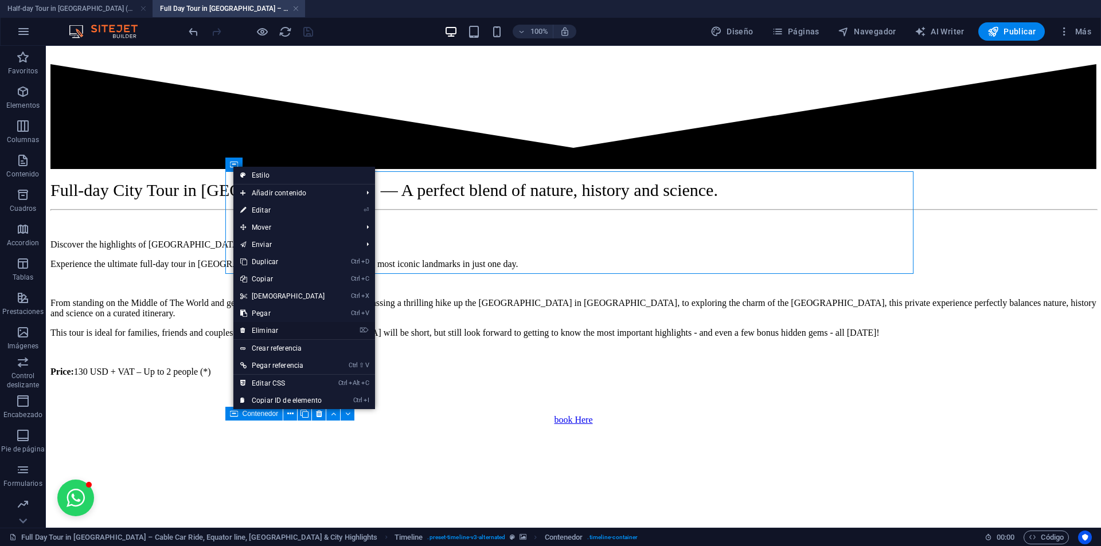
click at [278, 328] on link "⌦ Eliminar" at bounding box center [282, 330] width 99 height 17
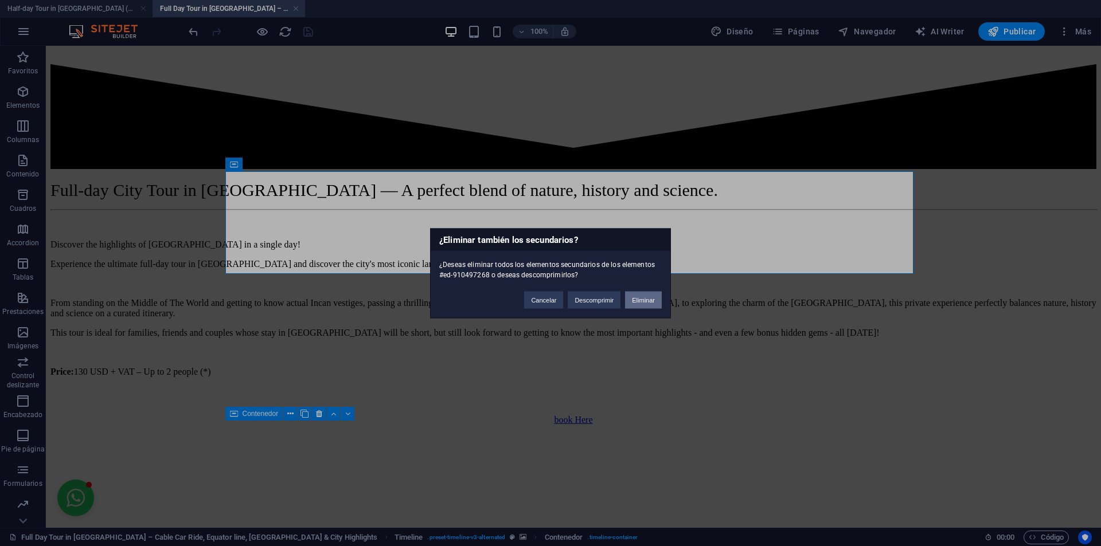
click at [638, 299] on button "Eliminar" at bounding box center [643, 299] width 37 height 17
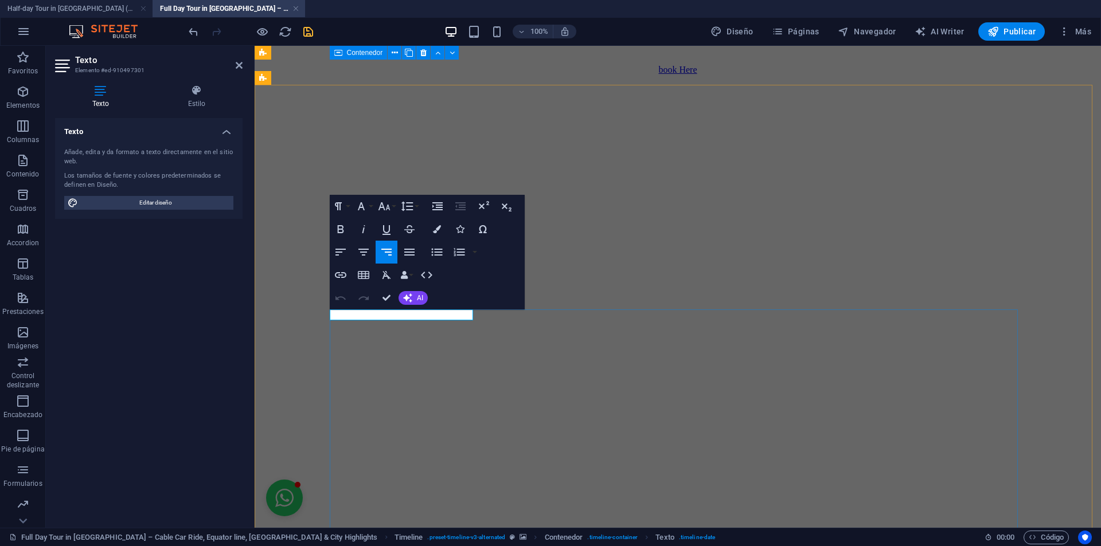
scroll to position [862, 0]
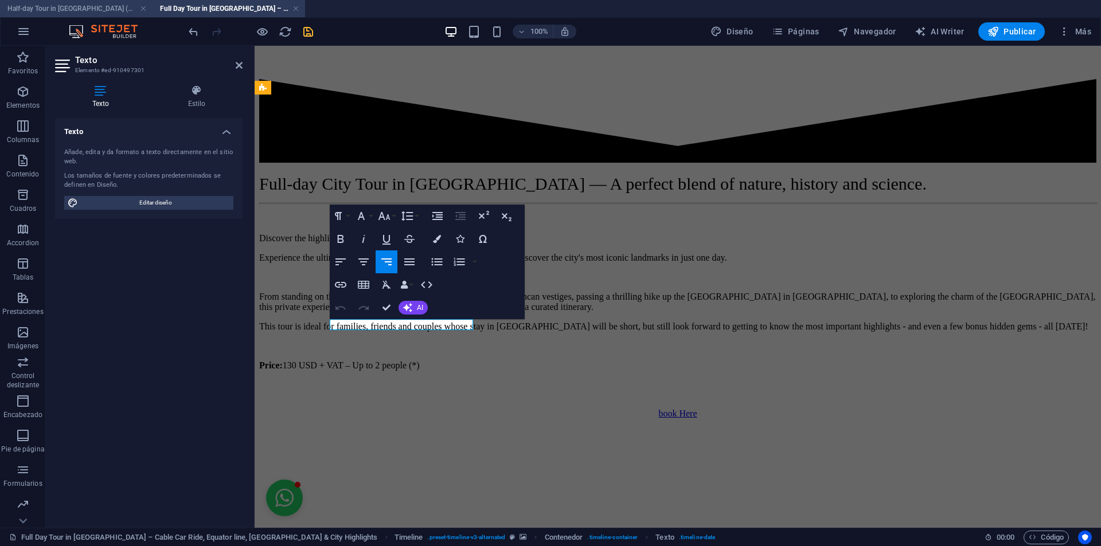
click at [60, 12] on h4 "Half-day Tour in [GEOGRAPHIC_DATA] (en)" at bounding box center [76, 8] width 153 height 13
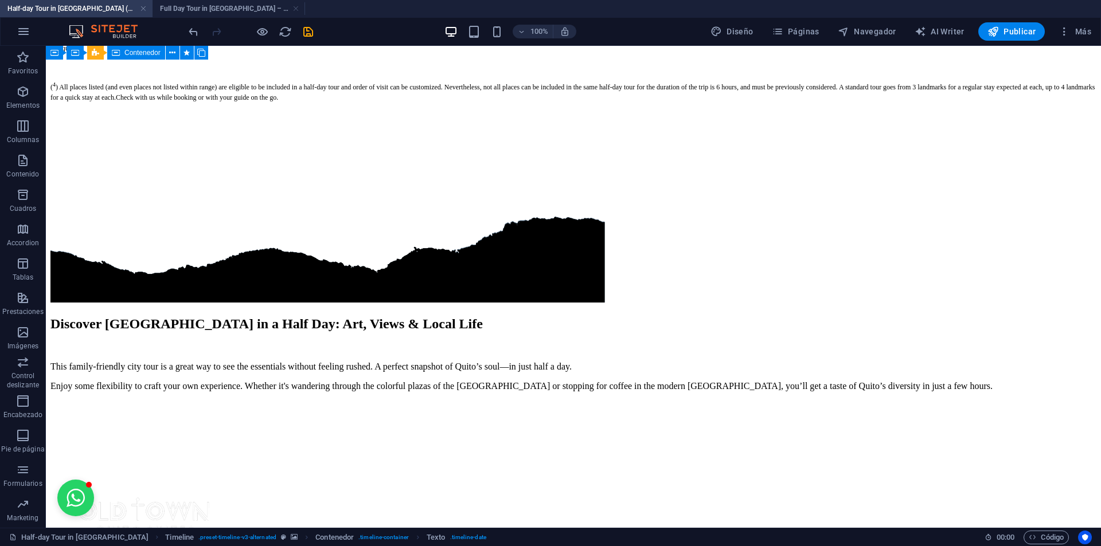
scroll to position [0, 0]
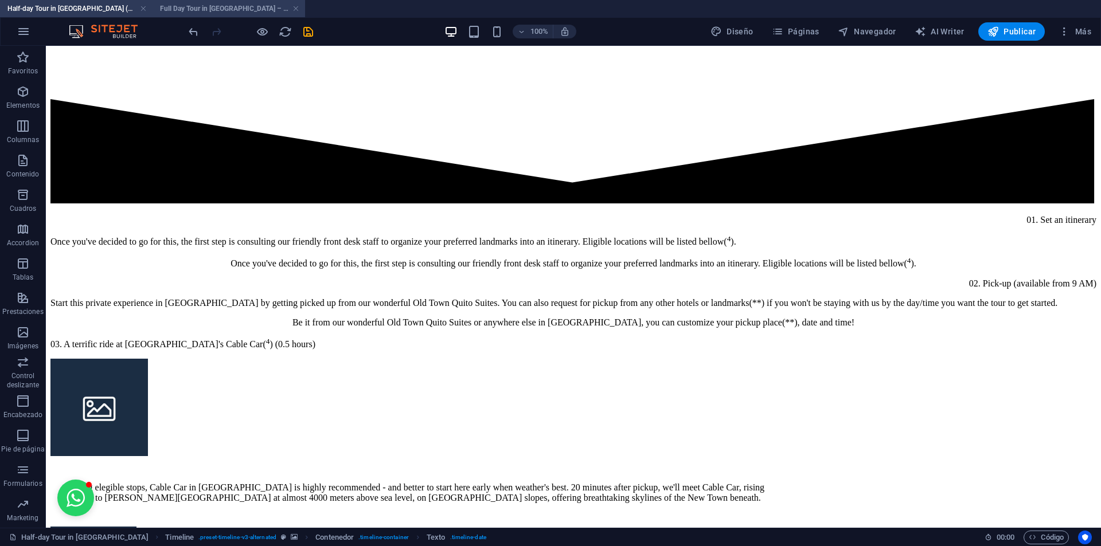
click at [207, 15] on li "Full Day Tour in [GEOGRAPHIC_DATA] – Cable Car Ride, Equator line, [GEOGRAPHIC_…" at bounding box center [229, 8] width 153 height 17
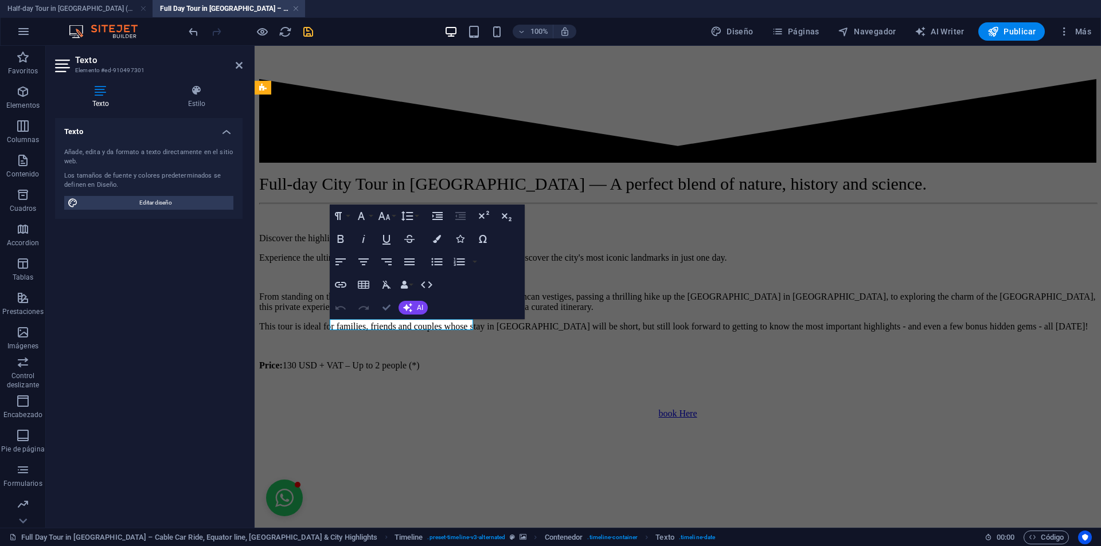
scroll to position [841, 0]
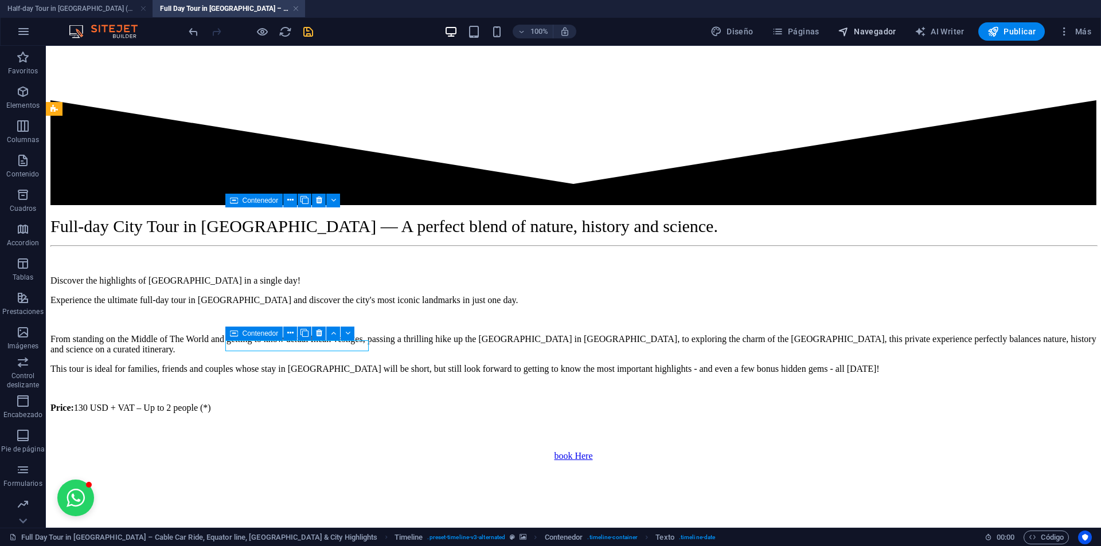
click at [849, 36] on icon "button" at bounding box center [843, 31] width 11 height 11
select select "13495104-en"
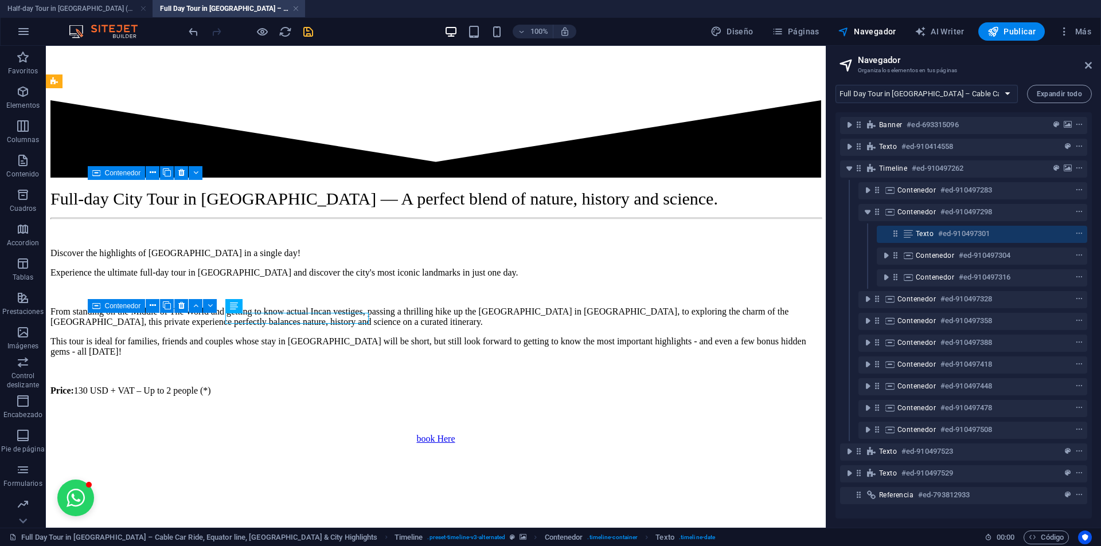
scroll to position [869, 0]
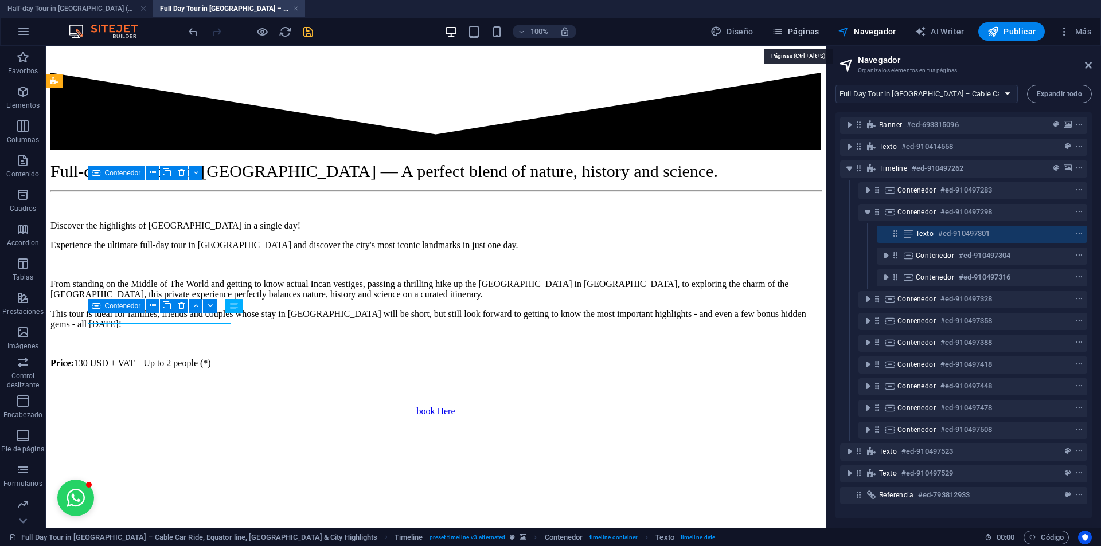
click at [808, 37] on button "Páginas" at bounding box center [795, 31] width 57 height 18
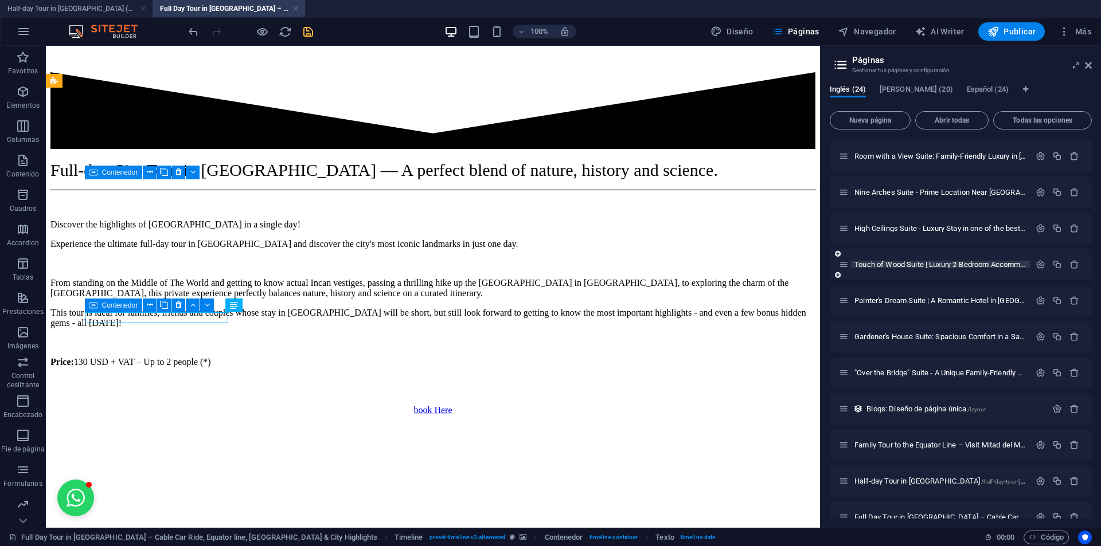
scroll to position [459, 0]
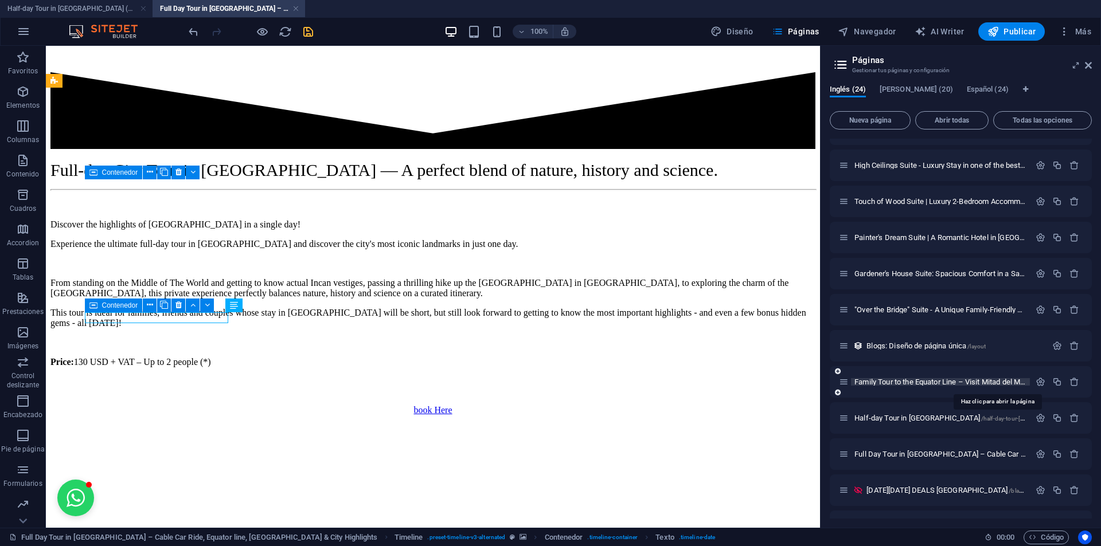
click at [901, 384] on span "Family Tour to the Equator Line – Visit Mitad del Mundo from [GEOGRAPHIC_DATA] …" at bounding box center [1021, 382] width 334 height 9
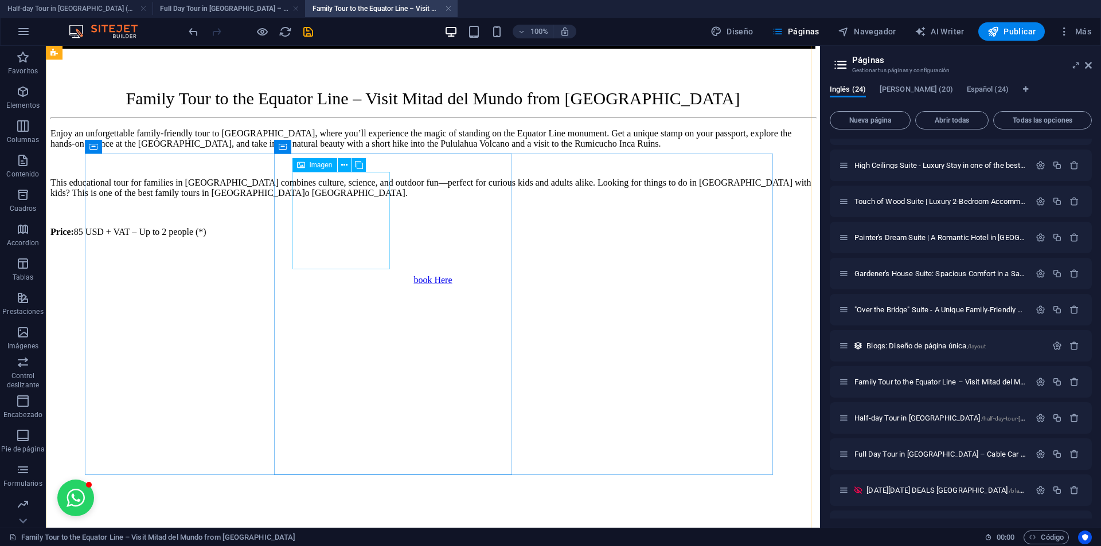
scroll to position [975, 0]
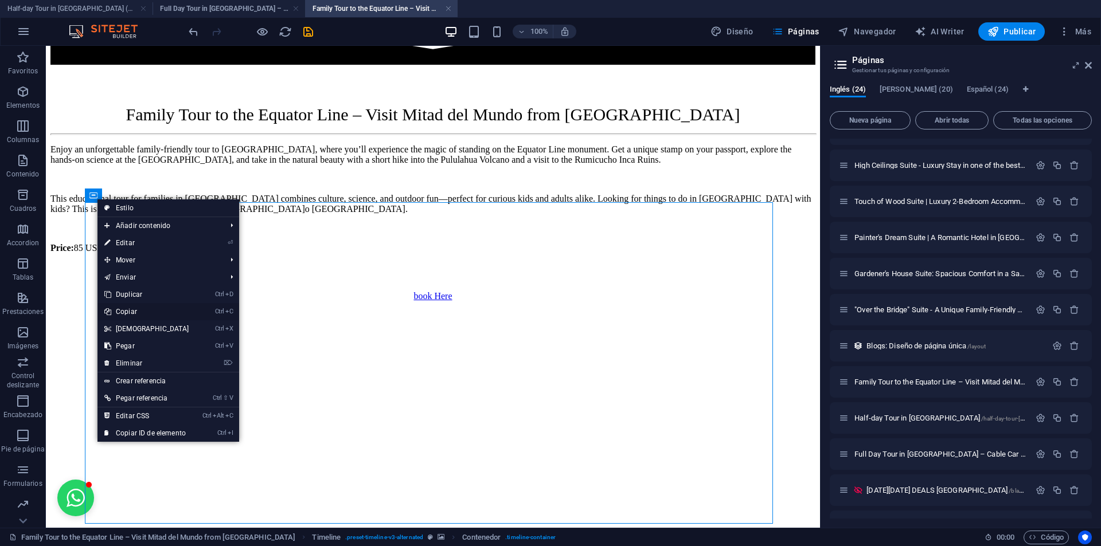
click at [136, 314] on link "Ctrl C Copiar" at bounding box center [146, 311] width 99 height 17
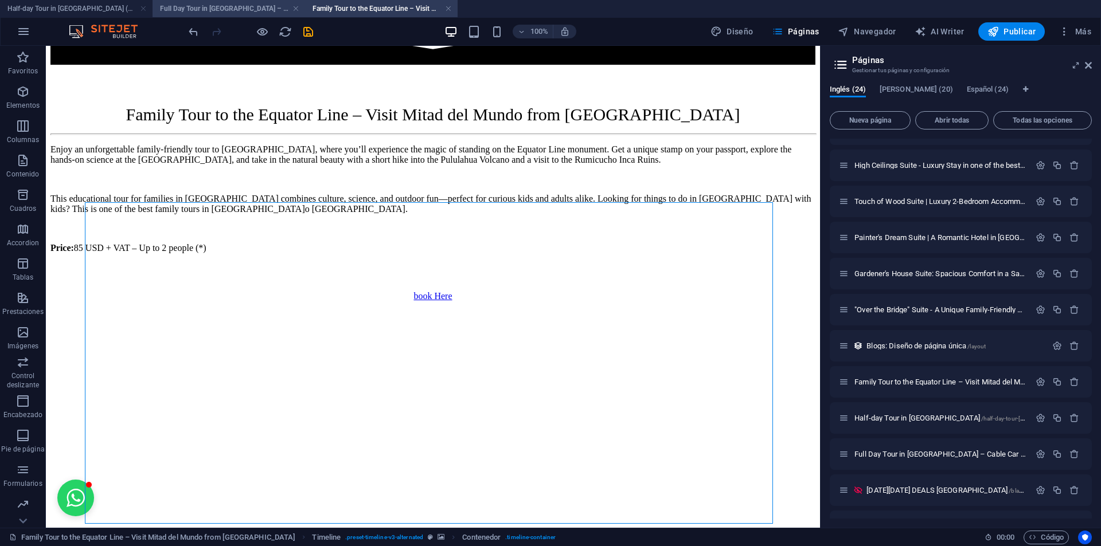
click at [186, 5] on h4 "Full Day Tour in [GEOGRAPHIC_DATA] – Cable Car Ride, Equator line, [GEOGRAPHIC_…" at bounding box center [229, 8] width 153 height 13
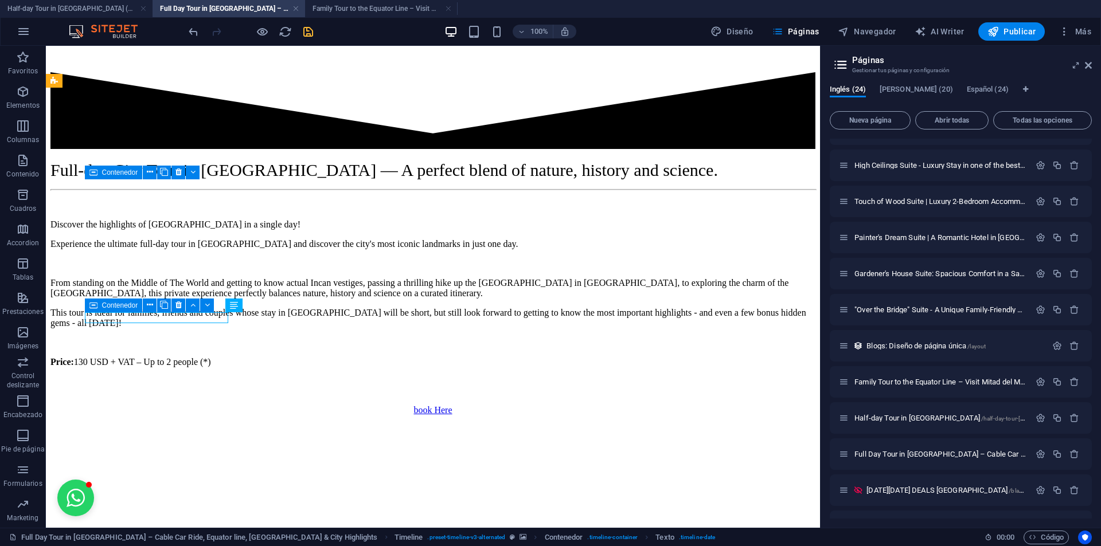
scroll to position [0, 0]
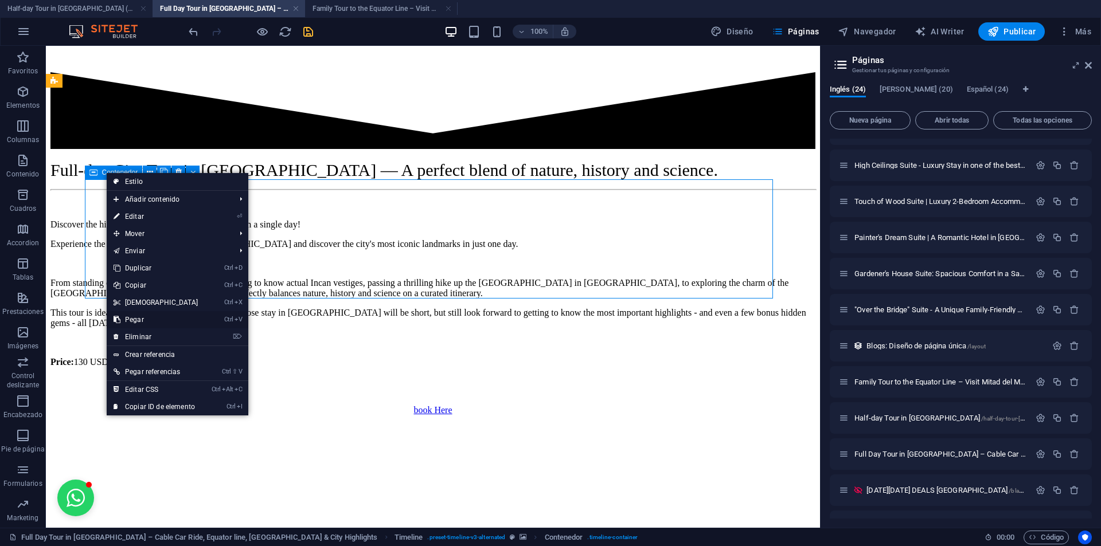
click at [138, 318] on link "Ctrl V Pegar" at bounding box center [156, 319] width 99 height 17
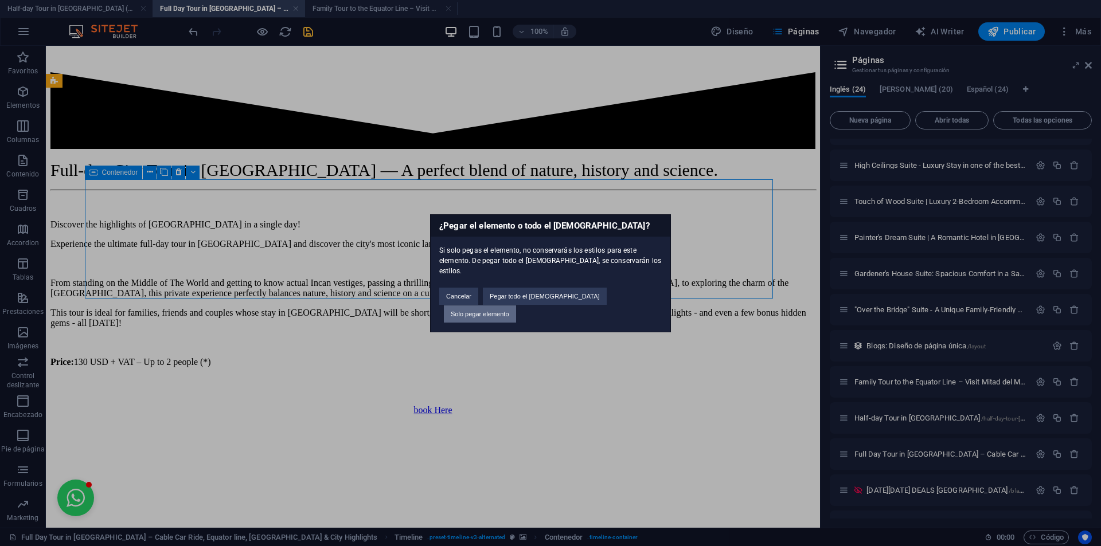
drag, startPoint x: 614, startPoint y: 297, endPoint x: 566, endPoint y: 252, distance: 65.7
click at [516, 306] on button "Solo pegar elemento" at bounding box center [480, 314] width 72 height 17
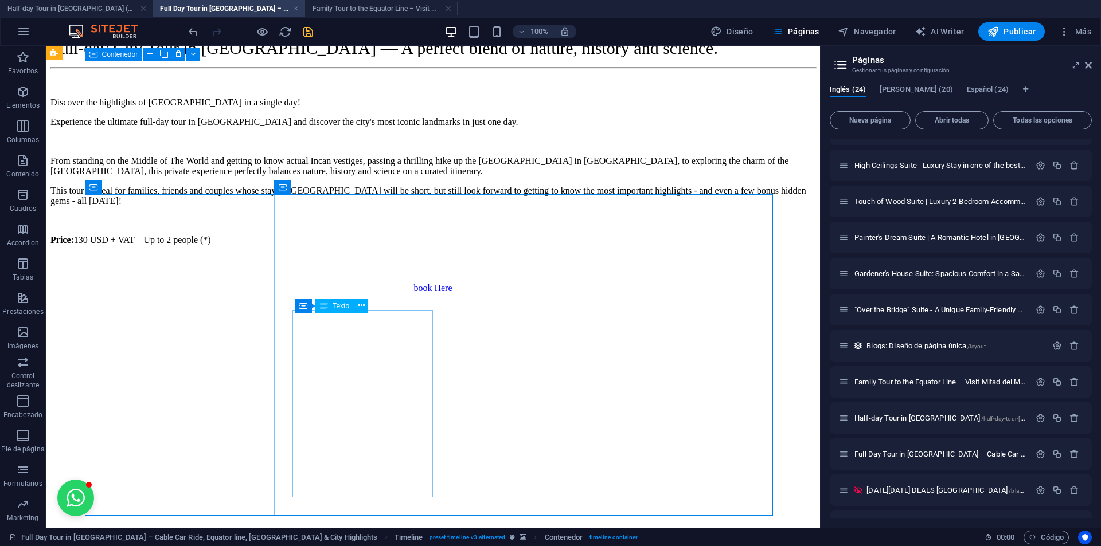
scroll to position [1156, 0]
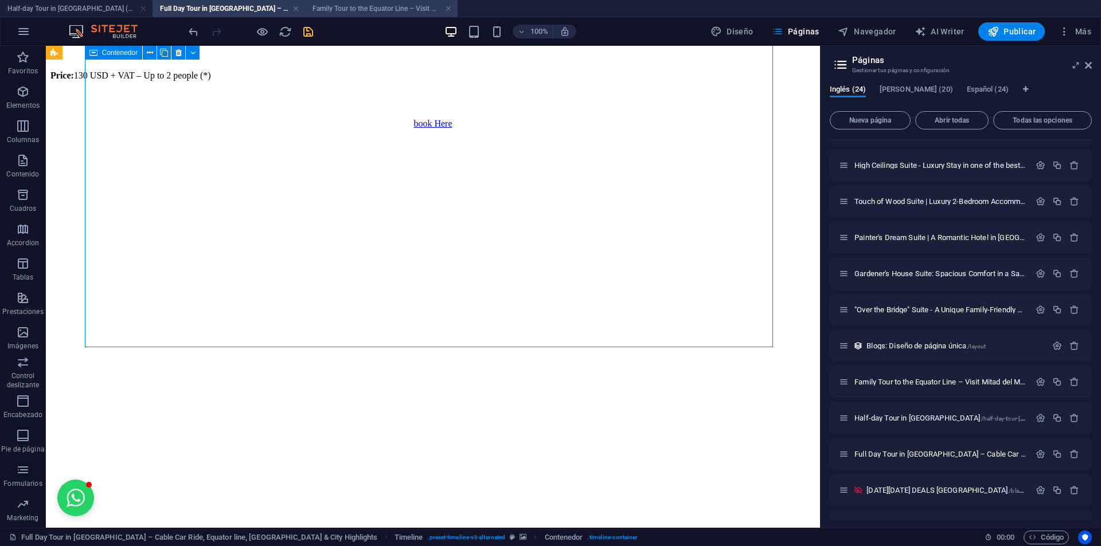
click at [355, 4] on h4 "Family Tour to the Equator Line – Visit Mitad del Mundo from [GEOGRAPHIC_DATA] …" at bounding box center [381, 8] width 153 height 13
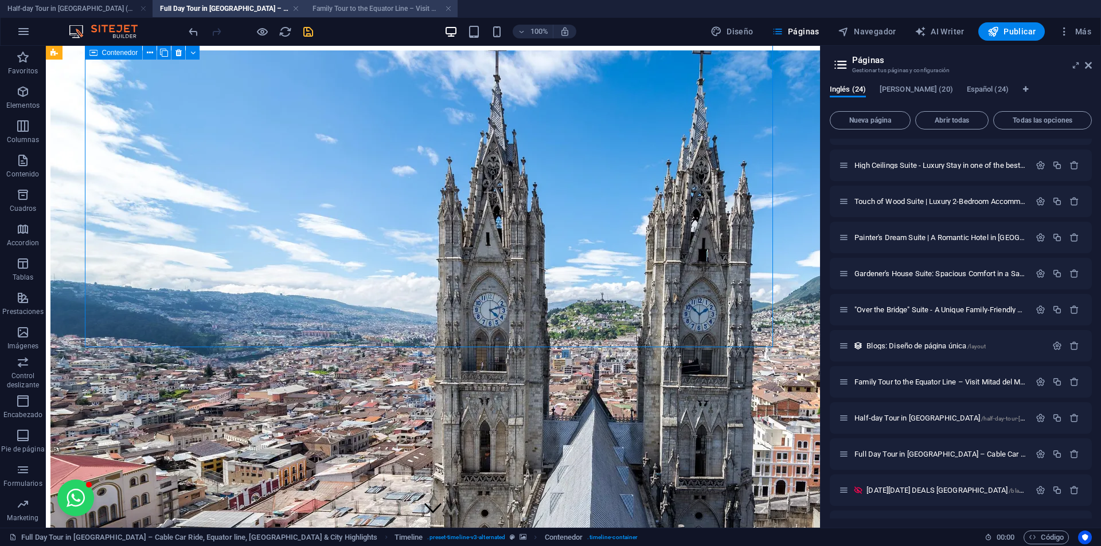
scroll to position [975, 0]
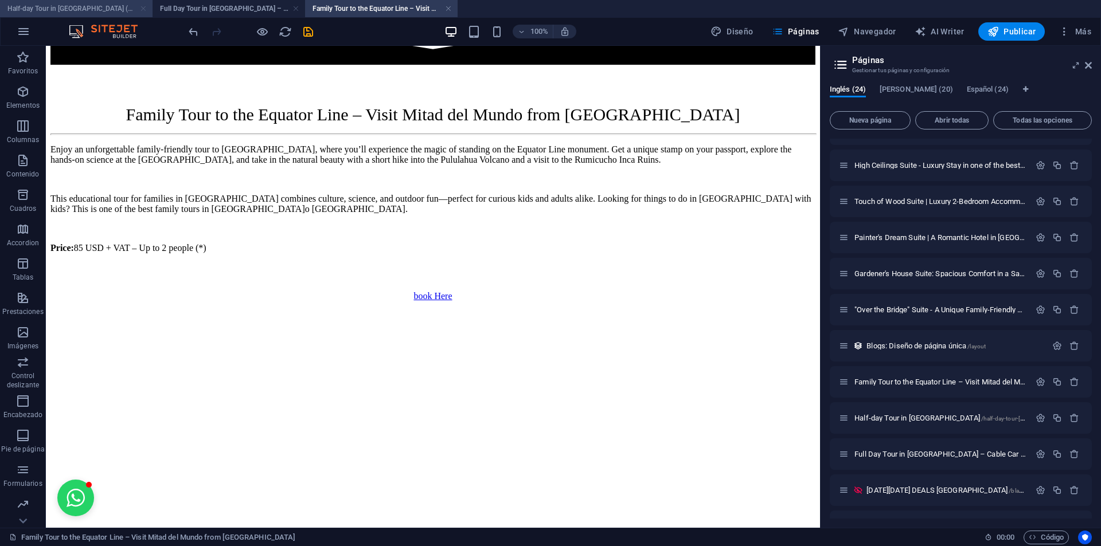
drag, startPoint x: 143, startPoint y: 11, endPoint x: 388, endPoint y: 58, distance: 249.4
click at [143, 11] on link at bounding box center [143, 8] width 7 height 11
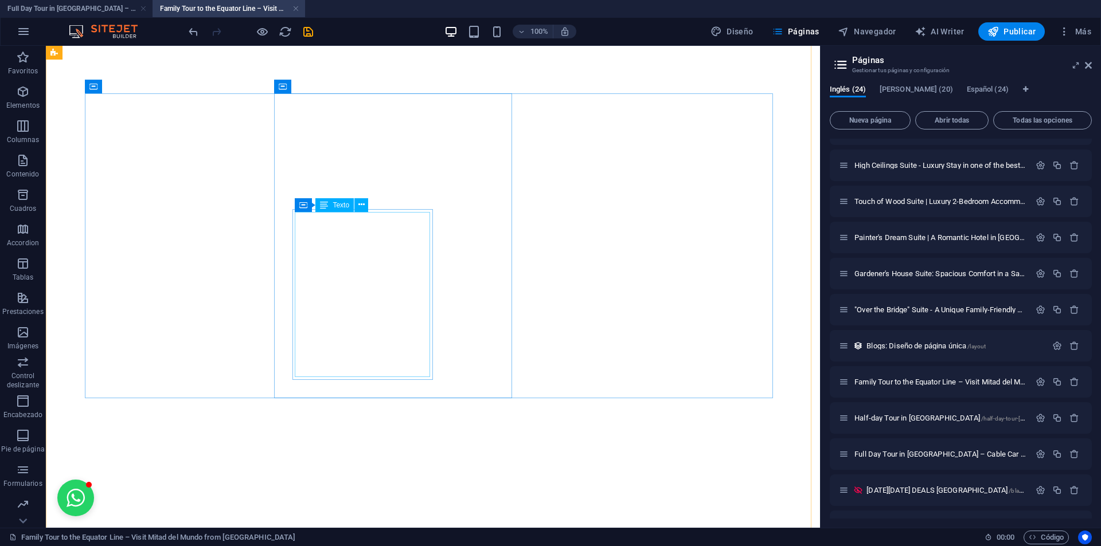
scroll to position [2408, 0]
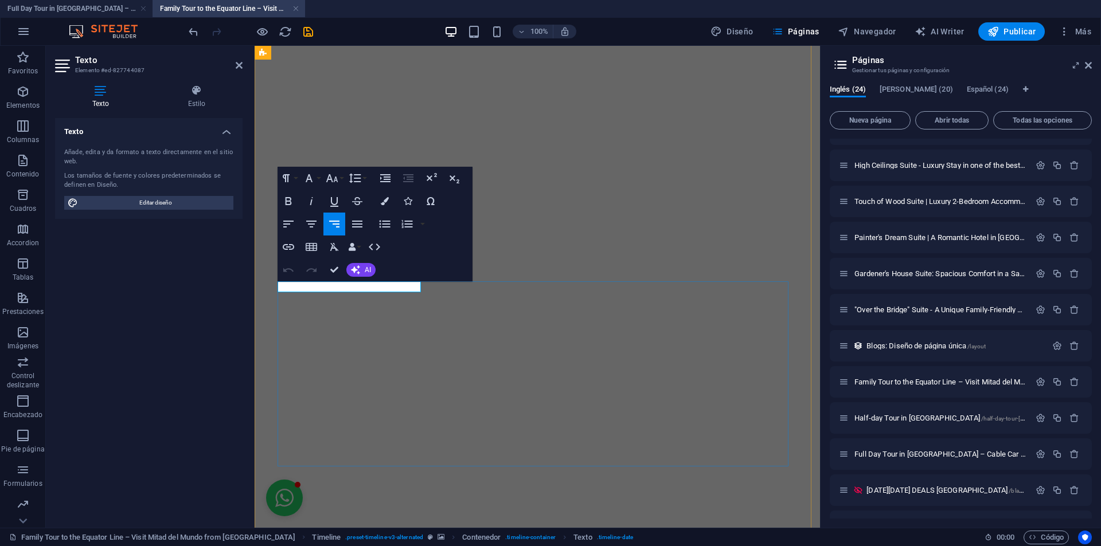
scroll to position [3900, 0]
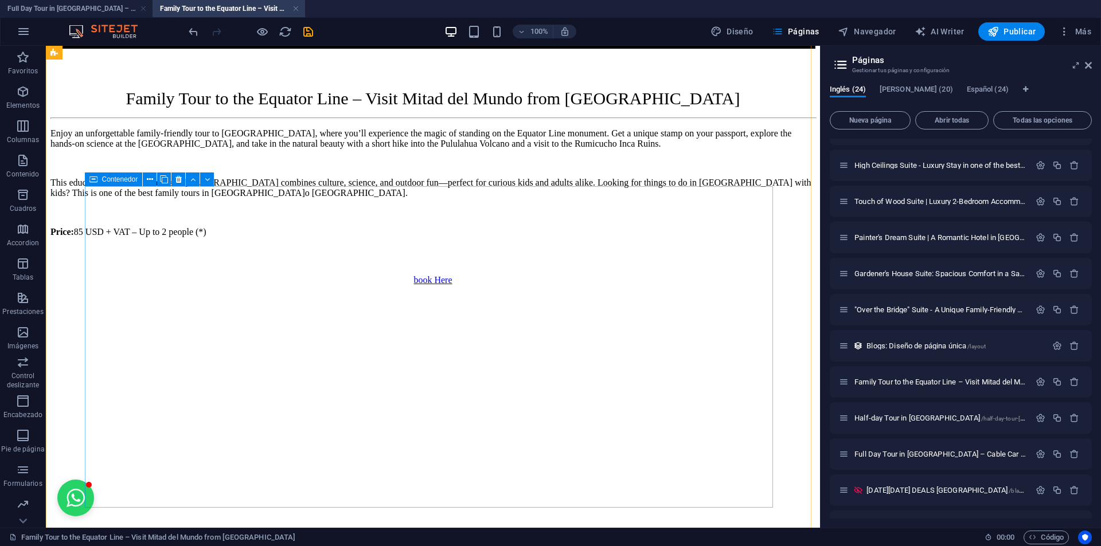
scroll to position [1220, 0]
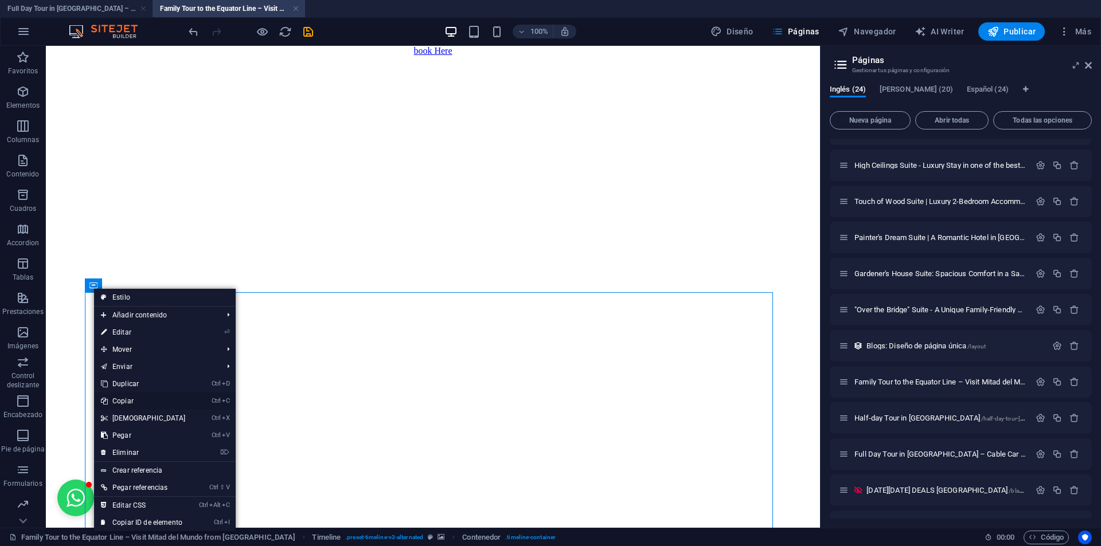
click at [142, 401] on link "Ctrl C Copiar" at bounding box center [143, 401] width 99 height 17
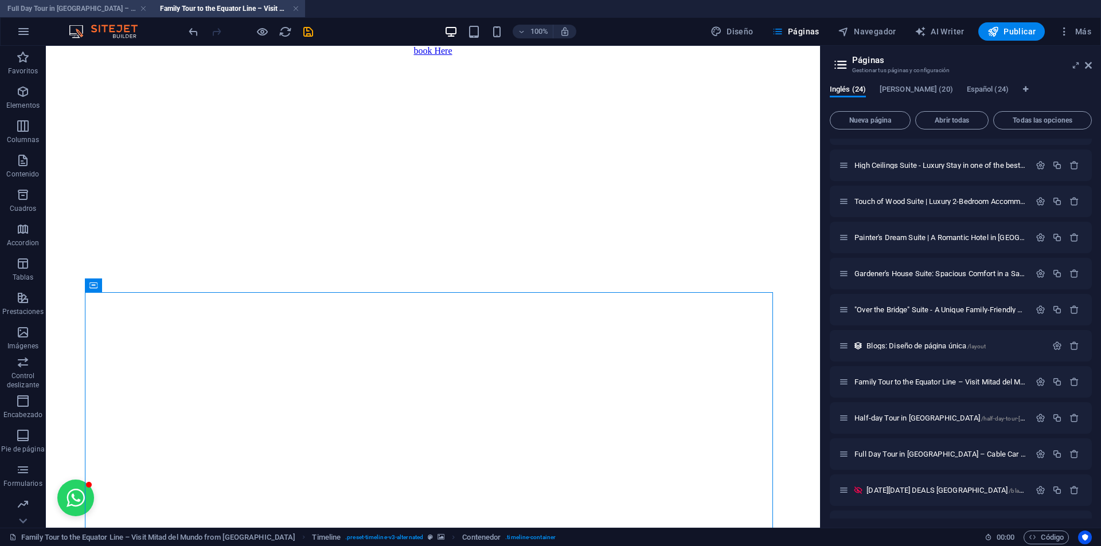
click at [84, 5] on h4 "Full Day Tour in [GEOGRAPHIC_DATA] – Cable Car Ride, Equator line, [GEOGRAPHIC_…" at bounding box center [76, 8] width 153 height 13
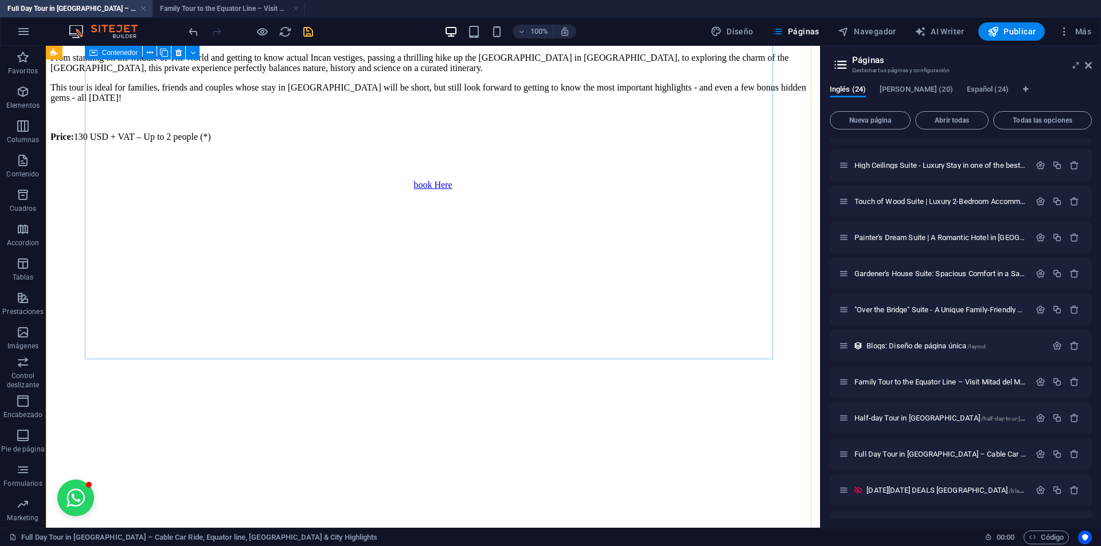
scroll to position [984, 0]
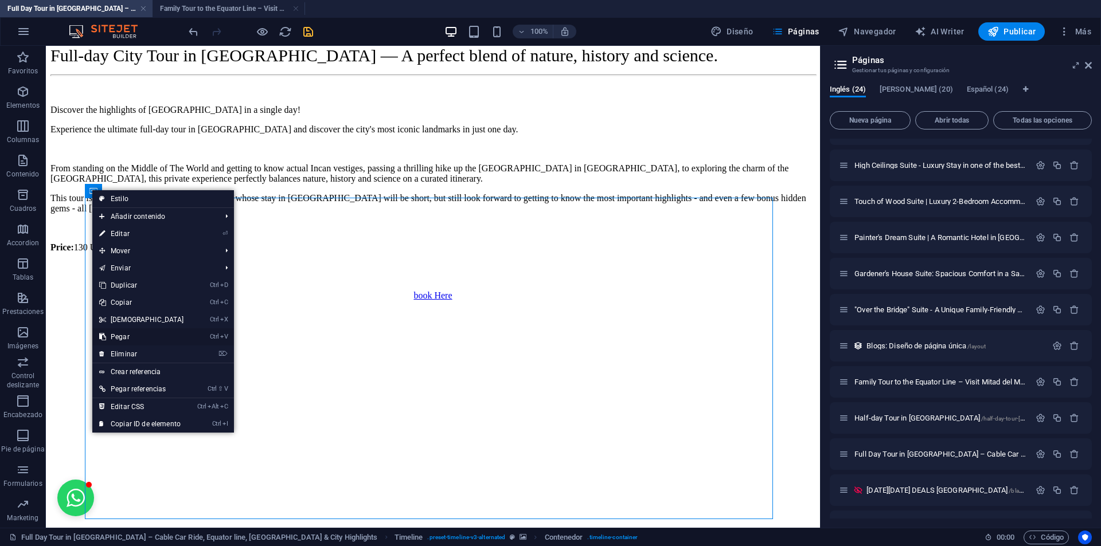
click at [131, 336] on link "Ctrl V Pegar" at bounding box center [141, 337] width 99 height 17
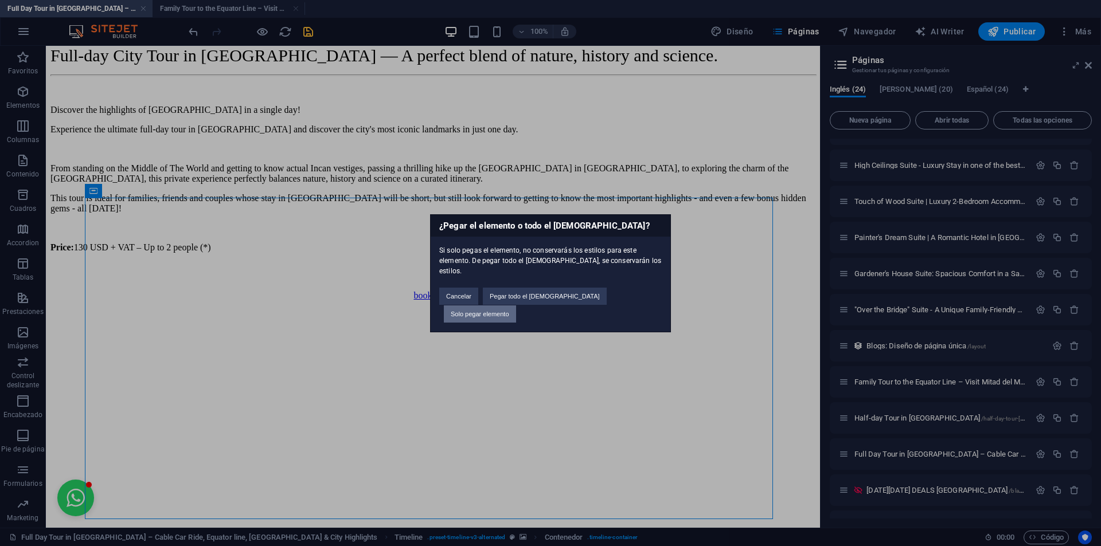
click at [516, 306] on button "Solo pegar elemento" at bounding box center [480, 314] width 72 height 17
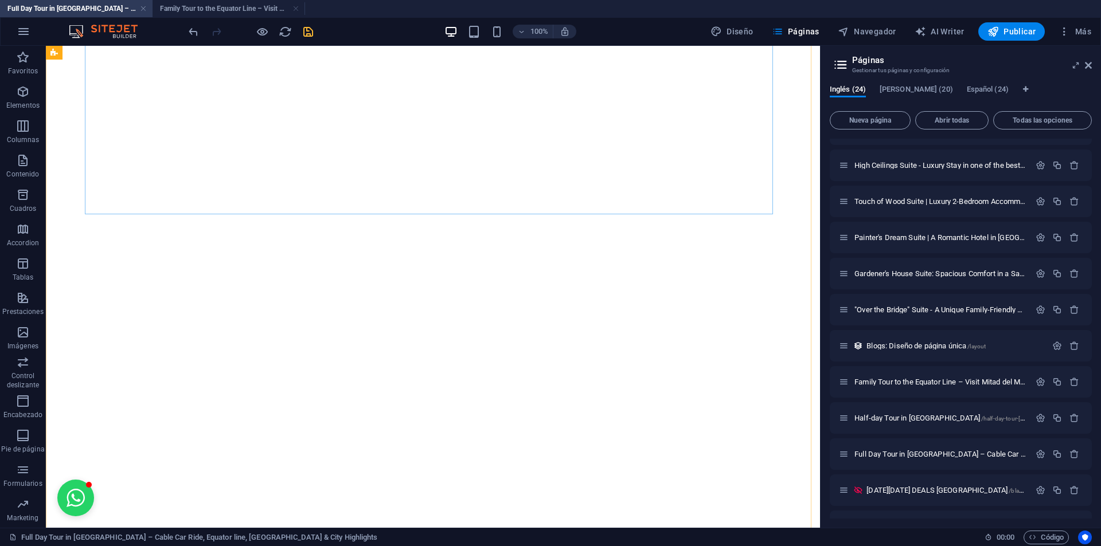
scroll to position [1686, 0]
click at [71, 9] on h4 "Full Day Tour in [GEOGRAPHIC_DATA] – Cable Car Ride, Equator line, [GEOGRAPHIC_…" at bounding box center [76, 8] width 153 height 13
click at [213, 11] on h4 "Family Tour to the Equator Line – Visit Mitad del Mundo from [GEOGRAPHIC_DATA] …" at bounding box center [229, 8] width 153 height 13
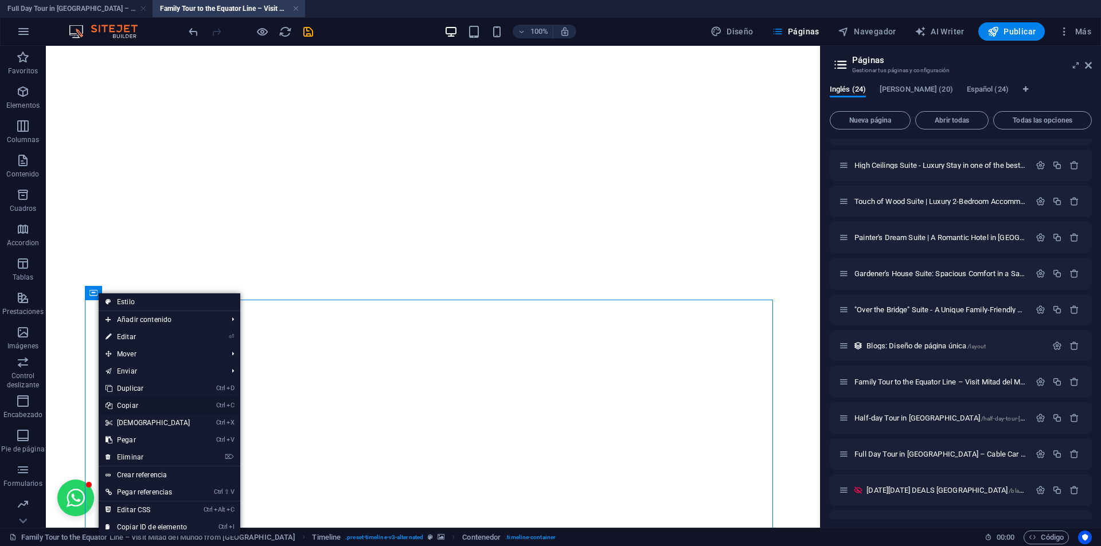
click at [141, 409] on link "Ctrl C Copiar" at bounding box center [148, 405] width 99 height 17
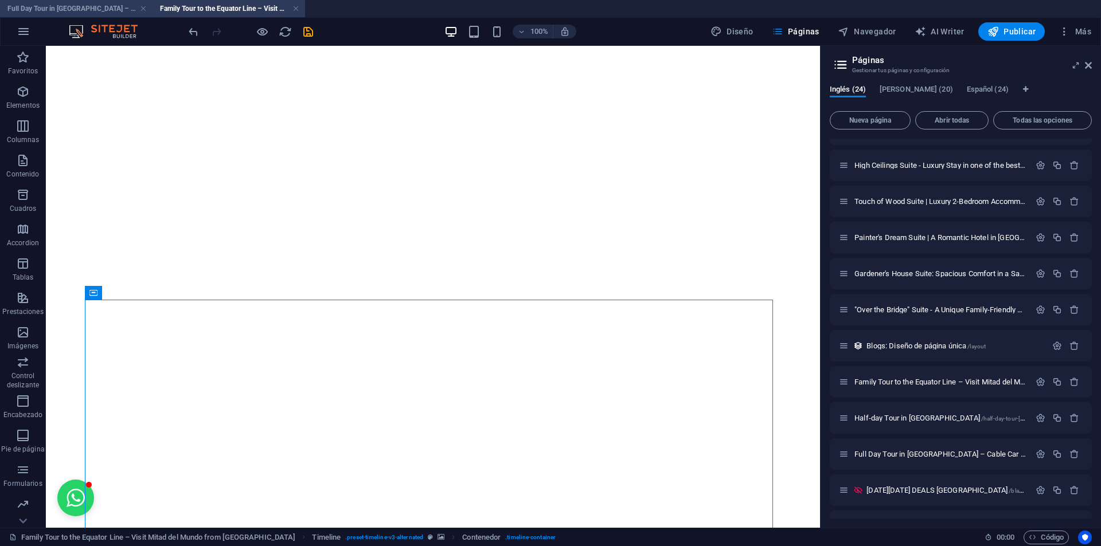
click at [57, 11] on h4 "Full Day Tour in [GEOGRAPHIC_DATA] – Cable Car Ride, Equator line, [GEOGRAPHIC_…" at bounding box center [76, 8] width 153 height 13
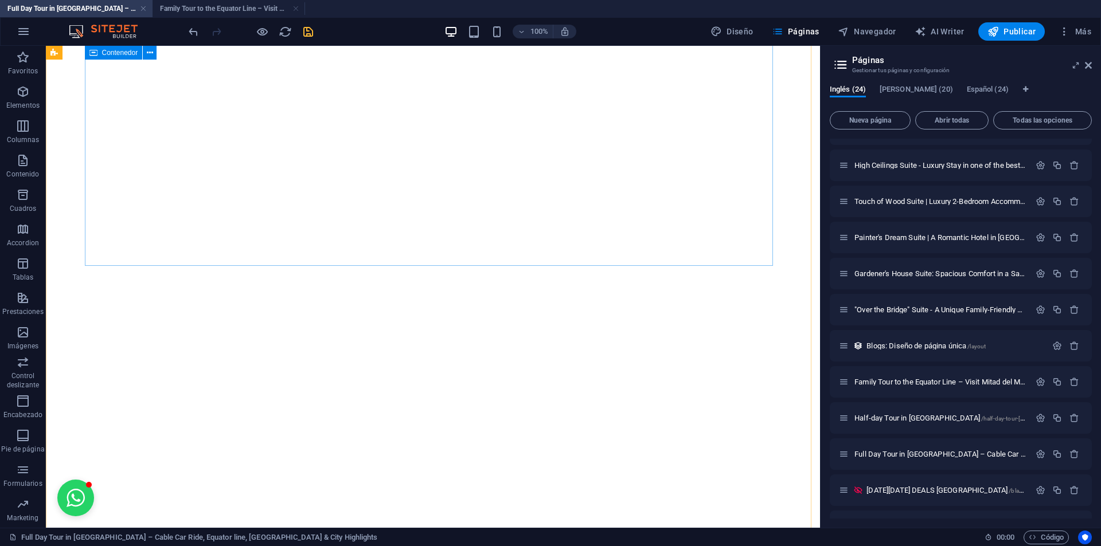
scroll to position [1227, 0]
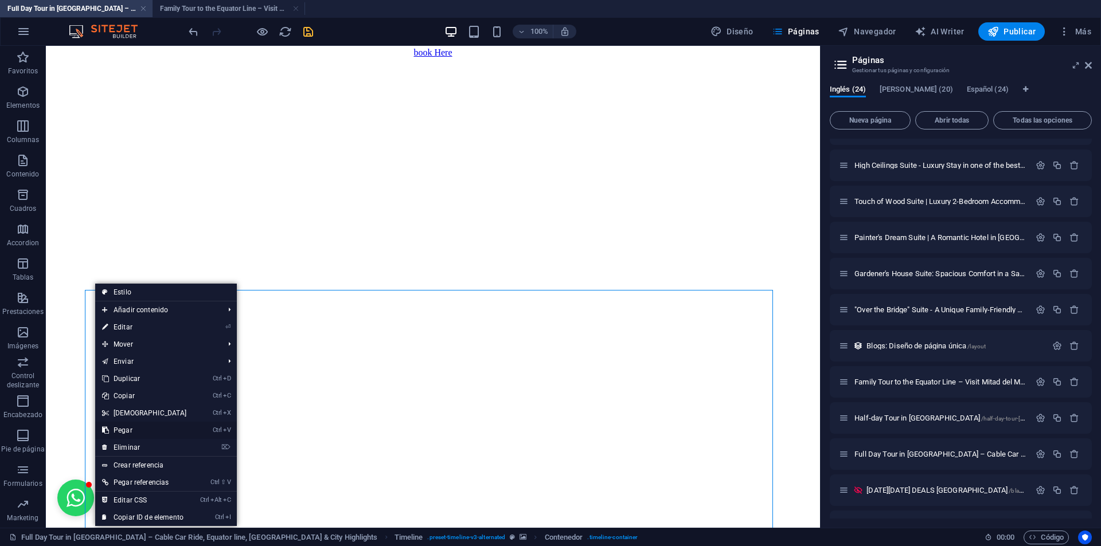
click at [126, 432] on link "Ctrl V Pegar" at bounding box center [144, 430] width 99 height 17
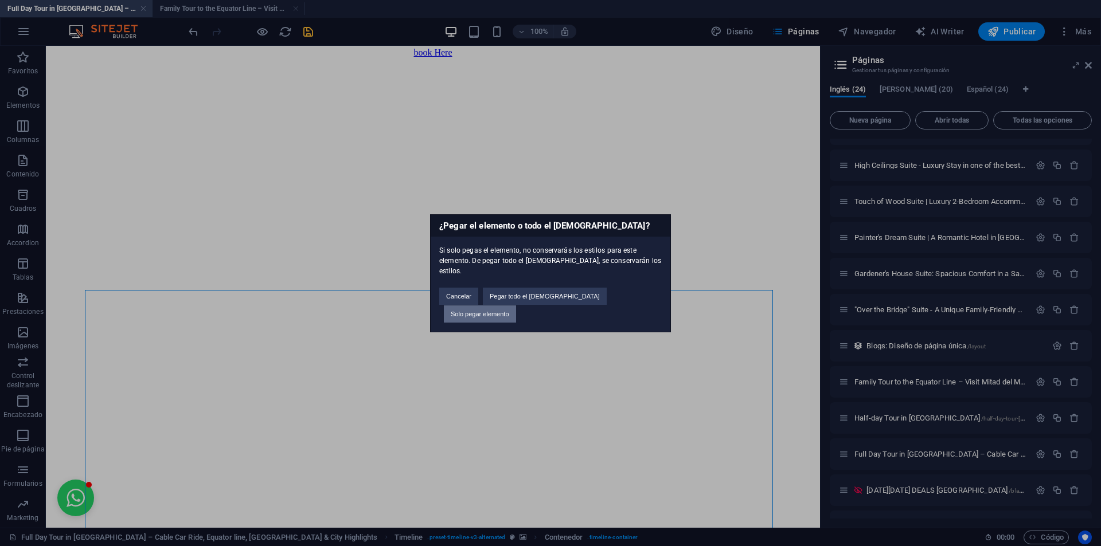
click at [516, 306] on button "Solo pegar elemento" at bounding box center [480, 314] width 72 height 17
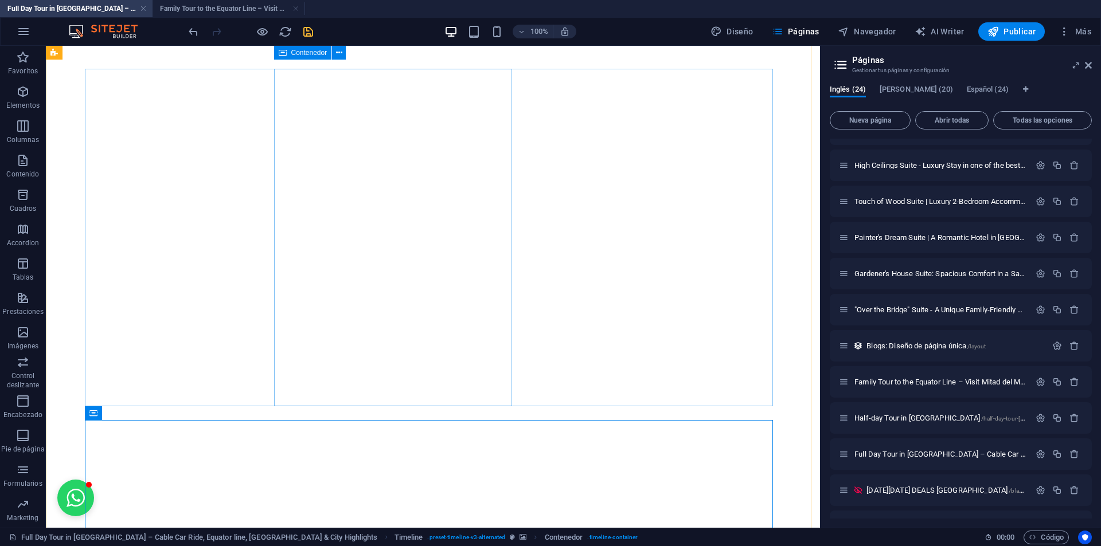
scroll to position [1332, 0]
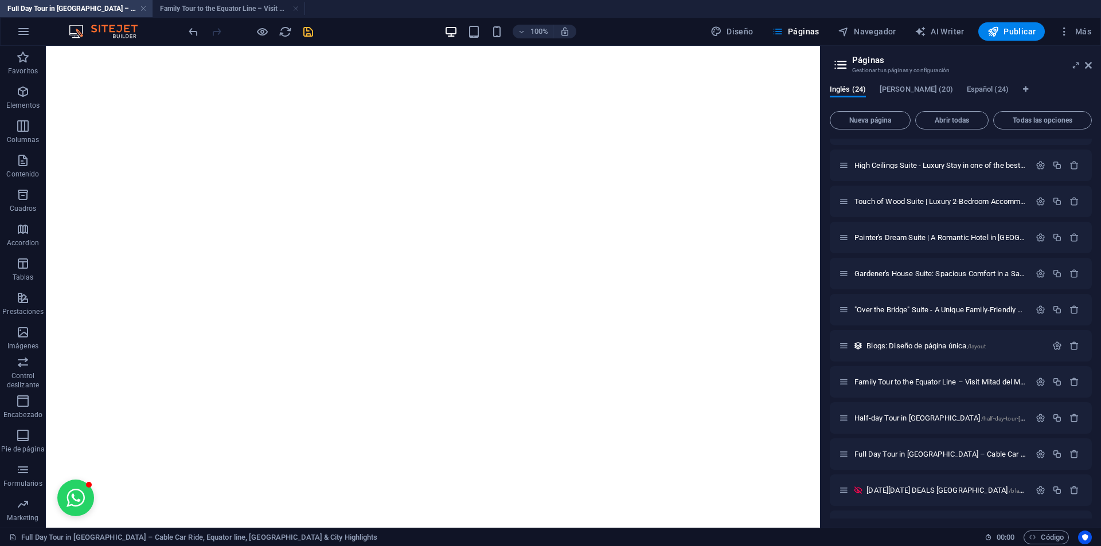
click at [110, 10] on h4 "Full Day Tour in [GEOGRAPHIC_DATA] – Cable Car Ride, Equator line, [GEOGRAPHIC_…" at bounding box center [76, 8] width 153 height 13
click at [84, 13] on h4 "Full Day Tour in [GEOGRAPHIC_DATA] – Cable Car Ride, Equator line, [GEOGRAPHIC_…" at bounding box center [76, 8] width 153 height 13
click at [203, 6] on h4 "Family Tour to the Equator Line – Visit Mitad del Mundo from [GEOGRAPHIC_DATA] …" at bounding box center [229, 8] width 153 height 13
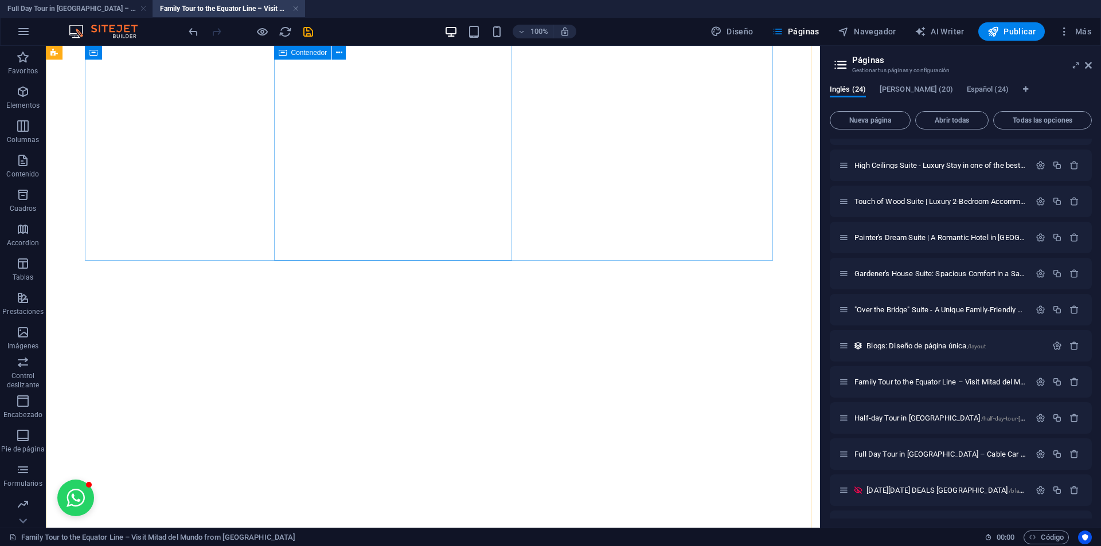
scroll to position [1965, 0]
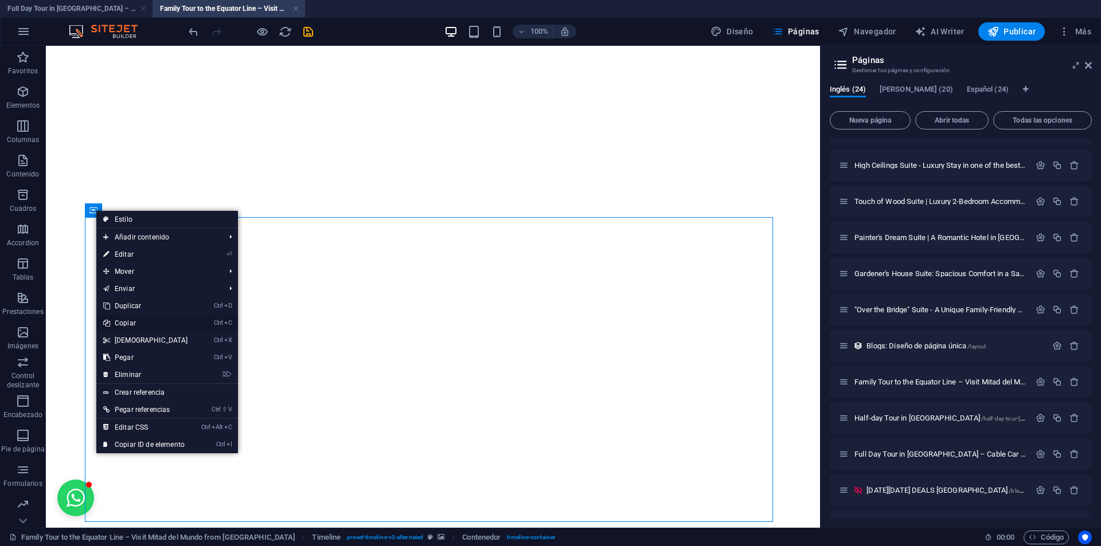
click at [126, 326] on link "Ctrl C Copiar" at bounding box center [145, 323] width 99 height 17
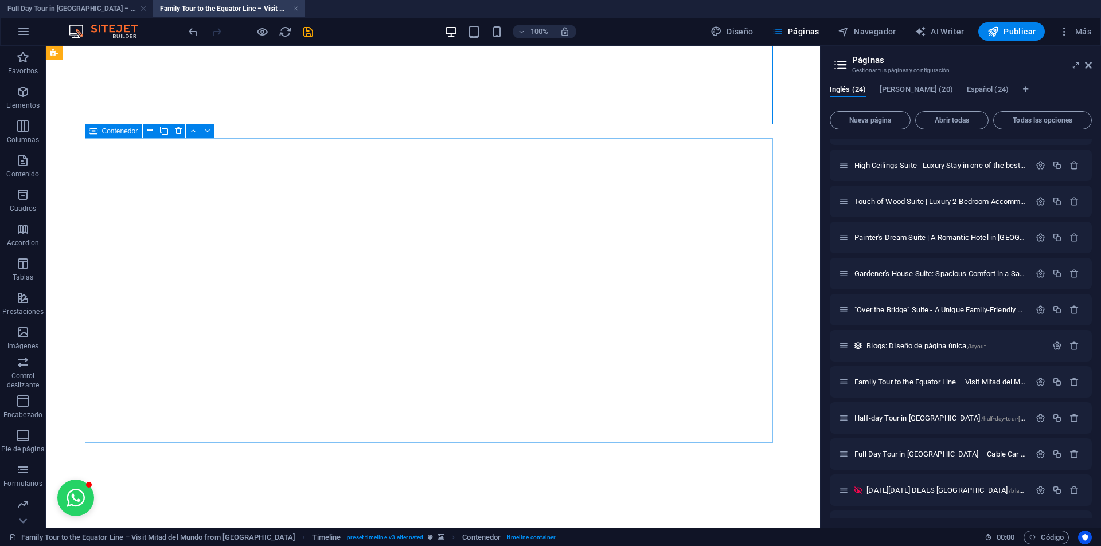
scroll to position [2252, 0]
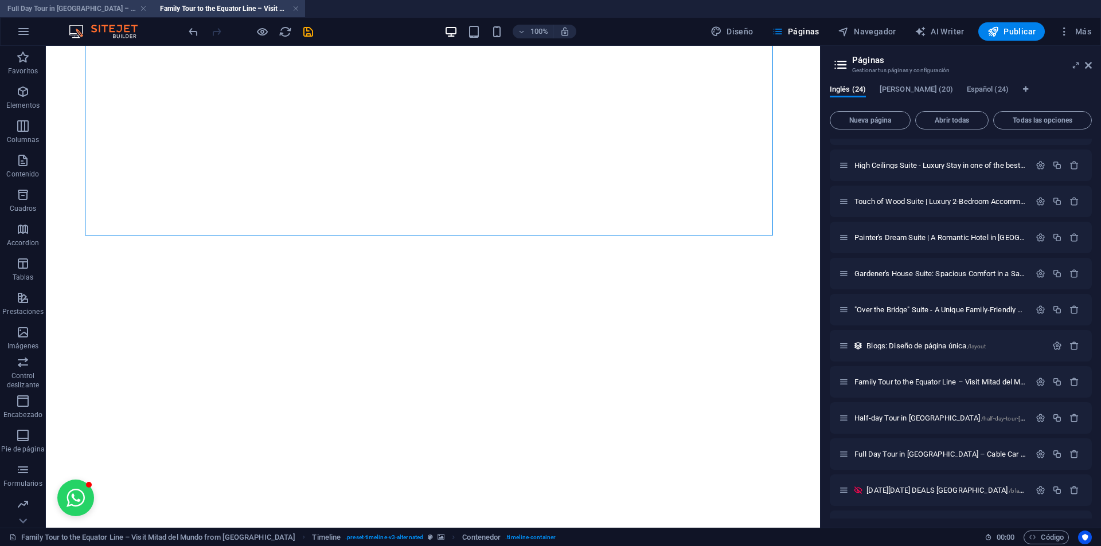
click at [83, 11] on h4 "Full Day Tour in [GEOGRAPHIC_DATA] – Cable Car Ride, Equator line, [GEOGRAPHIC_…" at bounding box center [76, 8] width 153 height 13
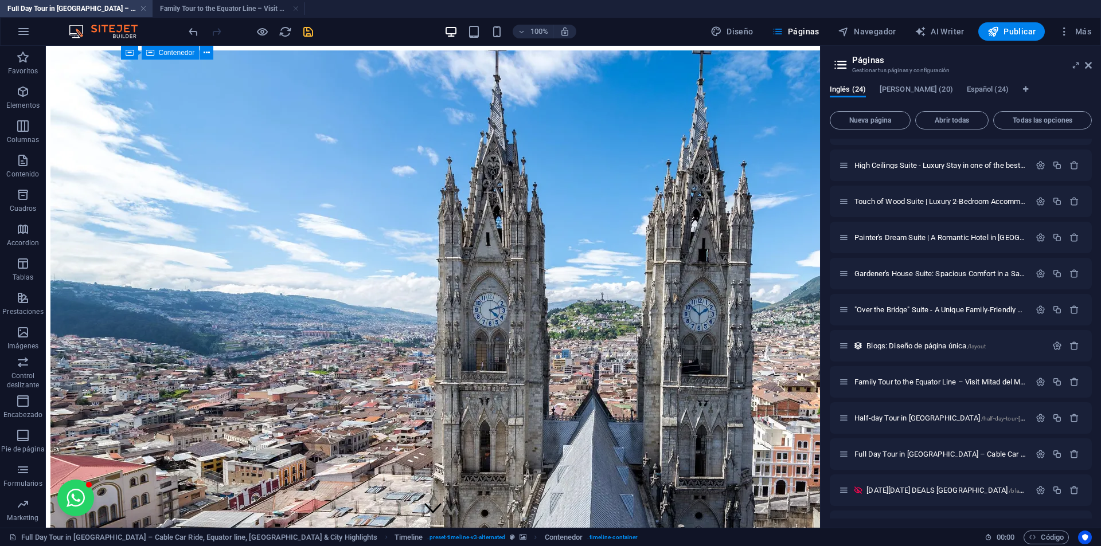
scroll to position [1332, 0]
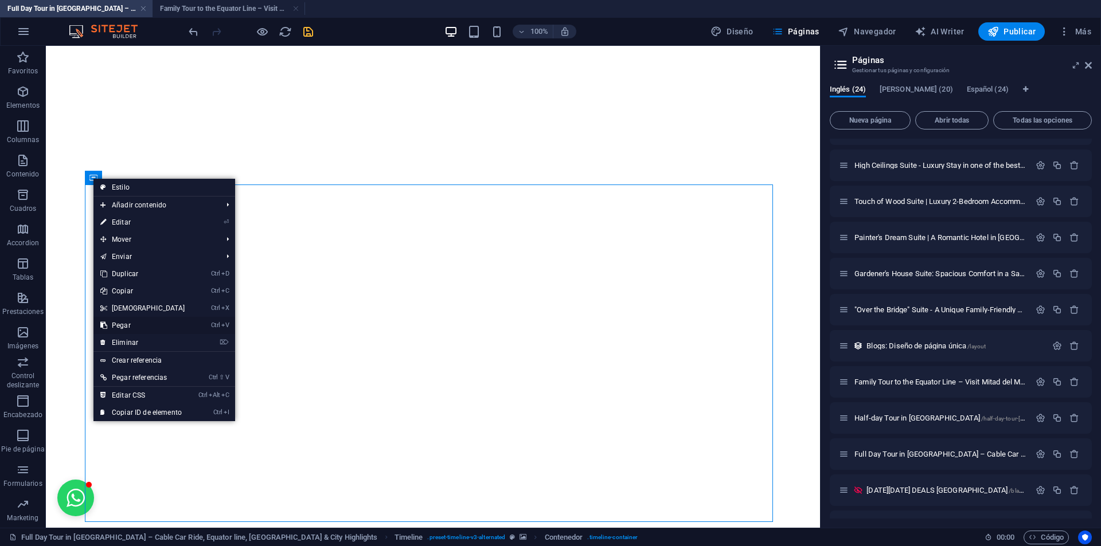
click at [125, 326] on link "Ctrl V Pegar" at bounding box center [142, 325] width 99 height 17
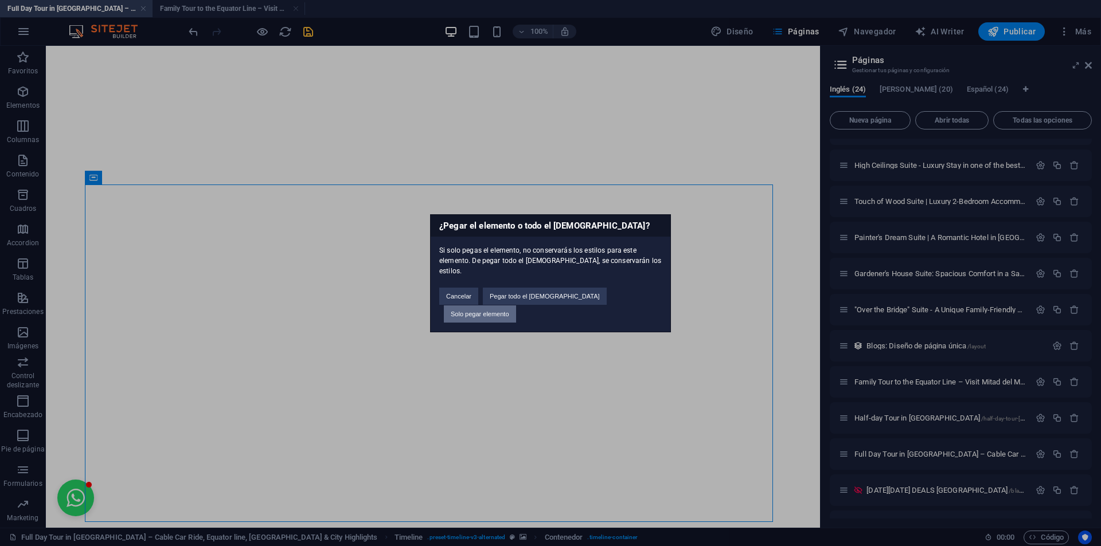
click at [516, 306] on button "Solo pegar elemento" at bounding box center [480, 314] width 72 height 17
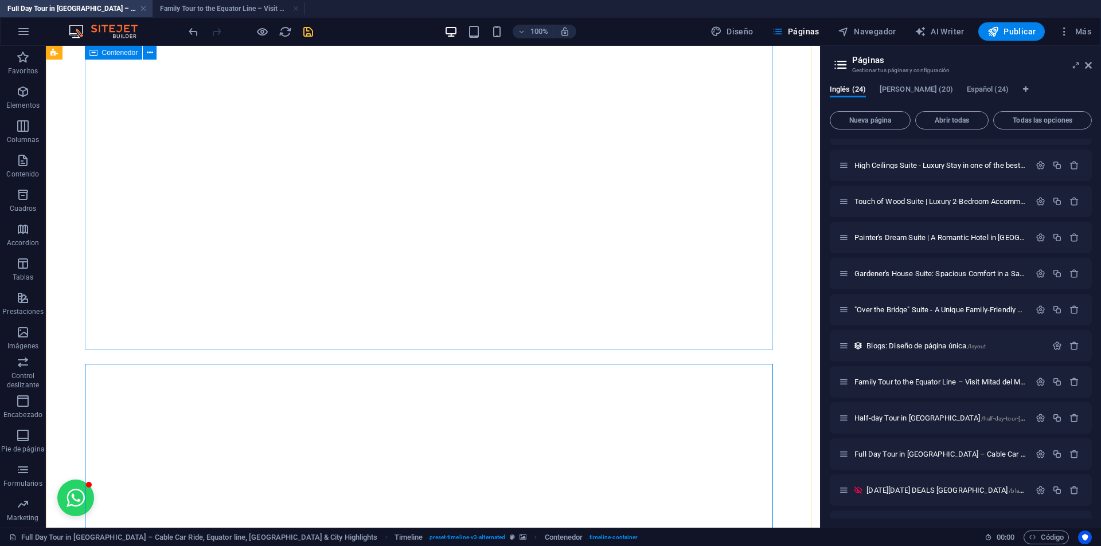
scroll to position [1447, 0]
drag, startPoint x: 193, startPoint y: 27, endPoint x: 191, endPoint y: 33, distance: 6.0
click at [193, 28] on icon "undo" at bounding box center [193, 31] width 13 height 13
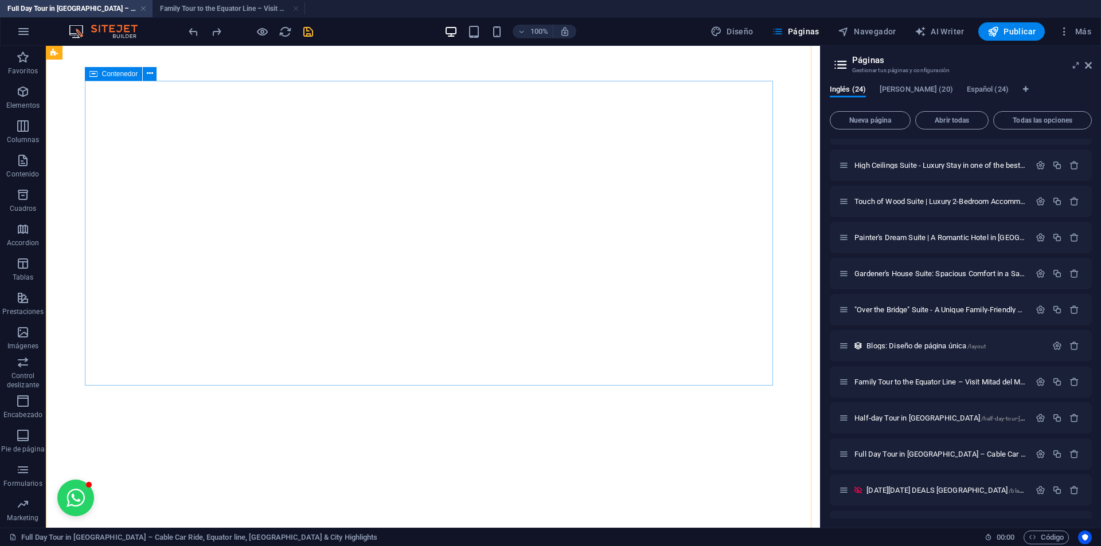
scroll to position [1677, 0]
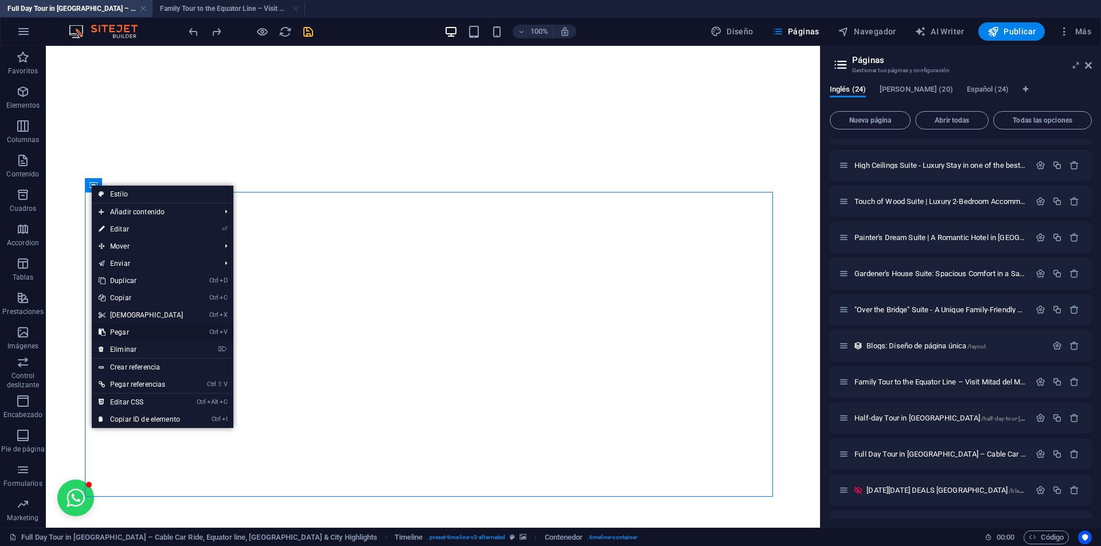
click at [122, 331] on link "Ctrl V Pegar" at bounding box center [141, 332] width 99 height 17
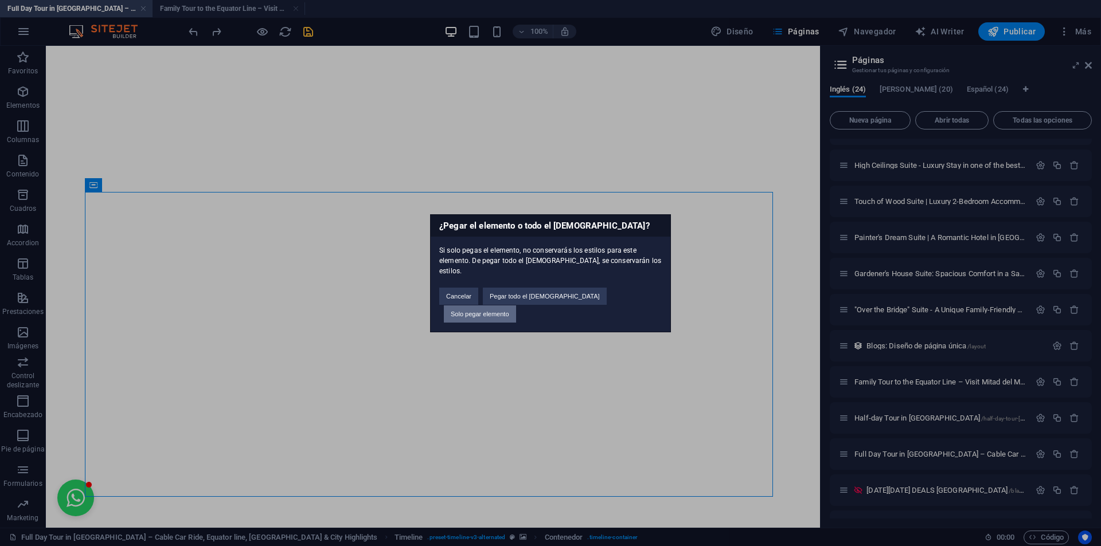
drag, startPoint x: 604, startPoint y: 299, endPoint x: 554, endPoint y: 252, distance: 68.2
click at [516, 306] on button "Solo pegar elemento" at bounding box center [480, 314] width 72 height 17
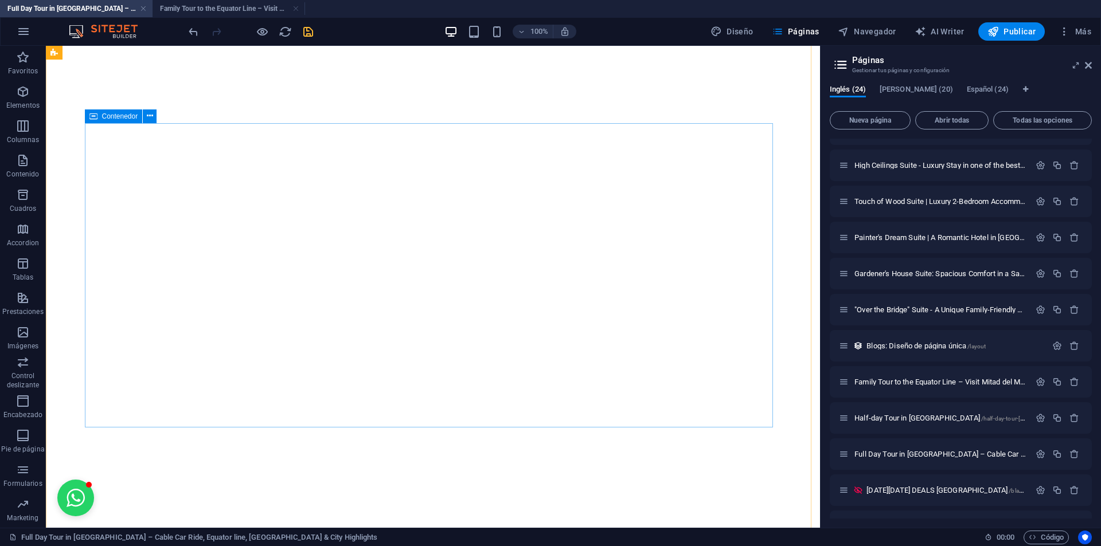
scroll to position [1963, 0]
click at [102, 7] on h4 "Full Day Tour in [GEOGRAPHIC_DATA] – Cable Car Ride, Equator line, [GEOGRAPHIC_…" at bounding box center [76, 8] width 153 height 13
click at [227, 13] on h4 "Family Tour to the Equator Line – Visit Mitad del Mundo from [GEOGRAPHIC_DATA] …" at bounding box center [229, 8] width 153 height 13
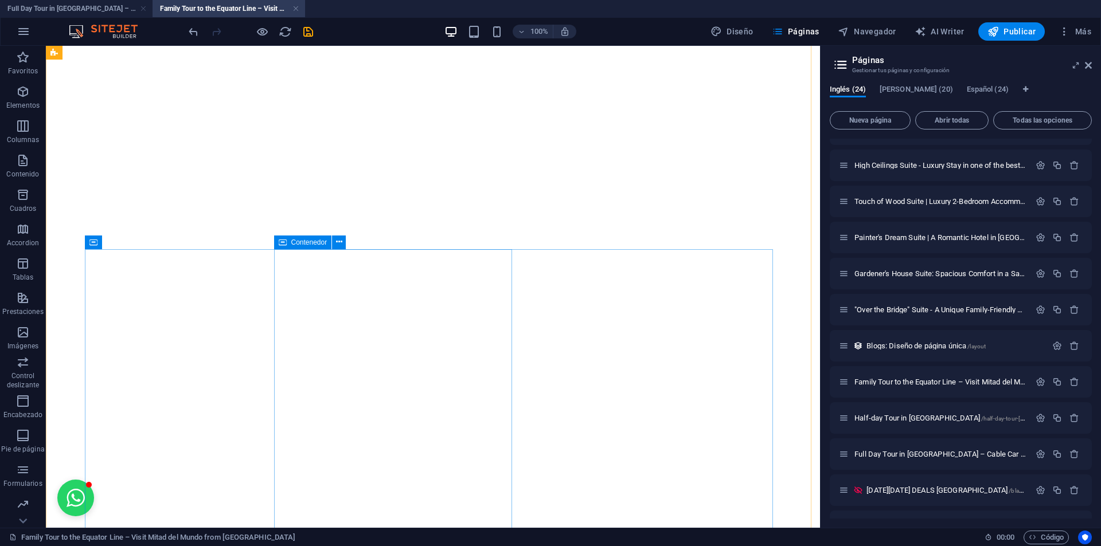
scroll to position [2023, 0]
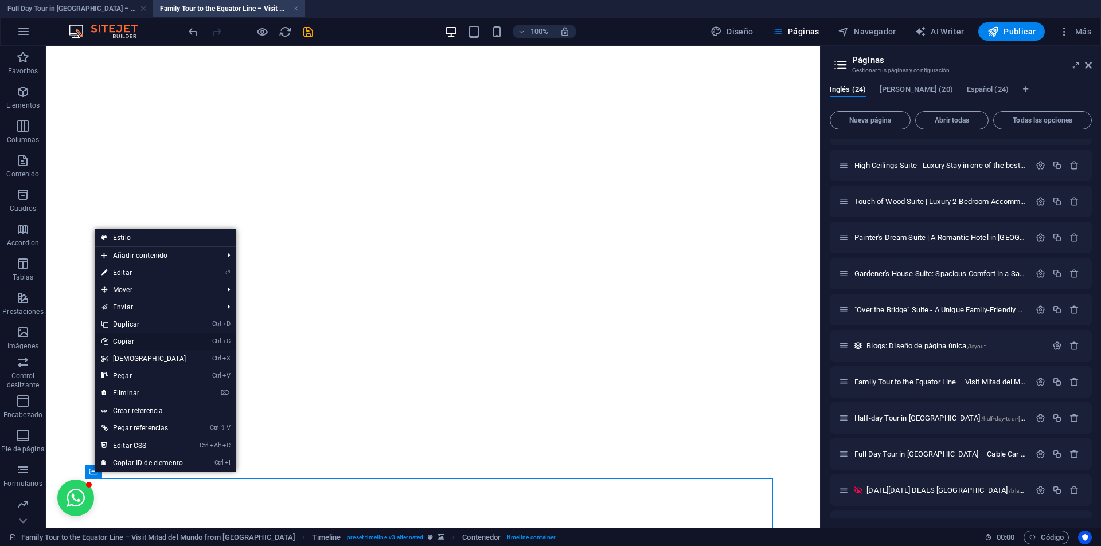
drag, startPoint x: 132, startPoint y: 342, endPoint x: 86, endPoint y: 302, distance: 61.4
click at [132, 342] on link "Ctrl C Copiar" at bounding box center [144, 341] width 99 height 17
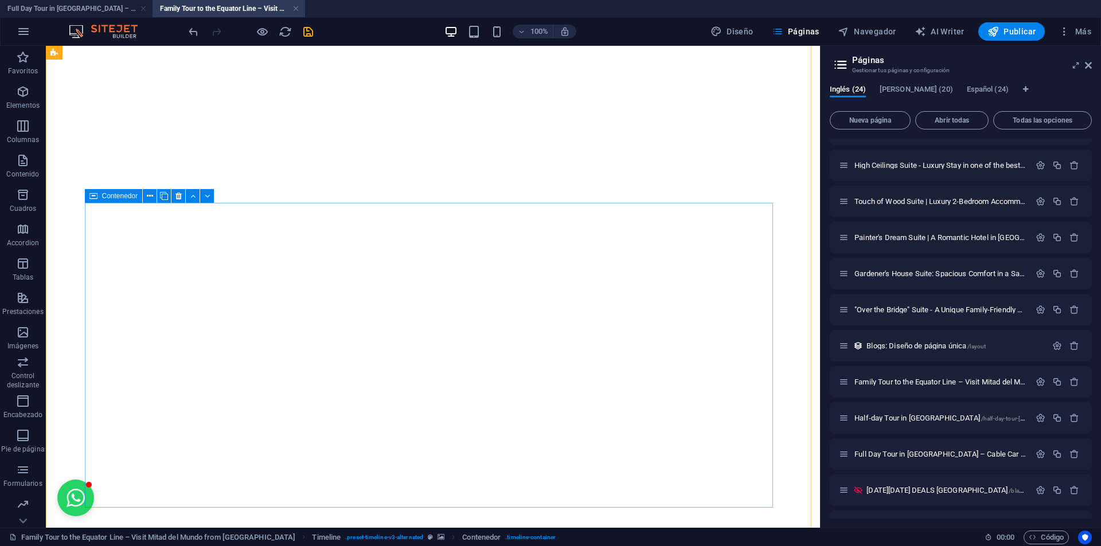
scroll to position [1564, 0]
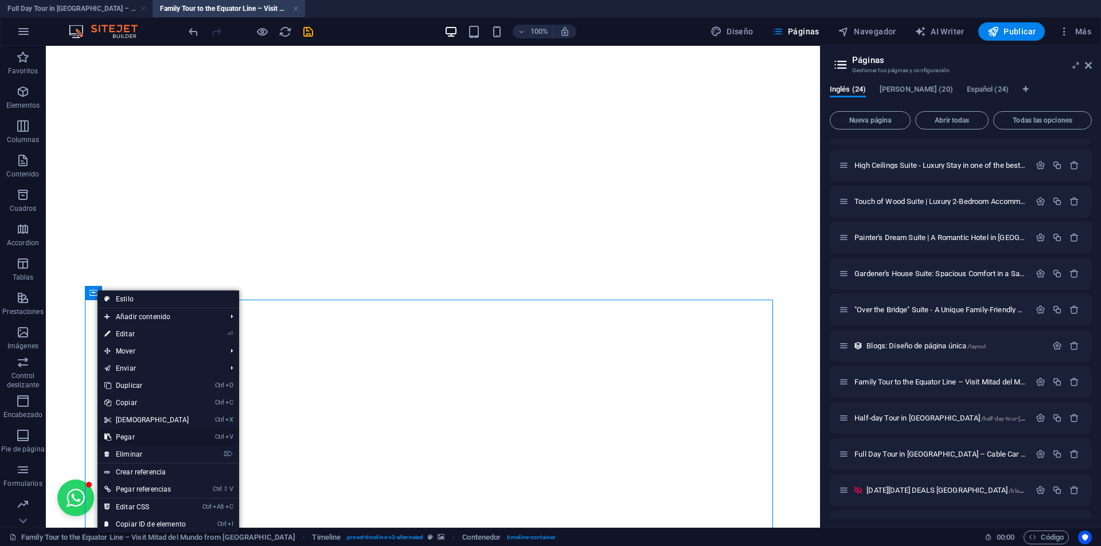
click at [144, 435] on link "Ctrl V Pegar" at bounding box center [146, 437] width 99 height 17
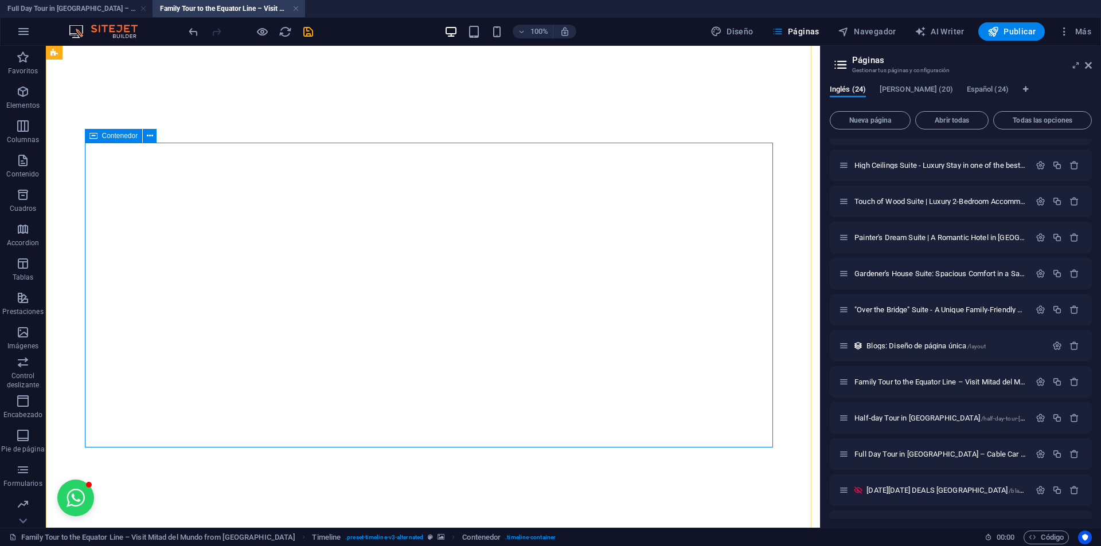
scroll to position [2049, 0]
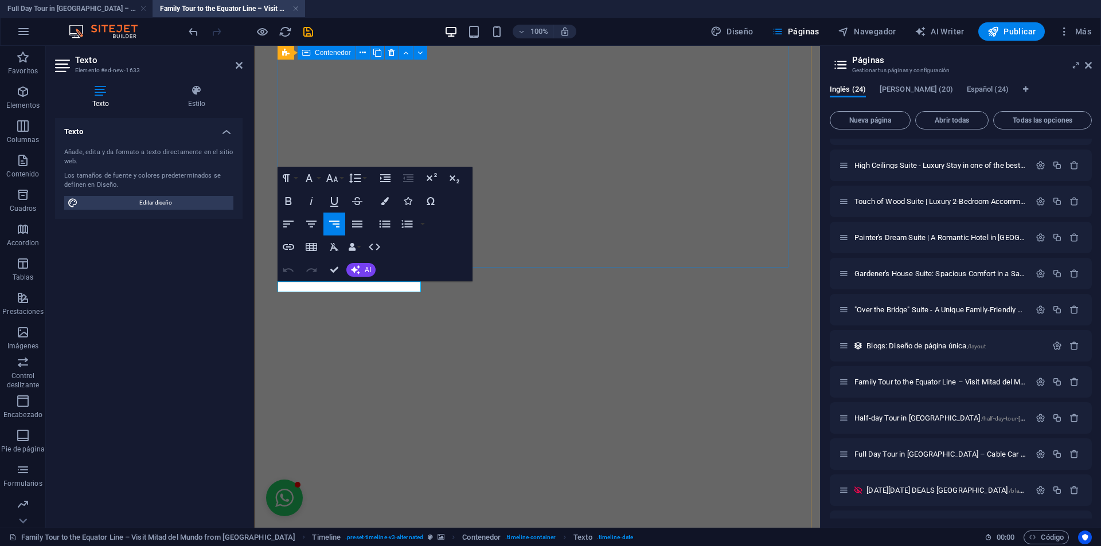
scroll to position [2937, 0]
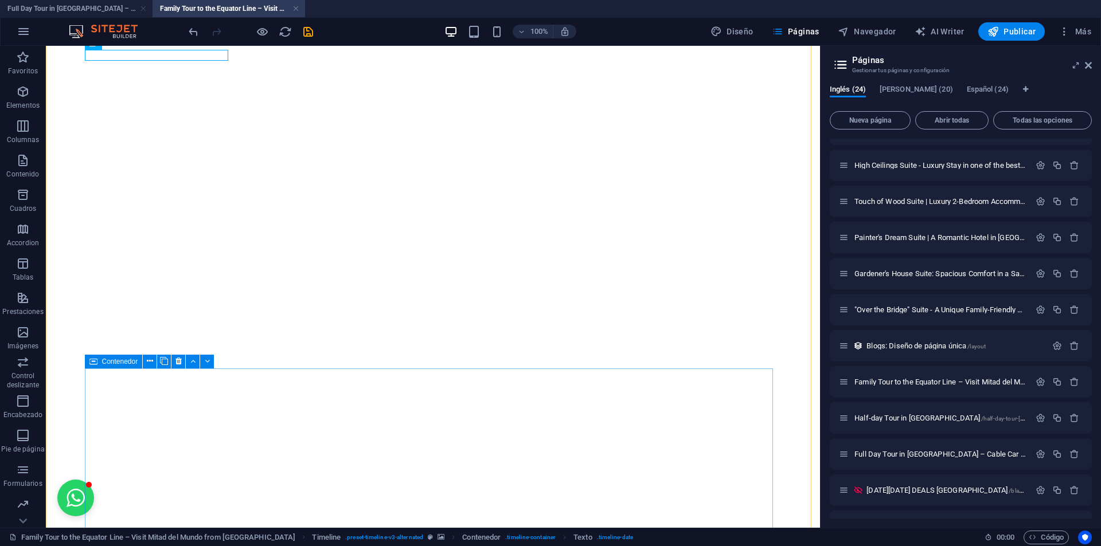
scroll to position [2189, 0]
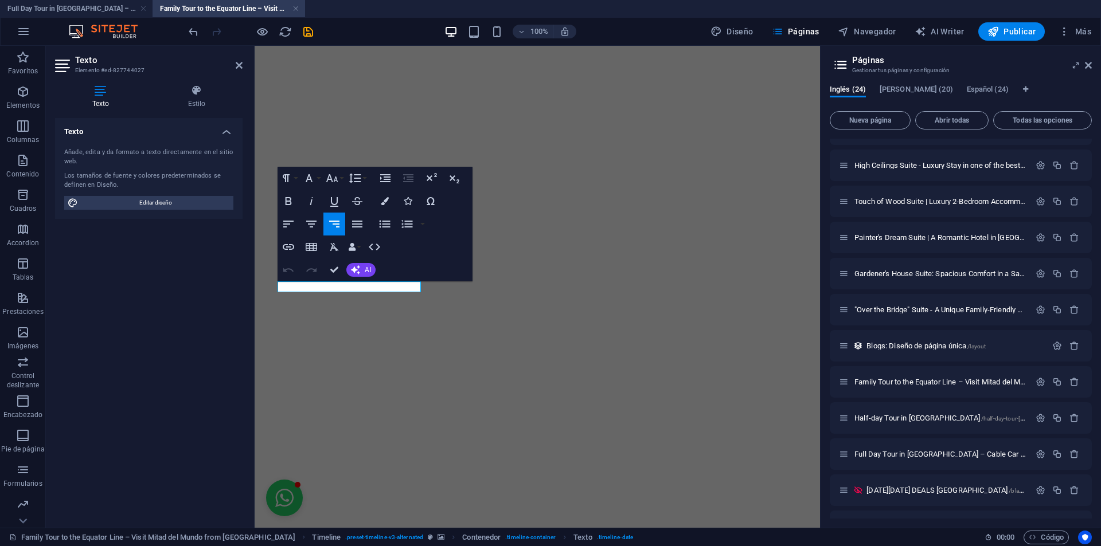
scroll to position [3435, 0]
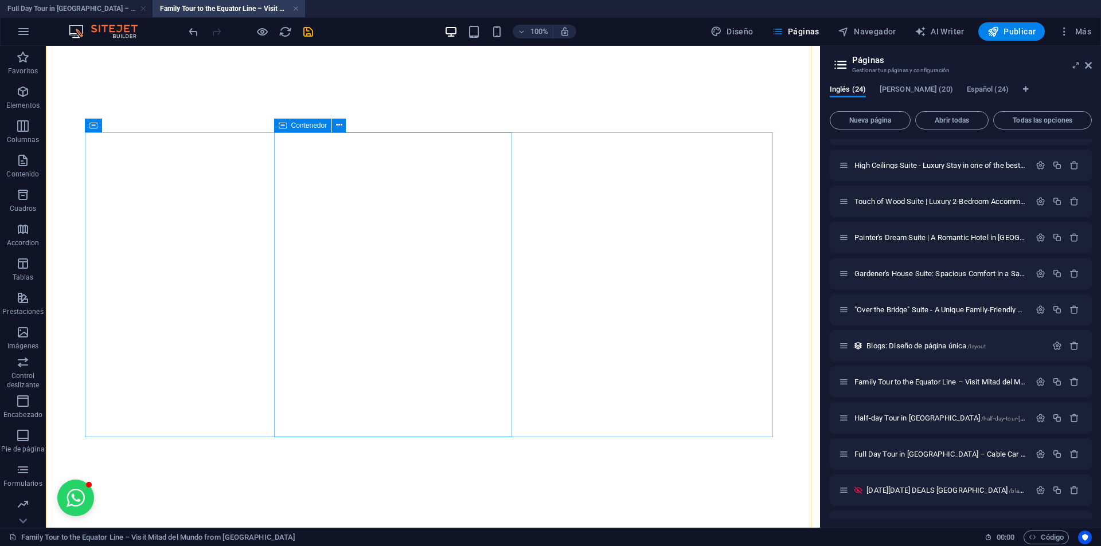
scroll to position [2564, 0]
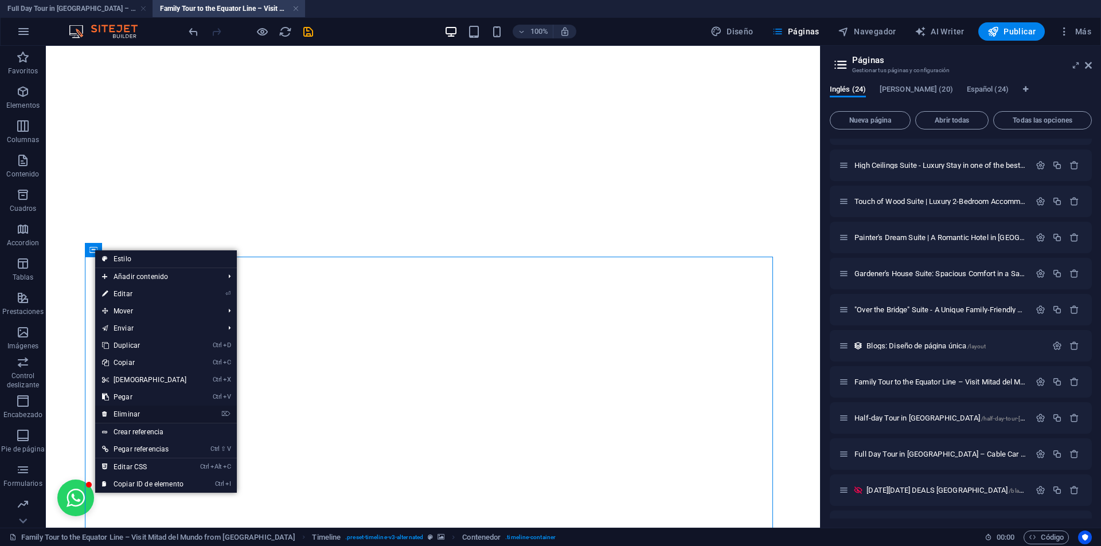
click at [124, 413] on link "⌦ Eliminar" at bounding box center [144, 414] width 99 height 17
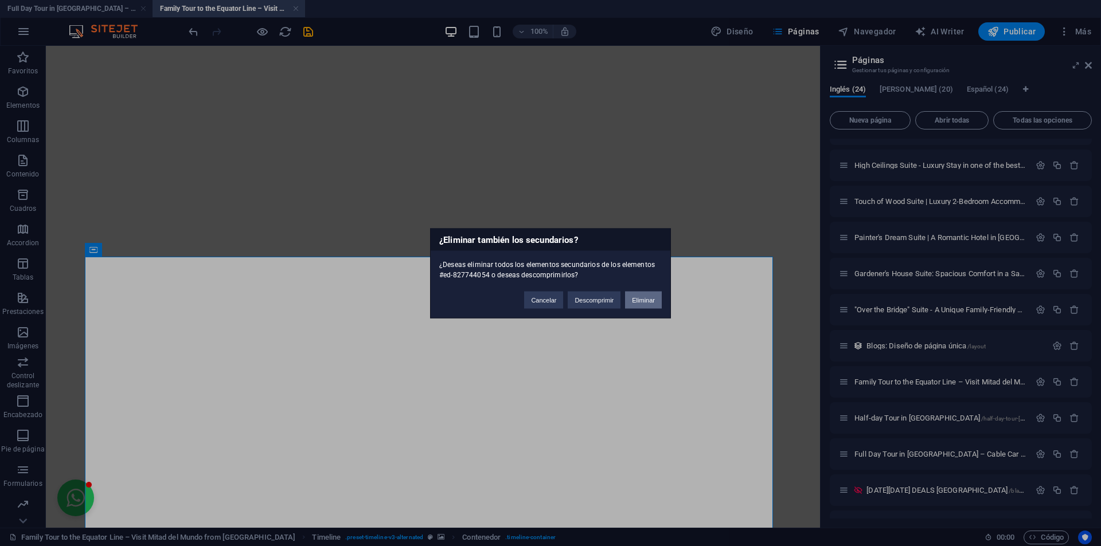
click at [635, 299] on button "Eliminar" at bounding box center [643, 299] width 37 height 17
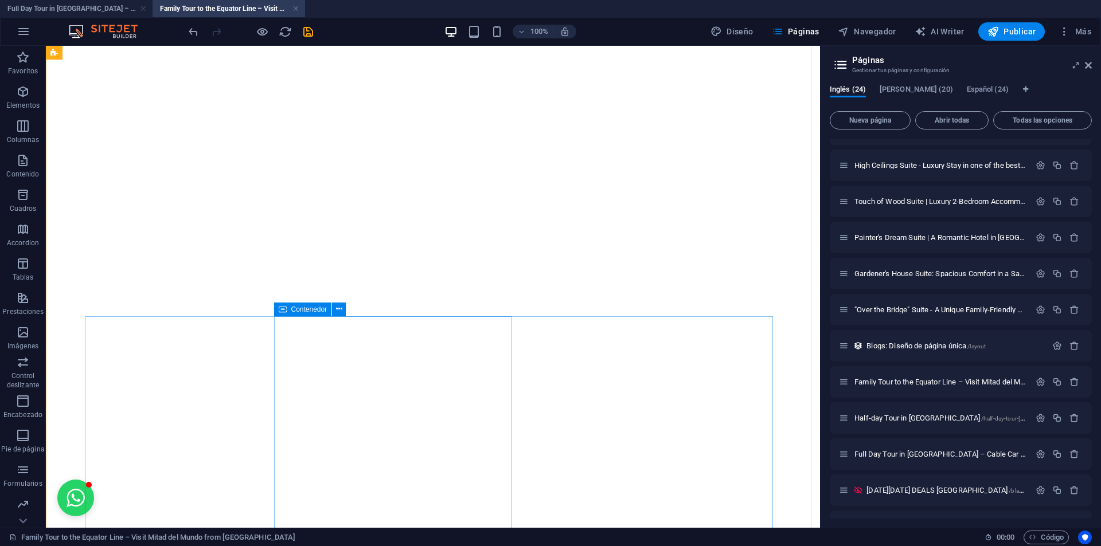
scroll to position [2219, 0]
click at [195, 7] on h4 "Family Tour to the Equator Line – Visit Mitad del Mundo from [GEOGRAPHIC_DATA] …" at bounding box center [229, 8] width 153 height 13
click at [80, 8] on h4 "Full Day Tour in [GEOGRAPHIC_DATA] – Cable Car Ride, Equator line, [GEOGRAPHIC_…" at bounding box center [76, 8] width 153 height 13
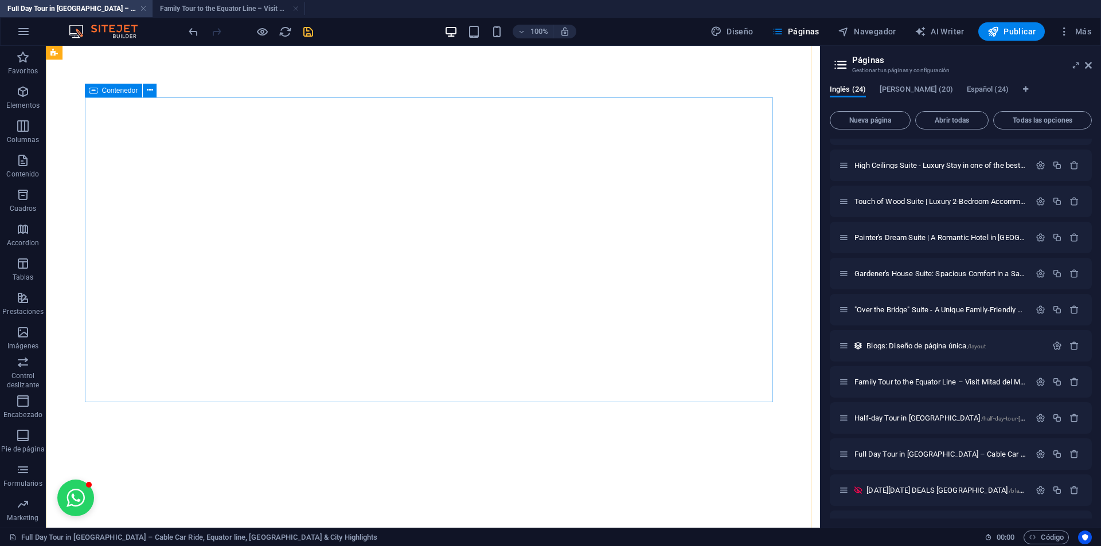
scroll to position [1849, 0]
click at [213, 10] on h4 "Family Tour to the Equator Line – Visit Mitad del Mundo from [GEOGRAPHIC_DATA] …" at bounding box center [229, 8] width 153 height 13
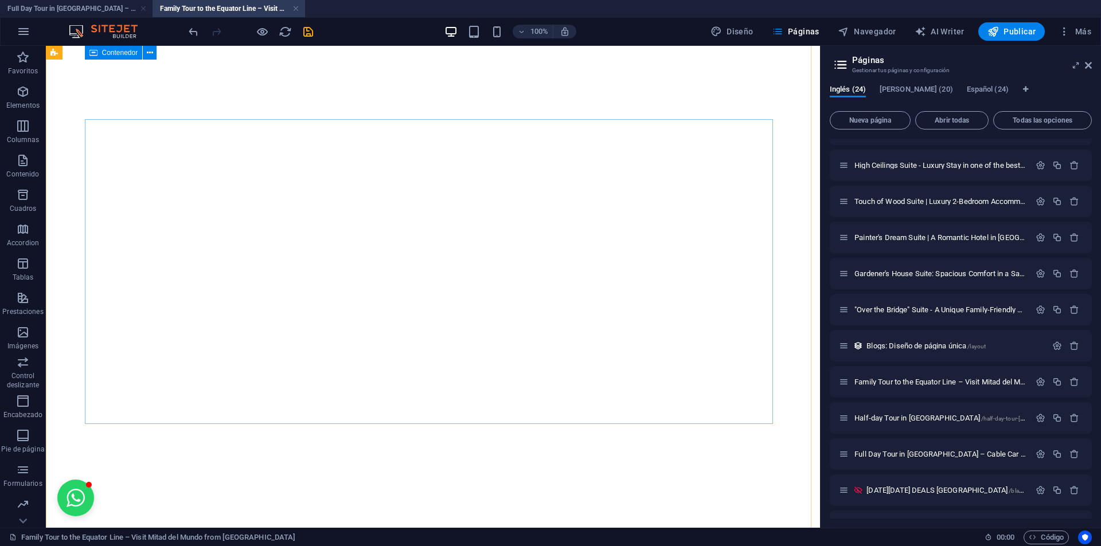
scroll to position [1933, 0]
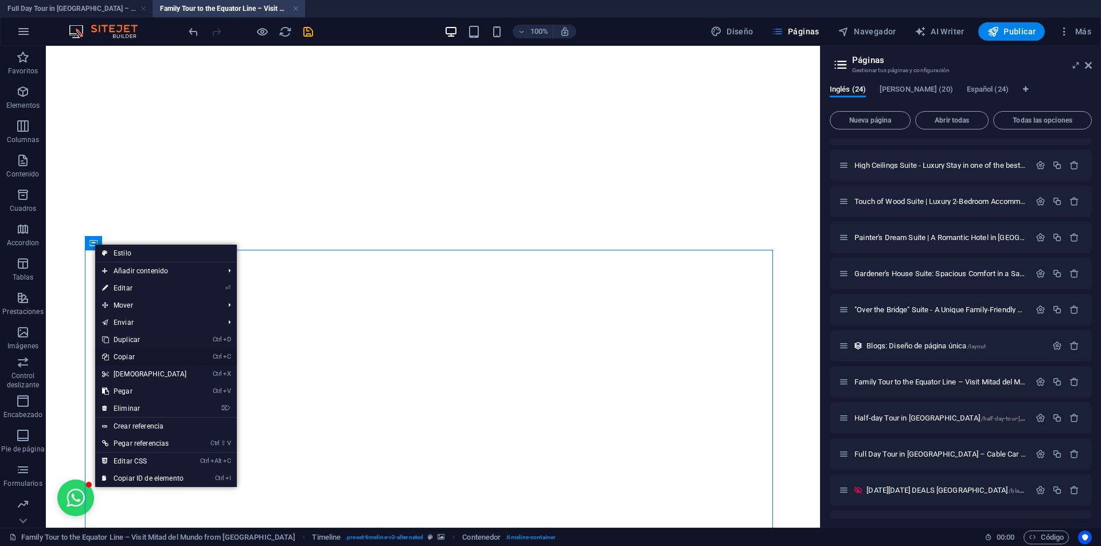
click at [138, 356] on link "Ctrl C Copiar" at bounding box center [144, 357] width 99 height 17
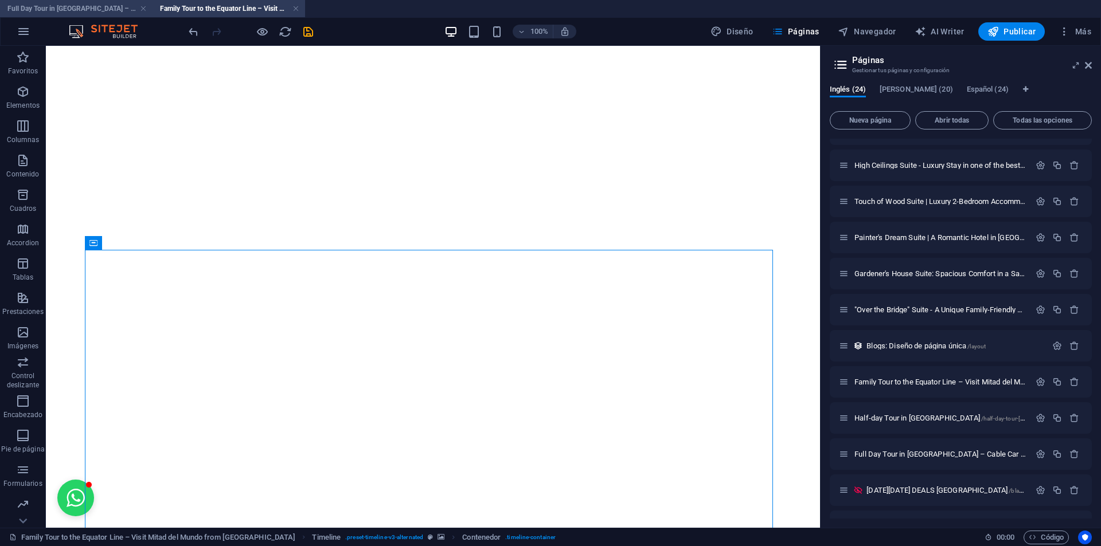
click at [99, 9] on h4 "Full Day Tour in [GEOGRAPHIC_DATA] – Cable Car Ride, Equator line, [GEOGRAPHIC_…" at bounding box center [76, 8] width 153 height 13
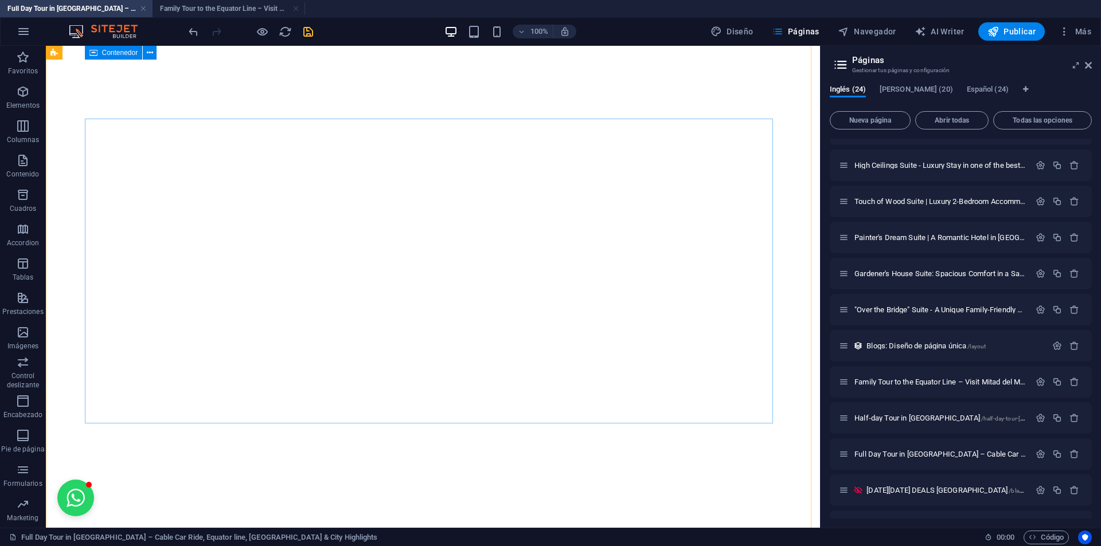
scroll to position [1677, 0]
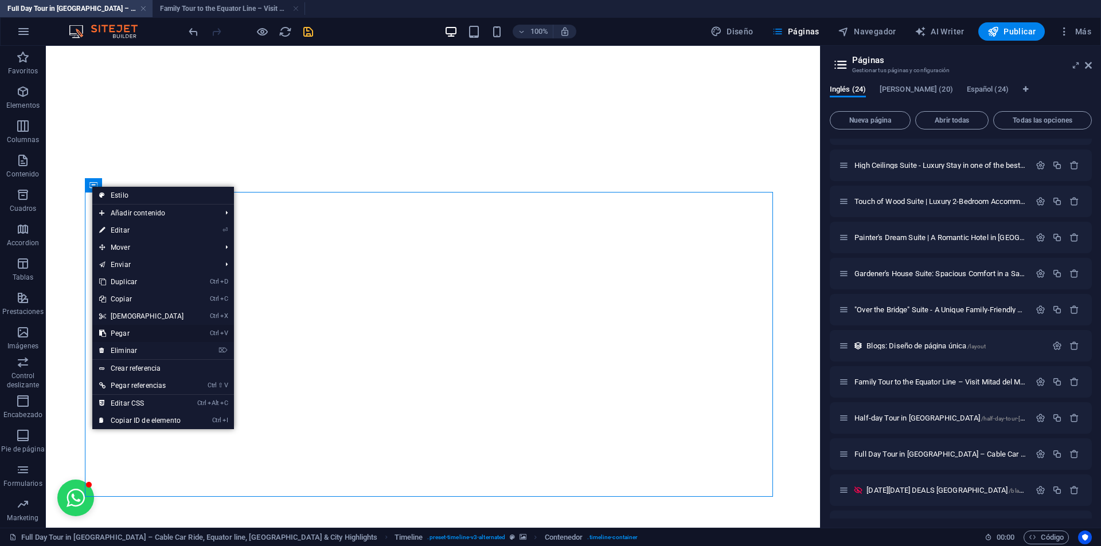
click at [123, 329] on link "Ctrl V Pegar" at bounding box center [141, 333] width 99 height 17
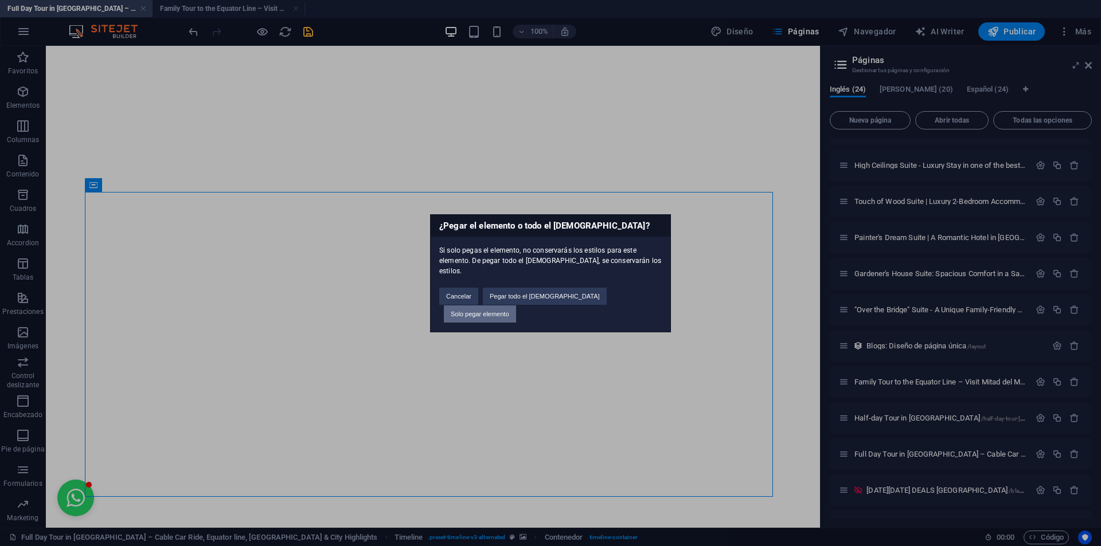
click at [516, 306] on button "Solo pegar elemento" at bounding box center [480, 314] width 72 height 17
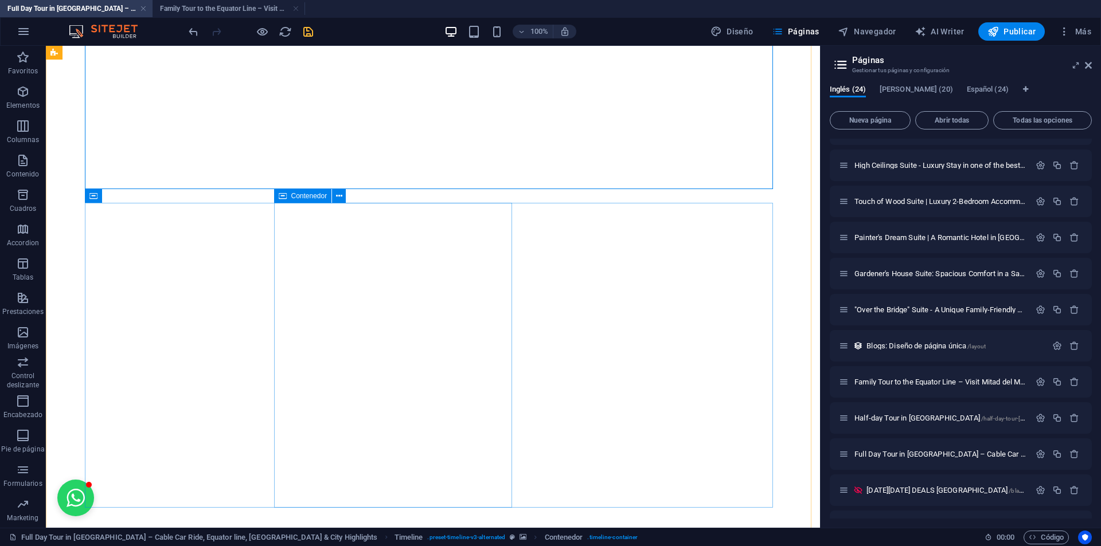
scroll to position [2307, 0]
drag, startPoint x: 190, startPoint y: 205, endPoint x: 242, endPoint y: 251, distance: 69.0
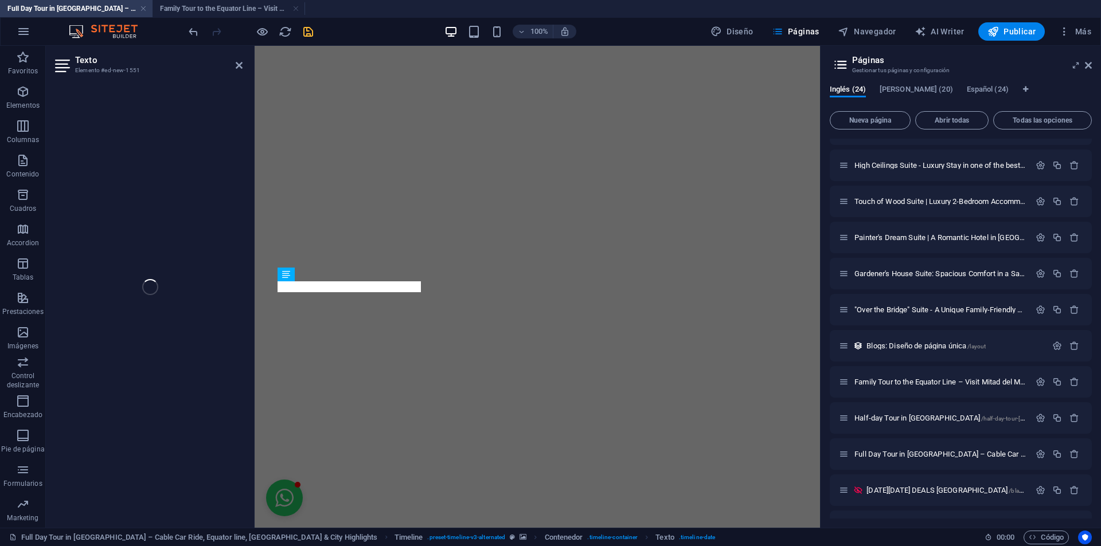
scroll to position [3285, 0]
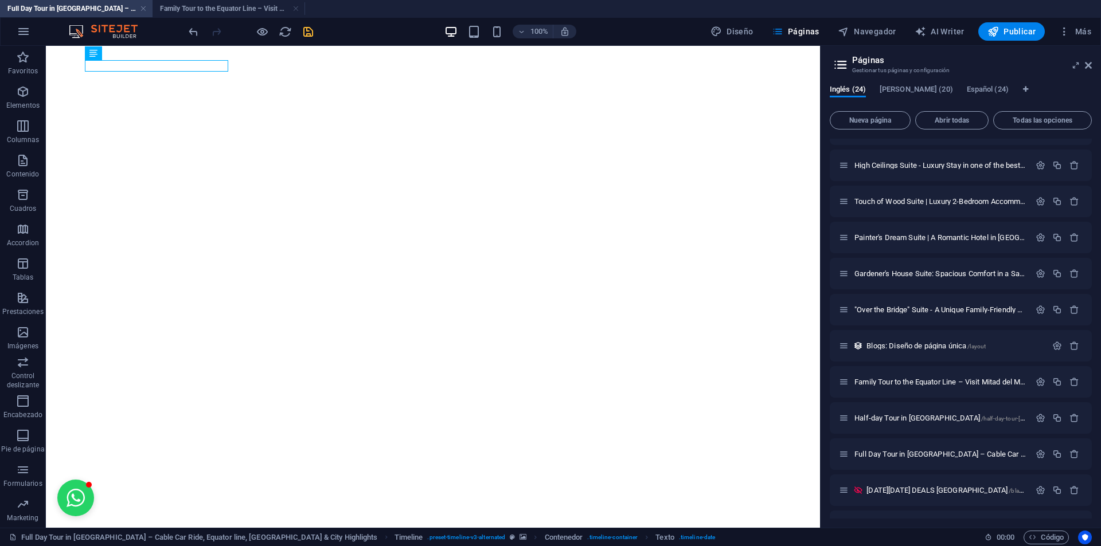
scroll to position [2396, 0]
click at [87, 3] on h4 "Full Day Tour in [GEOGRAPHIC_DATA] – Cable Car Ride, Equator line, [GEOGRAPHIC_…" at bounding box center [76, 8] width 153 height 13
click at [200, 11] on h4 "Family Tour to the Equator Line – Visit Mitad del Mundo from [GEOGRAPHIC_DATA] …" at bounding box center [229, 8] width 153 height 13
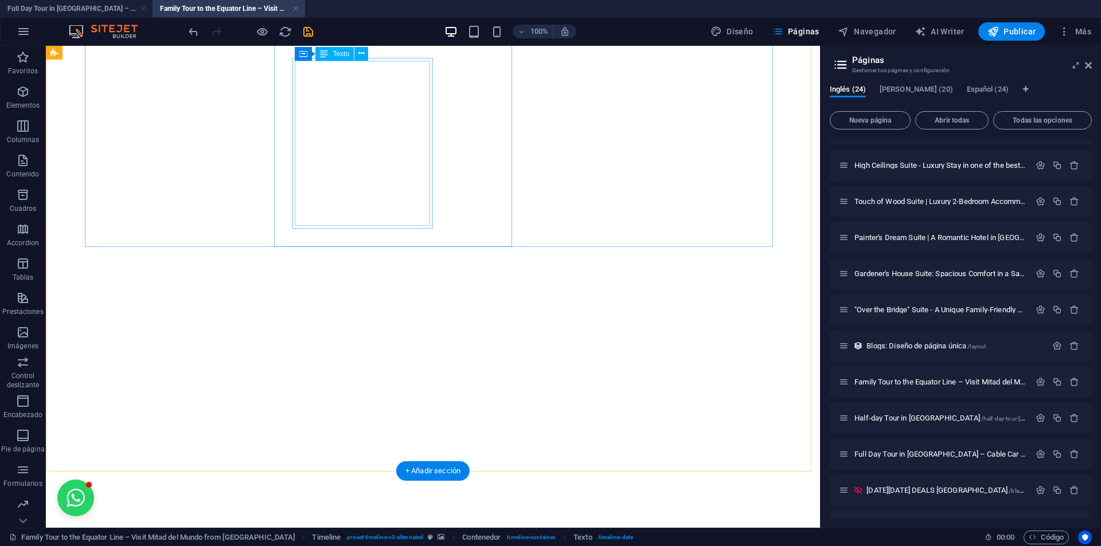
scroll to position [2564, 0]
